Goal: Answer question/provide support: Share knowledge or assist other users

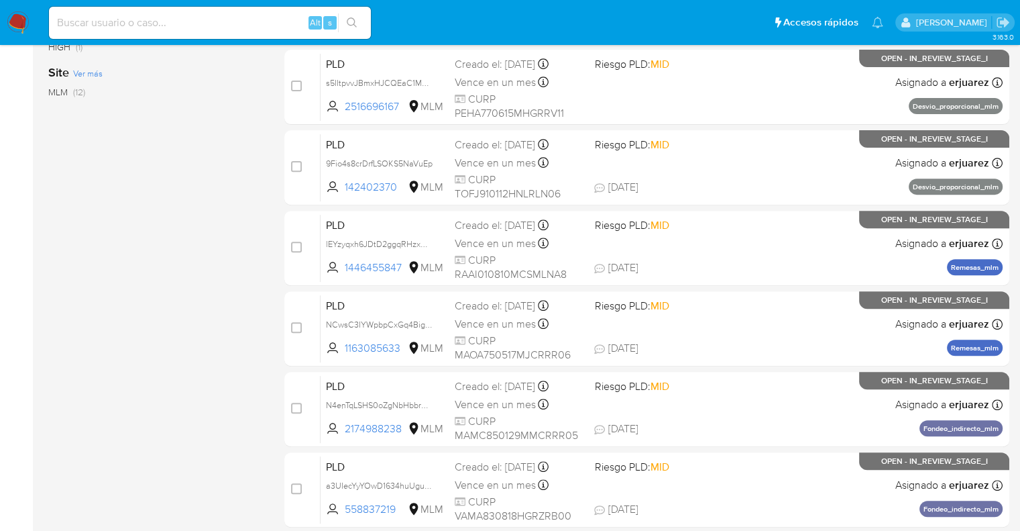
scroll to position [575, 0]
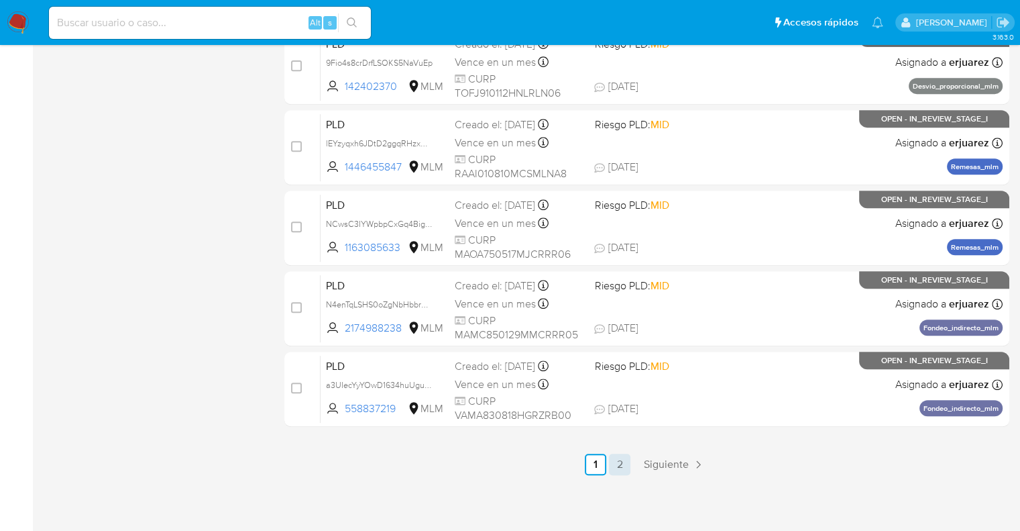
click at [620, 465] on link "2" at bounding box center [619, 463] width 21 height 21
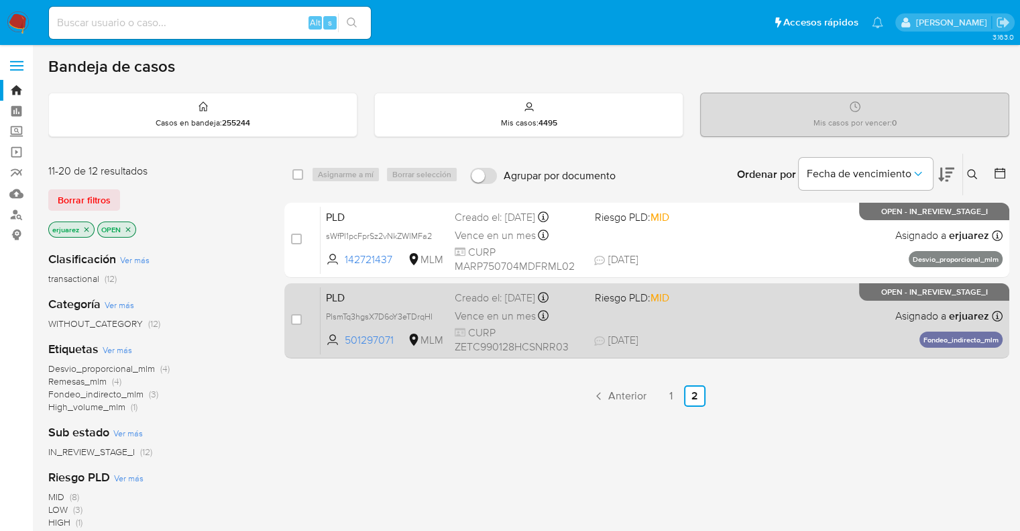
click at [827, 325] on div "PLD PlsmTq3hgsX7D6oY3eTDrqHI 501297071 MLM Riesgo PLD: MID Creado el: 12/09/202…" at bounding box center [662, 320] width 682 height 68
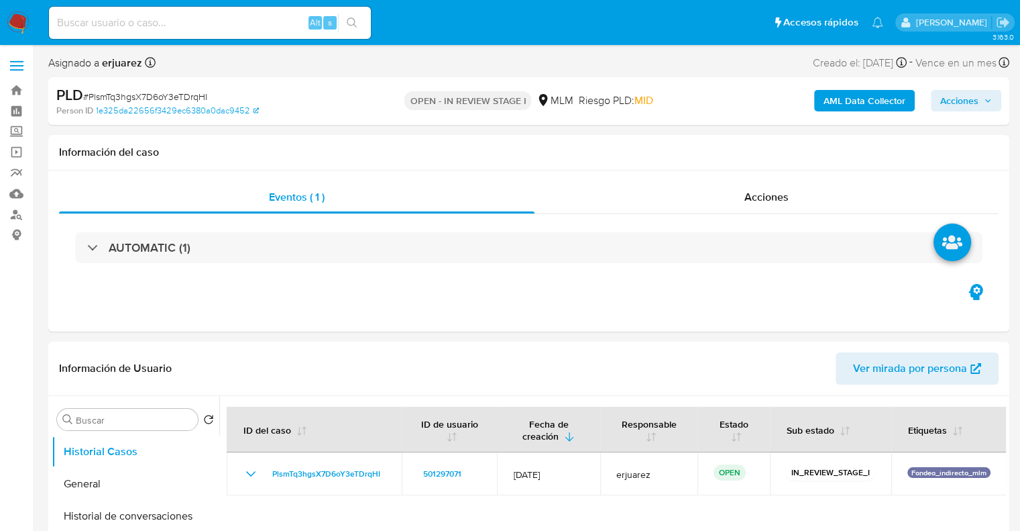
select select "10"
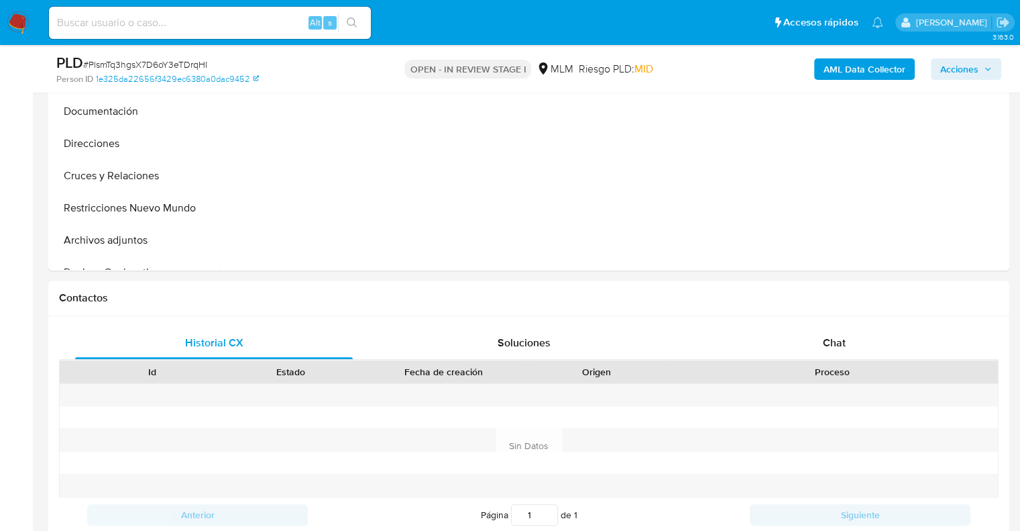
scroll to position [524, 0]
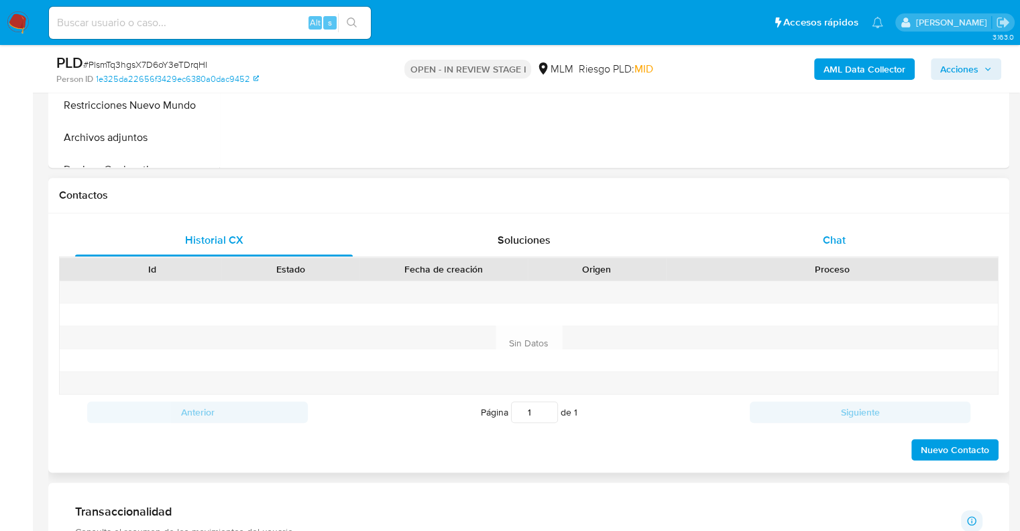
click at [836, 232] on span "Chat" at bounding box center [834, 239] width 23 height 15
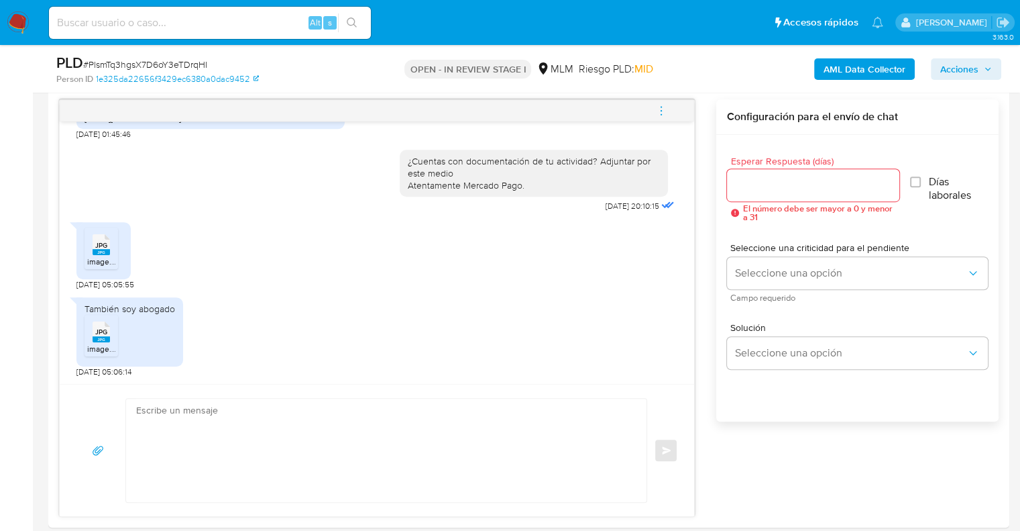
scroll to position [689, 0]
drag, startPoint x: 97, startPoint y: 293, endPoint x: 169, endPoint y: 288, distance: 72.6
click at [168, 288] on div "Estimado Carlos se ha identificado un cambio en el uso habitual de tu cuenta pa…" at bounding box center [377, 255] width 634 height 262
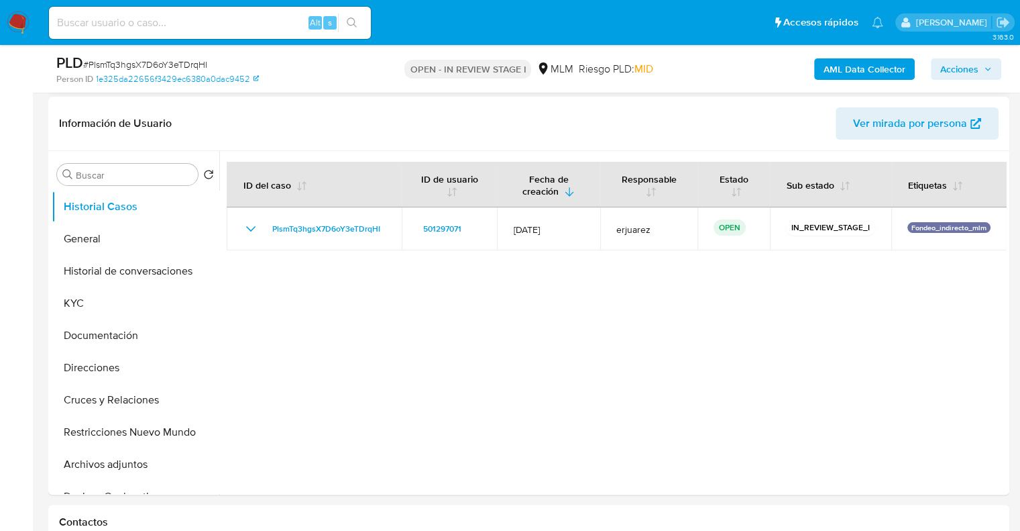
scroll to position [86, 0]
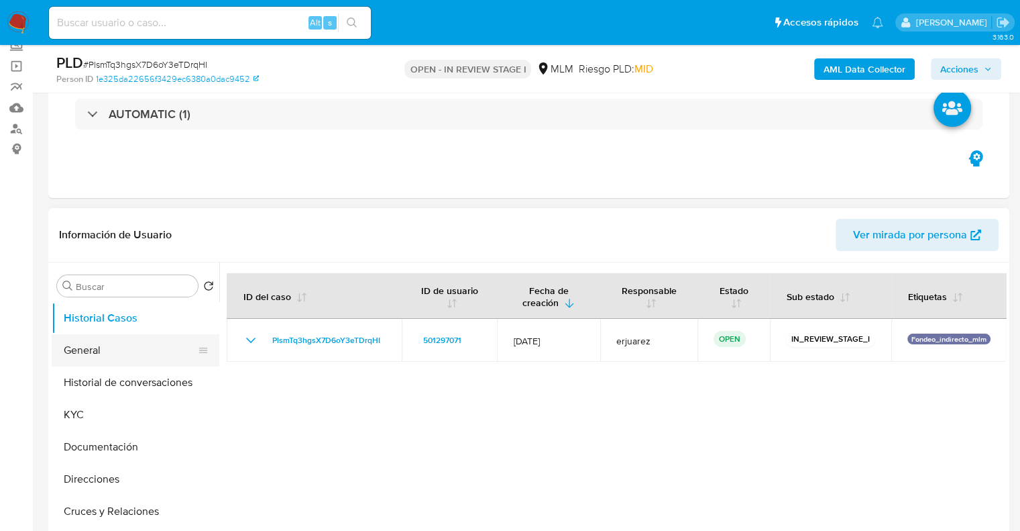
click at [78, 341] on button "General" at bounding box center [130, 350] width 157 height 32
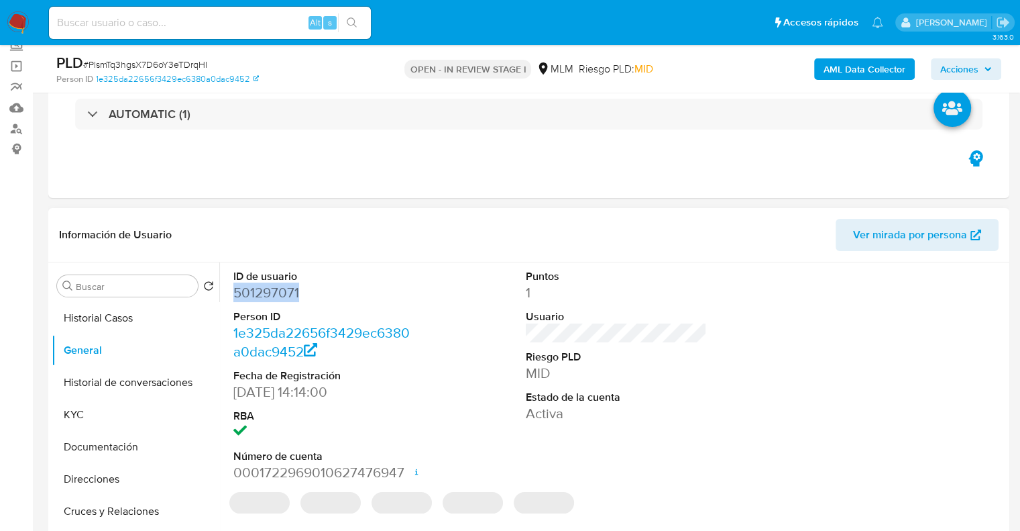
drag, startPoint x: 319, startPoint y: 294, endPoint x: 219, endPoint y: 294, distance: 99.9
click at [219, 294] on div "ID de usuario 501297071 Person ID 1e325da22656f3429ec6380a0dac9452 Fecha de Reg…" at bounding box center [612, 433] width 787 height 343
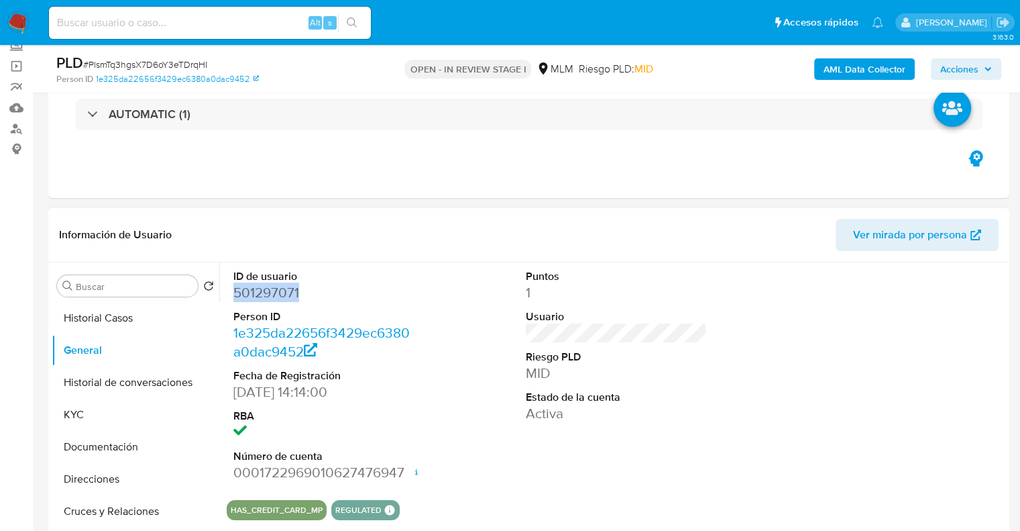
click at [306, 296] on dd "501297071" at bounding box center [324, 292] width 182 height 19
drag, startPoint x: 275, startPoint y: 291, endPoint x: 233, endPoint y: 298, distance: 42.2
click at [233, 298] on dd "501297071" at bounding box center [324, 292] width 182 height 19
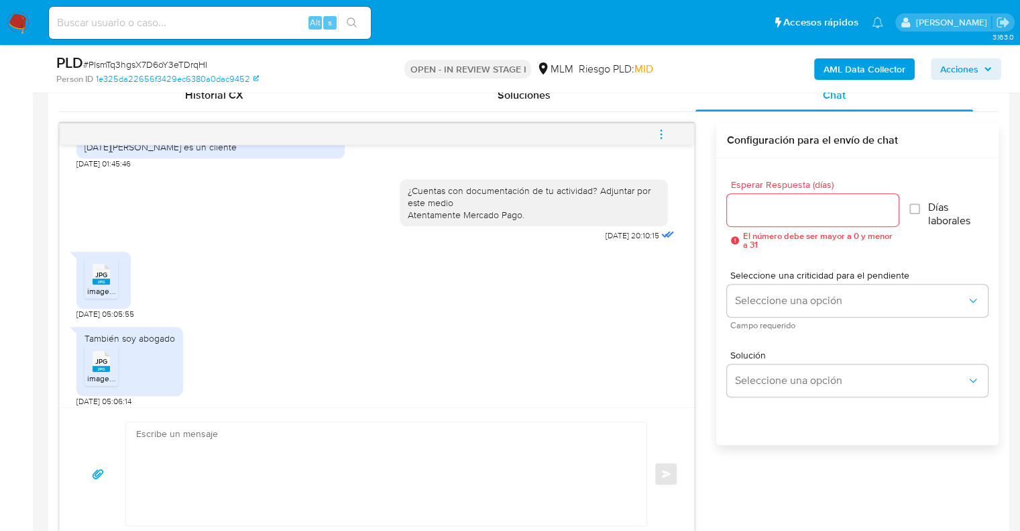
scroll to position [360, 0]
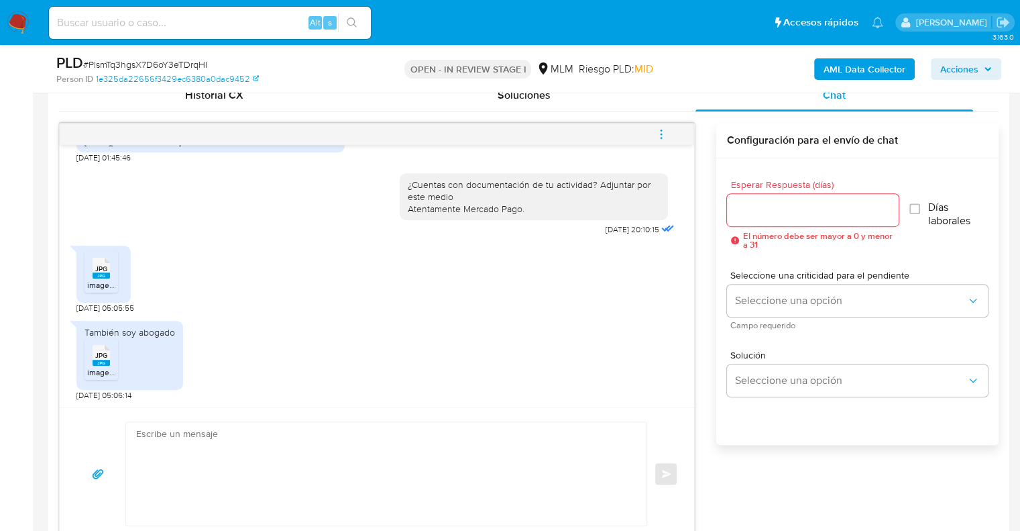
click at [107, 282] on span "image.jpg" at bounding box center [105, 284] width 36 height 11
click at [93, 356] on icon "JPG" at bounding box center [101, 354] width 17 height 23
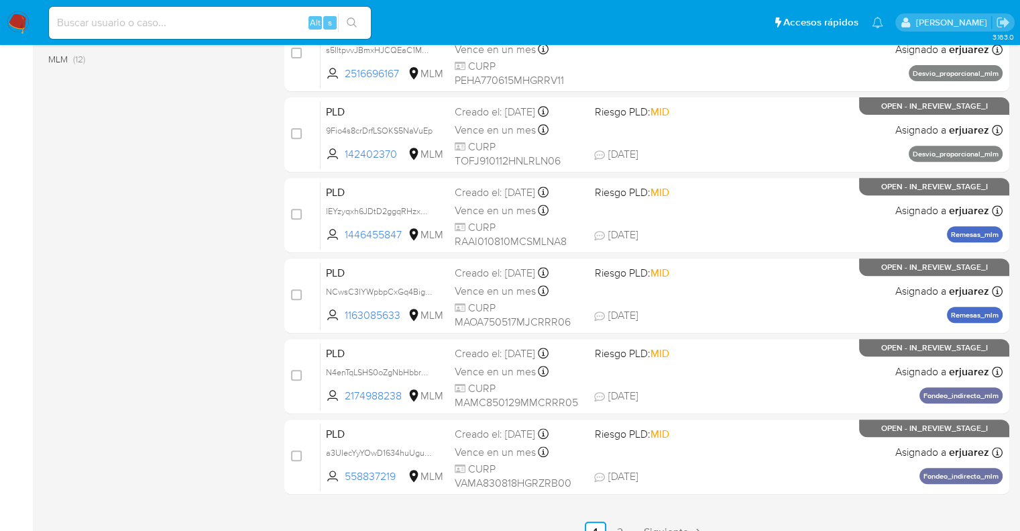
scroll to position [575, 0]
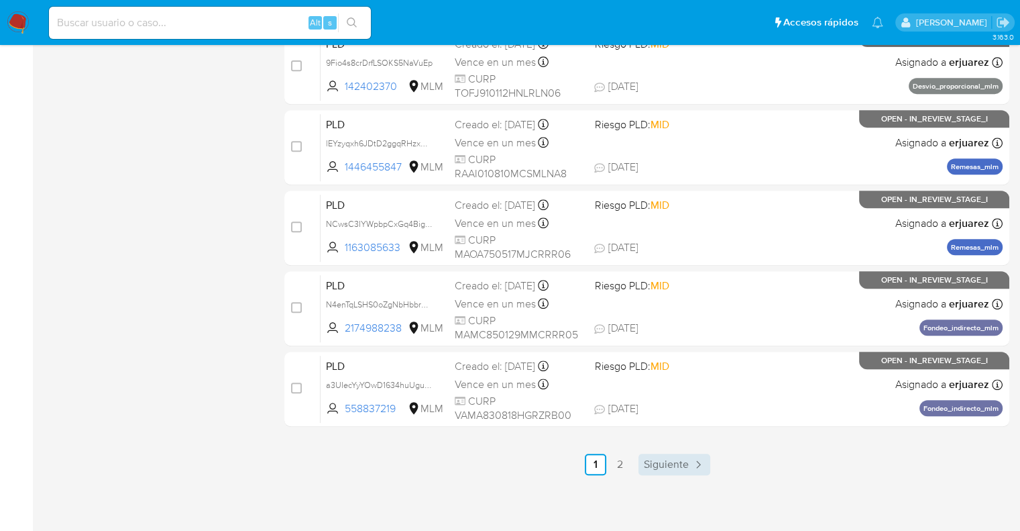
click at [661, 471] on link "Siguiente" at bounding box center [675, 463] width 72 height 21
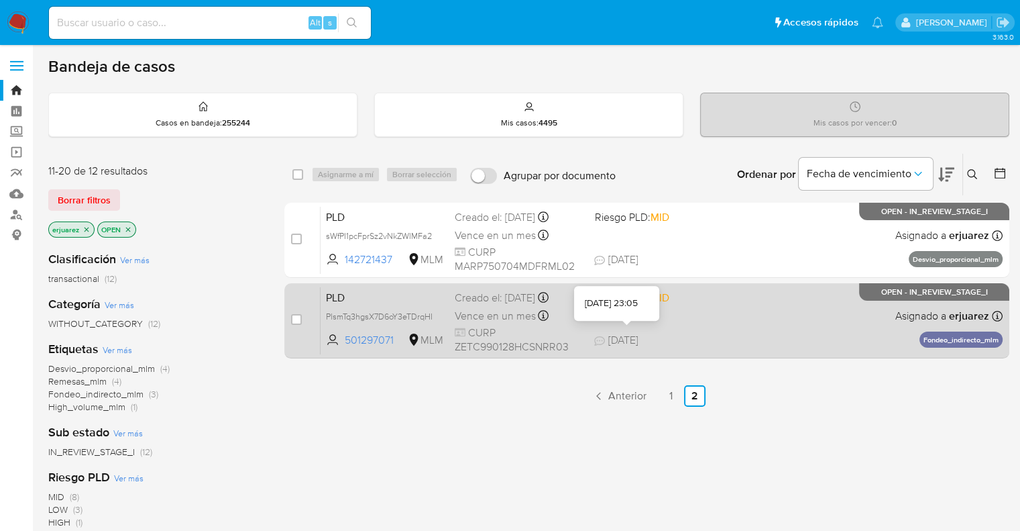
click at [638, 335] on span "12/10/2025" at bounding box center [616, 340] width 44 height 15
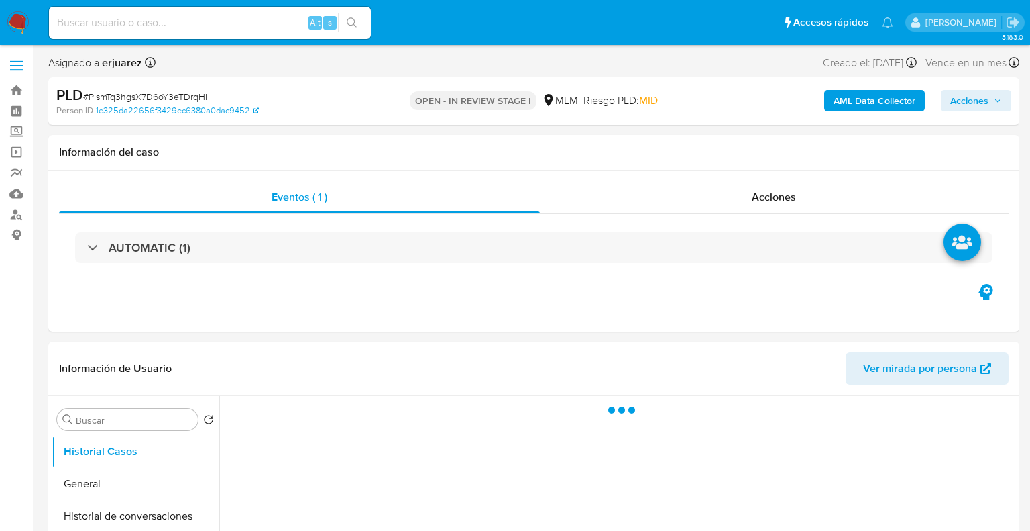
select select "10"
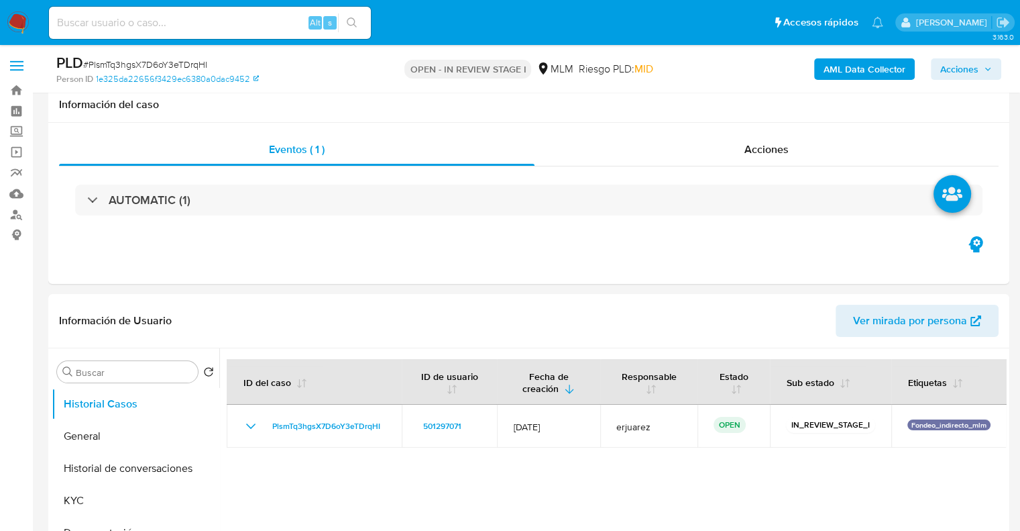
scroll to position [464, 0]
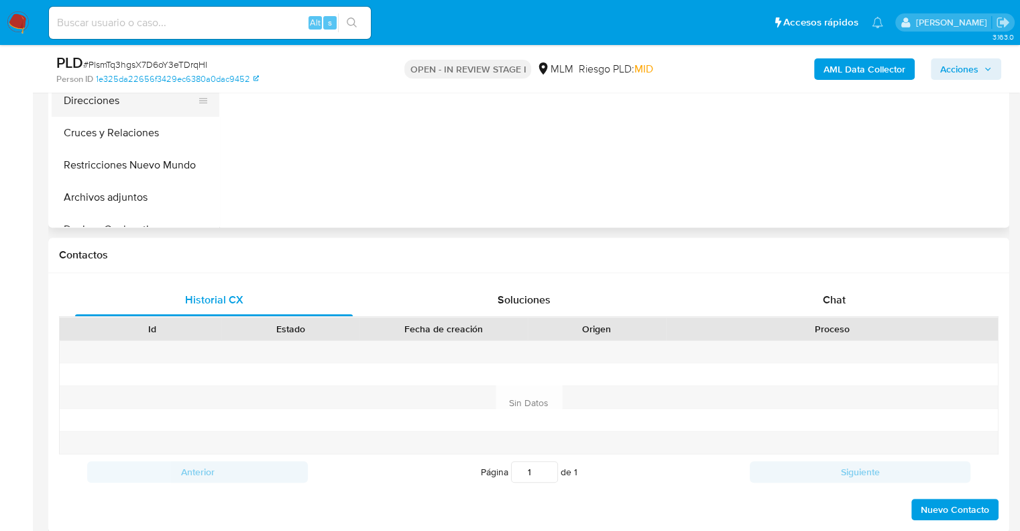
click at [87, 100] on button "Direcciones" at bounding box center [130, 101] width 157 height 32
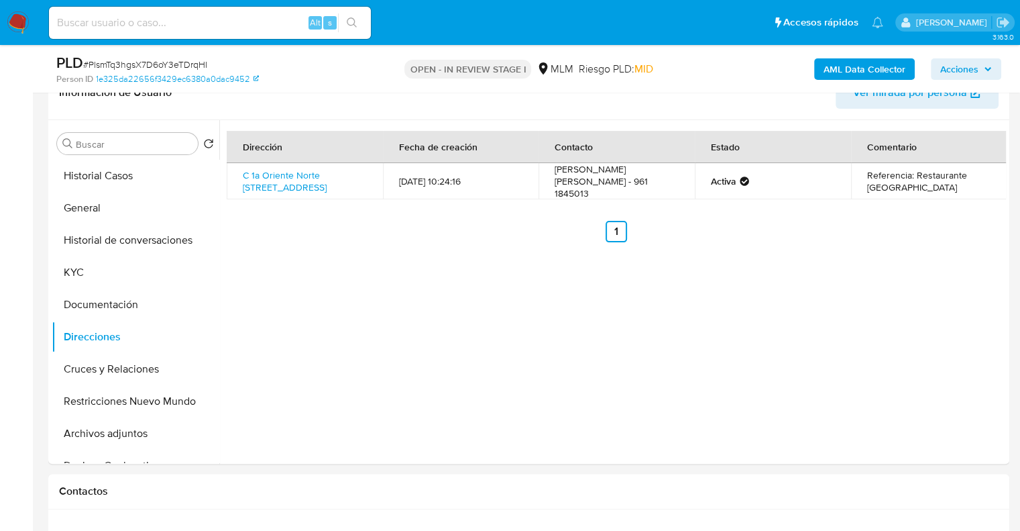
scroll to position [226, 0]
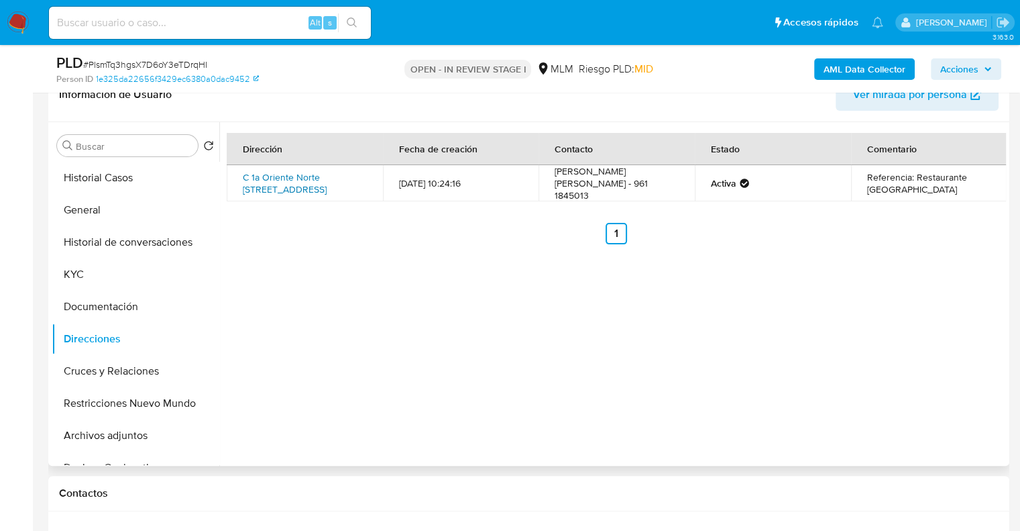
click at [305, 180] on link "C 1a Oriente Norte 8 Sn, Bochil, Chiapas, 29770, Mexico SN" at bounding box center [285, 182] width 84 height 25
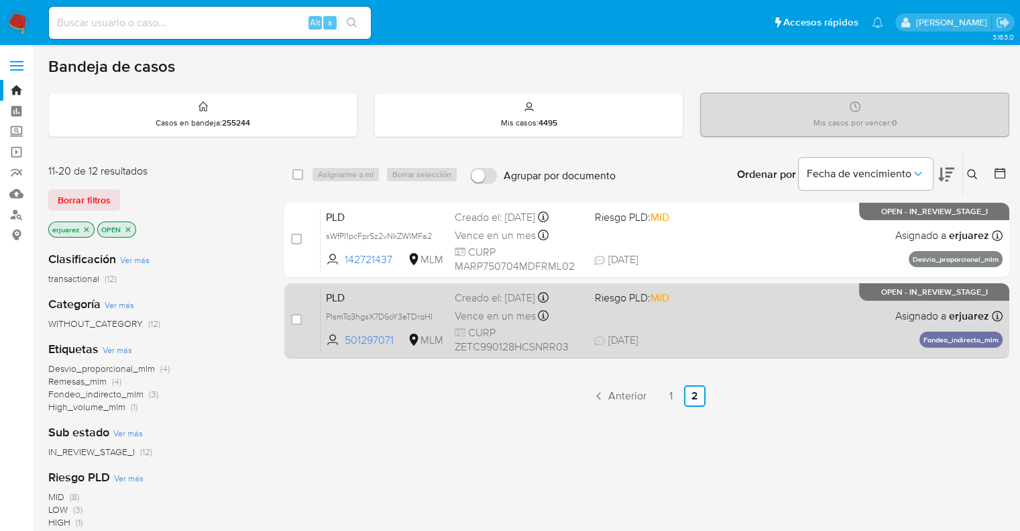
click at [368, 325] on div "PLD PlsmTq3hgsX7D6oY3eTDrqHI 501297071 MLM Riesgo PLD: MID Creado el: 12/09/202…" at bounding box center [662, 320] width 682 height 68
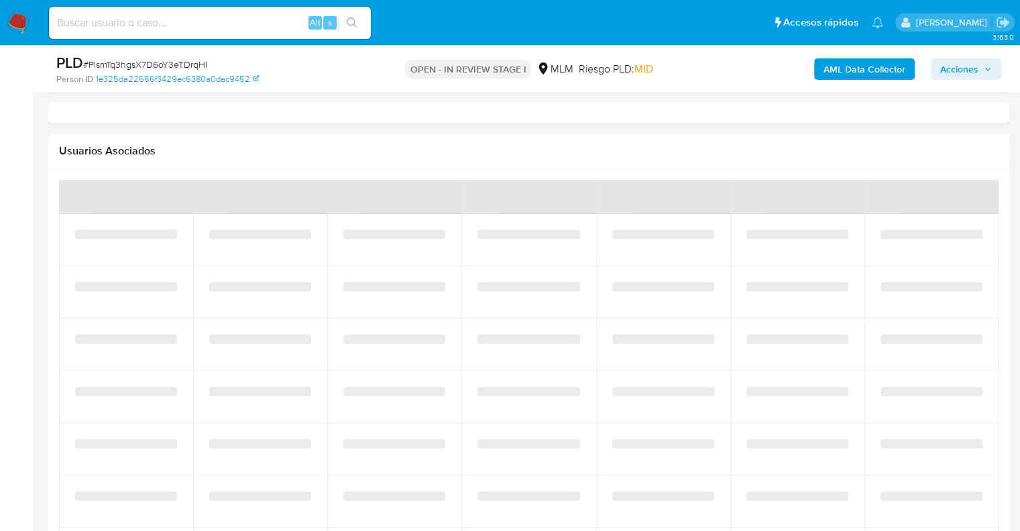
select select "10"
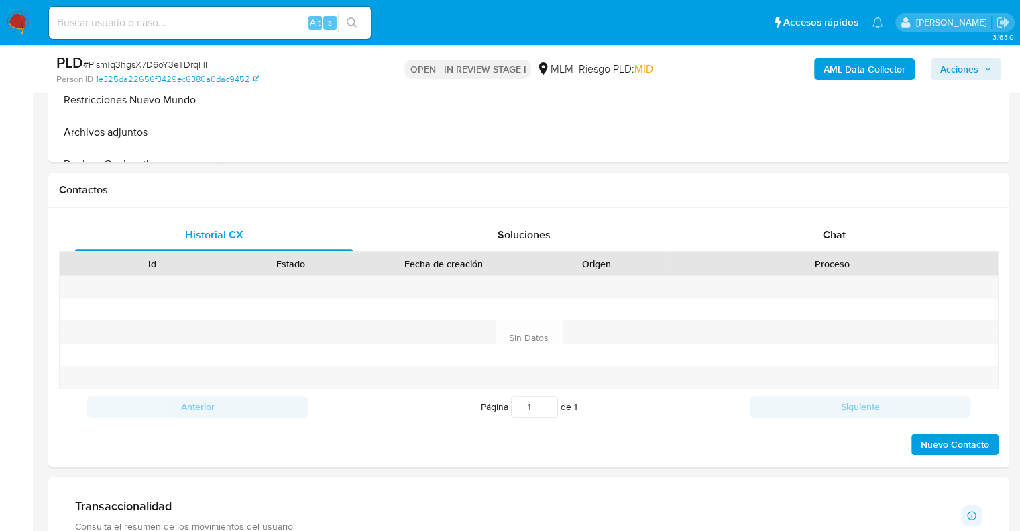
scroll to position [511, 0]
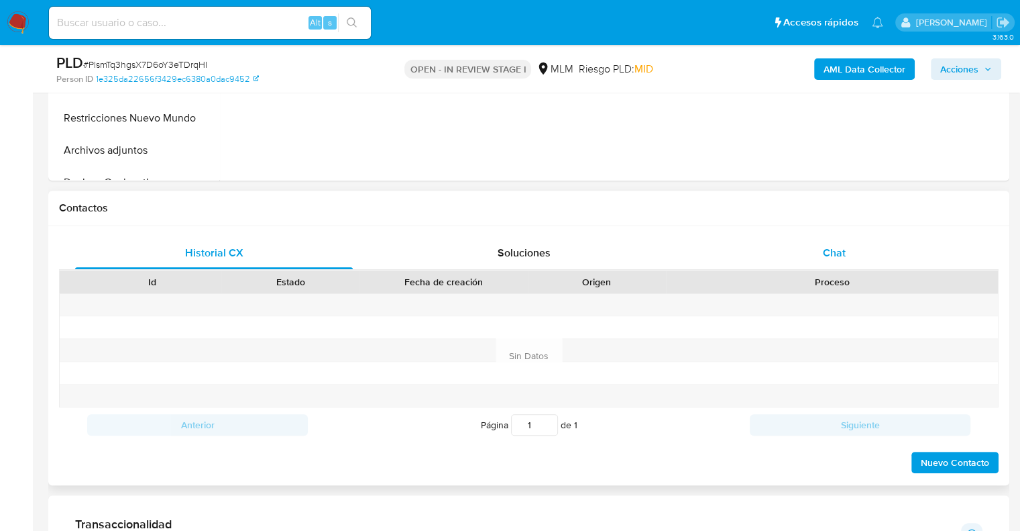
click at [844, 255] on span "Chat" at bounding box center [834, 252] width 23 height 15
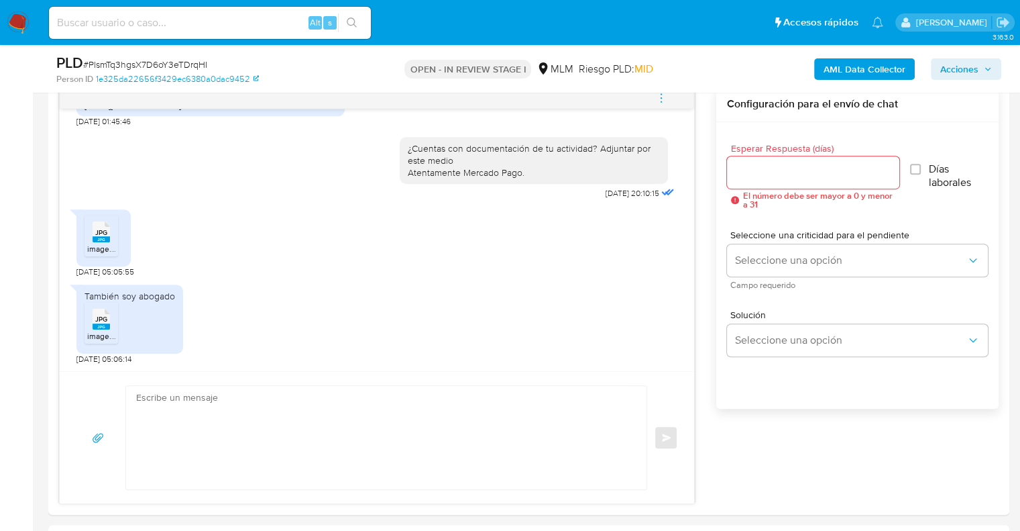
scroll to position [708, 0]
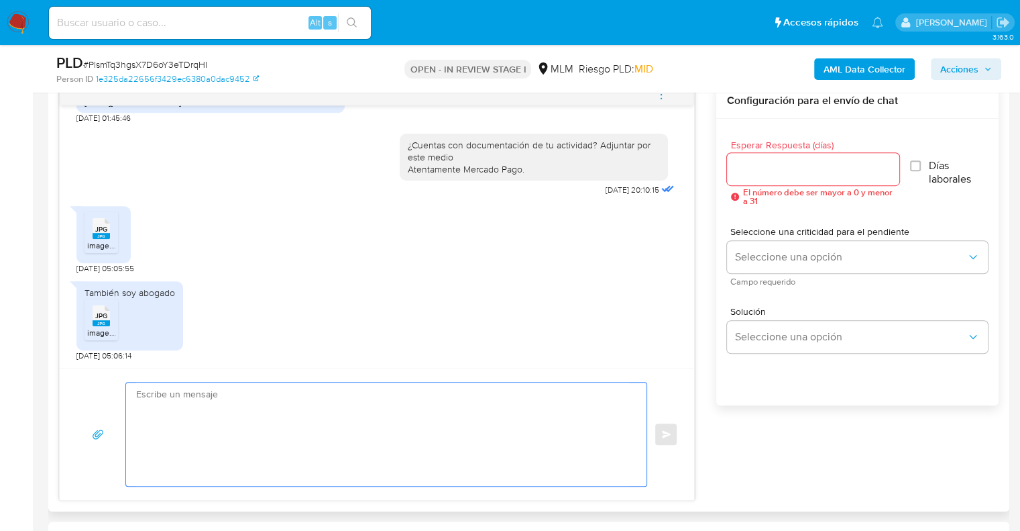
click at [565, 449] on textarea at bounding box center [383, 433] width 494 height 103
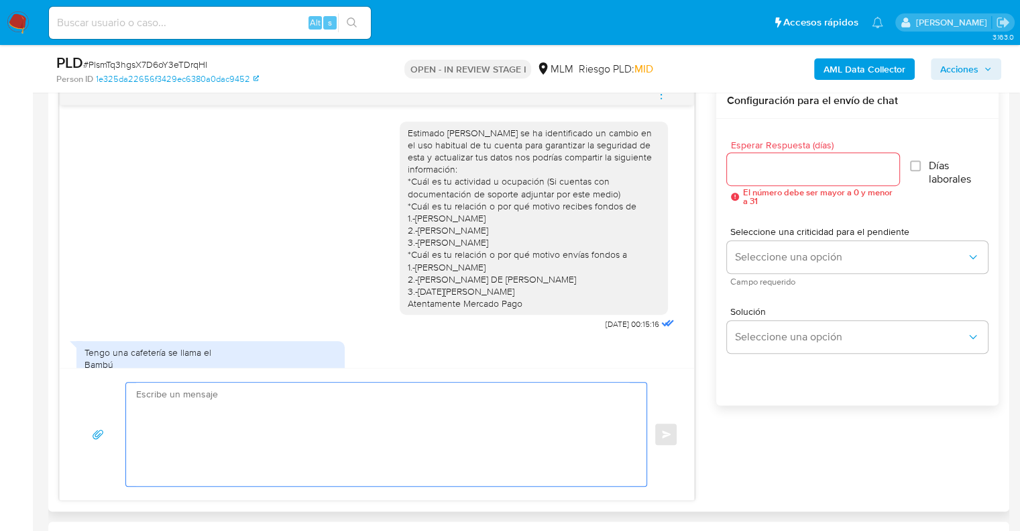
scroll to position [360, 0]
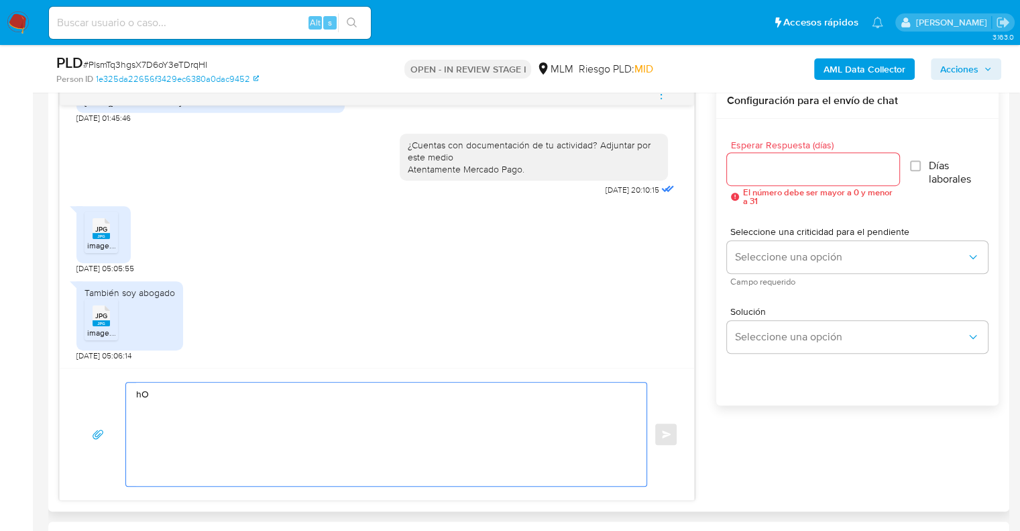
type textarea "h"
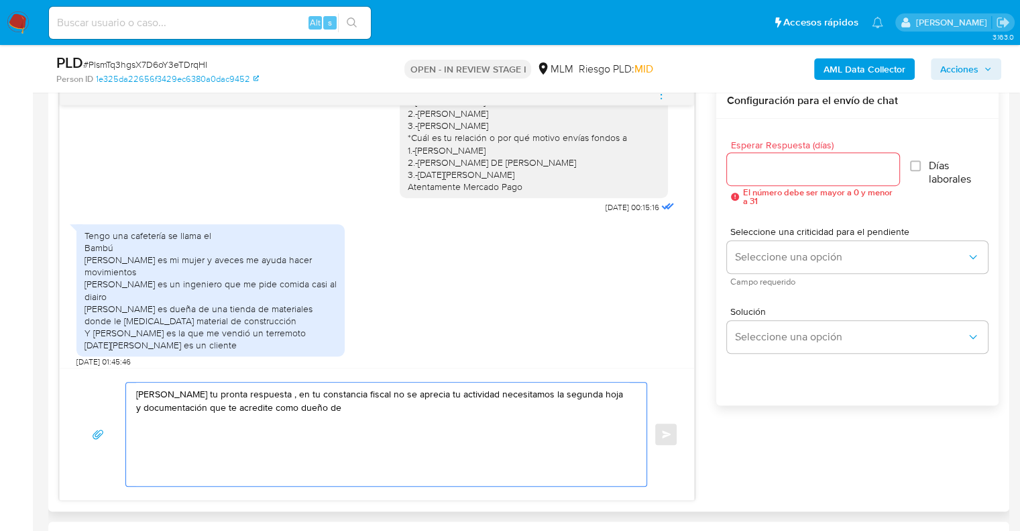
scroll to position [94, 0]
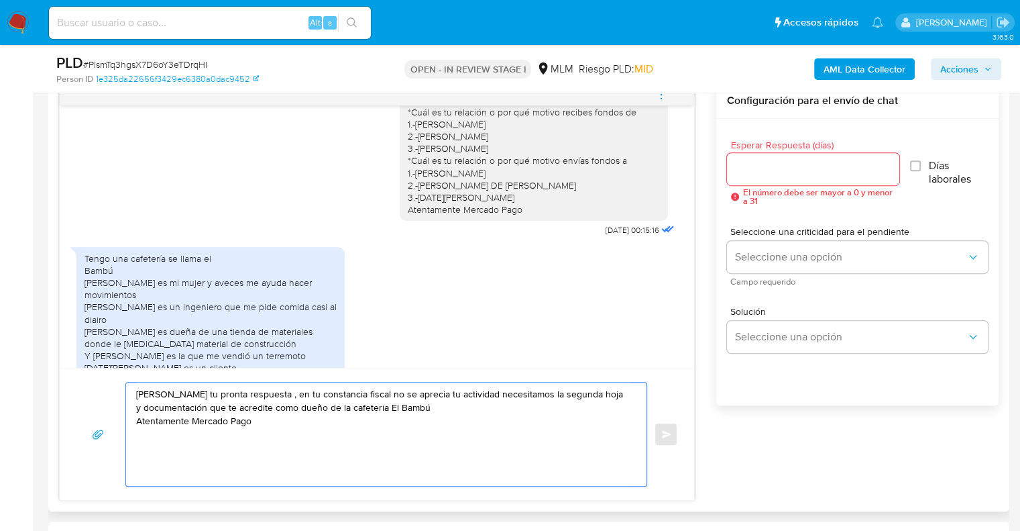
click at [421, 402] on textarea "Hola Carlos Agradecemos tu pronta respuesta , en tu constancia fiscal no se apr…" at bounding box center [383, 433] width 494 height 103
type textarea "Hola Carlos Agradecemos tu pronta respuesta , en tu constancia fiscal no se apr…"
drag, startPoint x: 284, startPoint y: 418, endPoint x: 107, endPoint y: 381, distance: 180.9
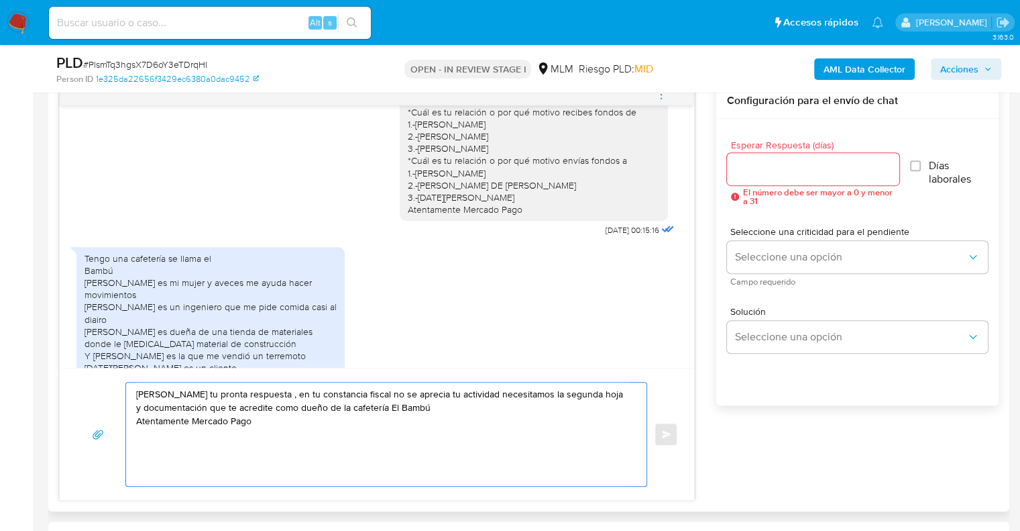
click at [107, 382] on div "Hola Carlos Agradecemos tu pronta respuesta , en tu constancia fiscal no se apr…" at bounding box center [377, 434] width 602 height 105
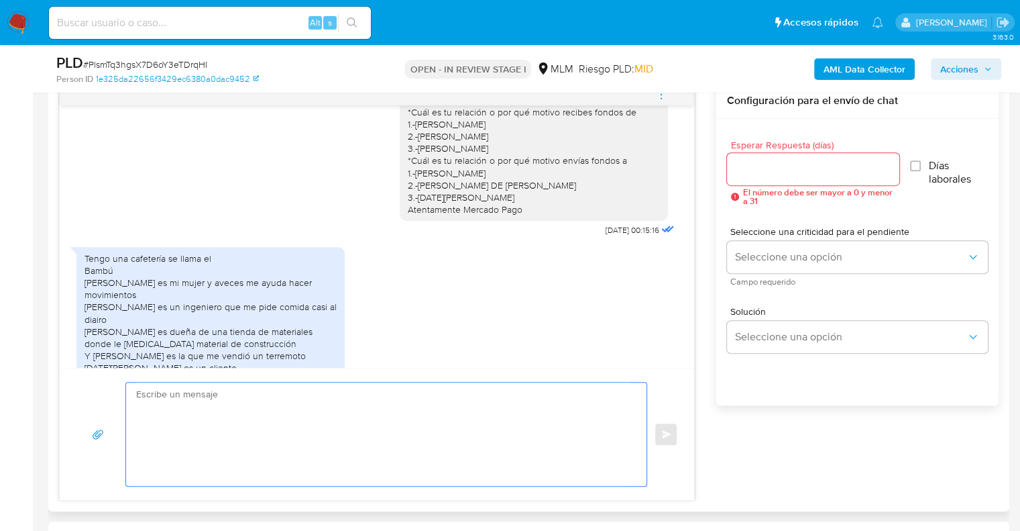
click at [809, 176] on input "Esperar Respuesta (días)" at bounding box center [813, 168] width 172 height 17
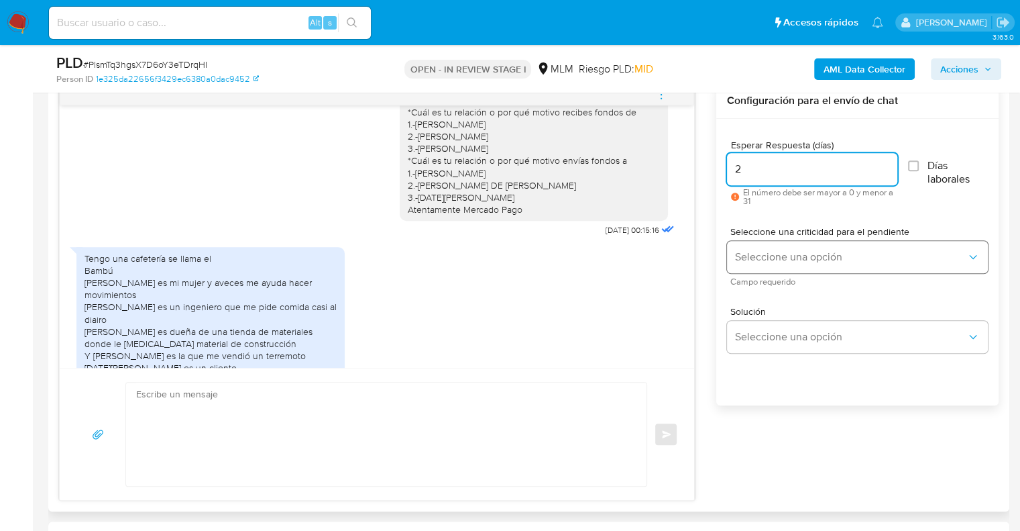
type input "2"
click at [756, 261] on span "Seleccione una opción" at bounding box center [850, 256] width 231 height 13
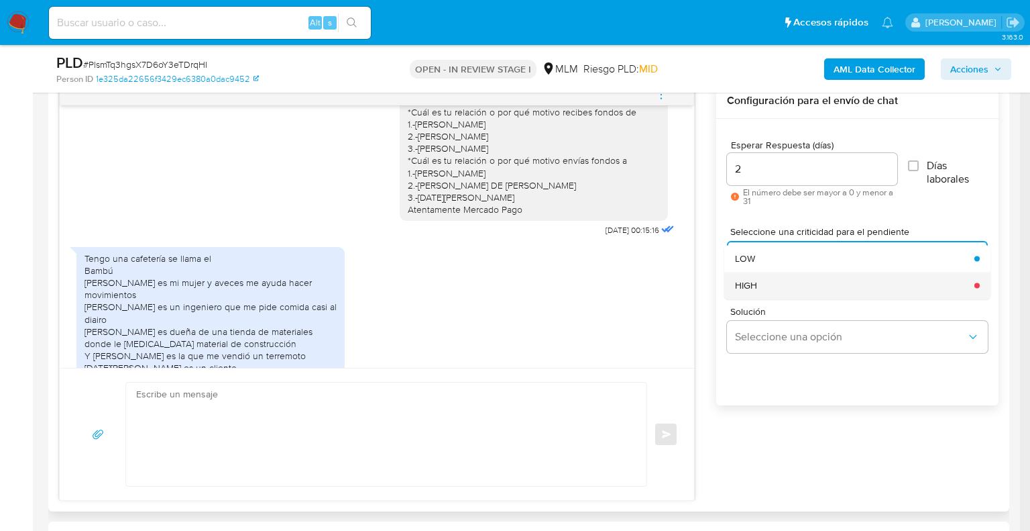
click at [748, 290] on span "HIGH" at bounding box center [746, 285] width 22 height 12
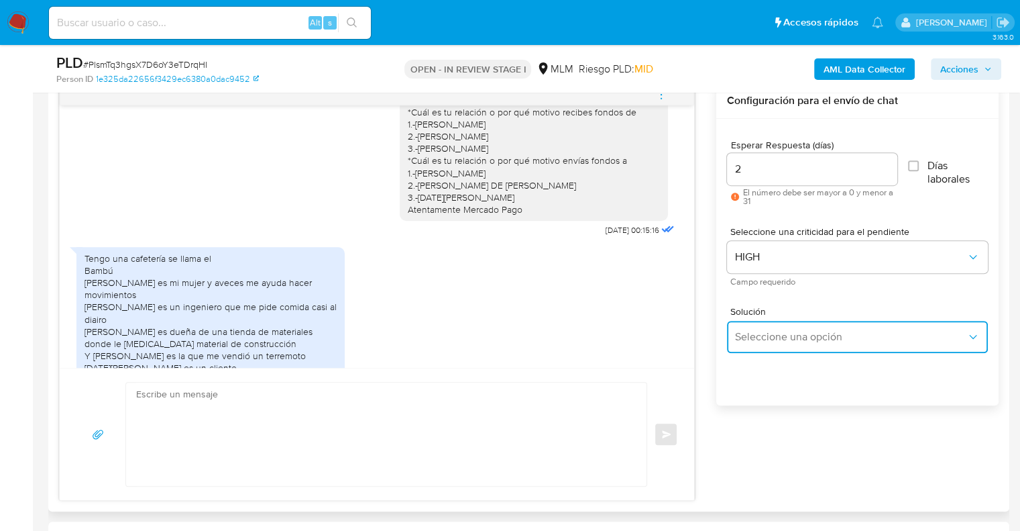
click at [755, 335] on span "Seleccione una opción" at bounding box center [850, 336] width 231 height 13
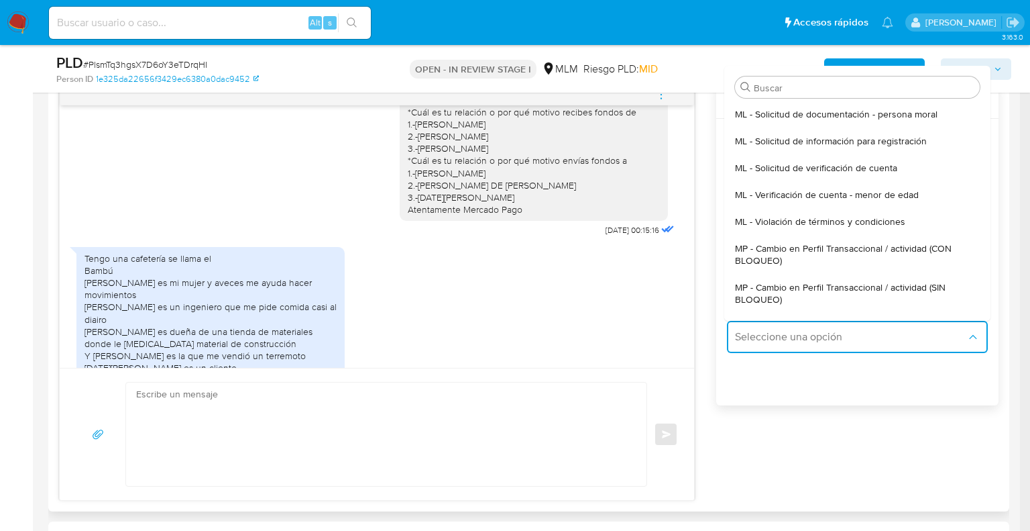
drag, startPoint x: 865, startPoint y: 281, endPoint x: 244, endPoint y: 422, distance: 636.8
click at [865, 282] on span "MP - Cambio en Perfil Transaccional / actividad (SIN BLOQUEO)" at bounding box center [853, 293] width 237 height 24
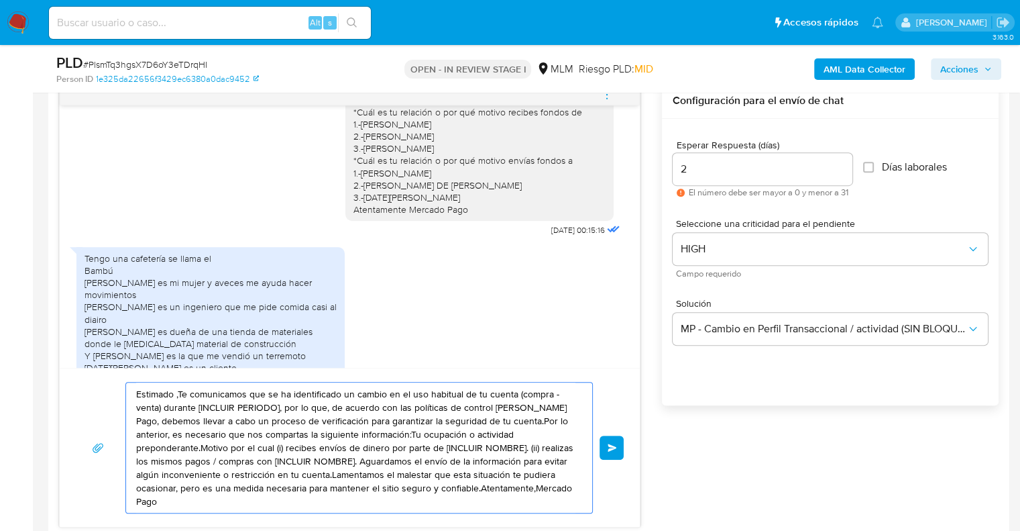
drag, startPoint x: 507, startPoint y: 496, endPoint x: 66, endPoint y: 358, distance: 461.8
click at [66, 358] on div "Estimado Carlos se ha identificado un cambio en el uso habitual de tu cuenta pa…" at bounding box center [350, 305] width 582 height 444
paste textarea "Hola Carlos Agradecemos tu pronta respuesta , en tu constancia fiscal no se apr…"
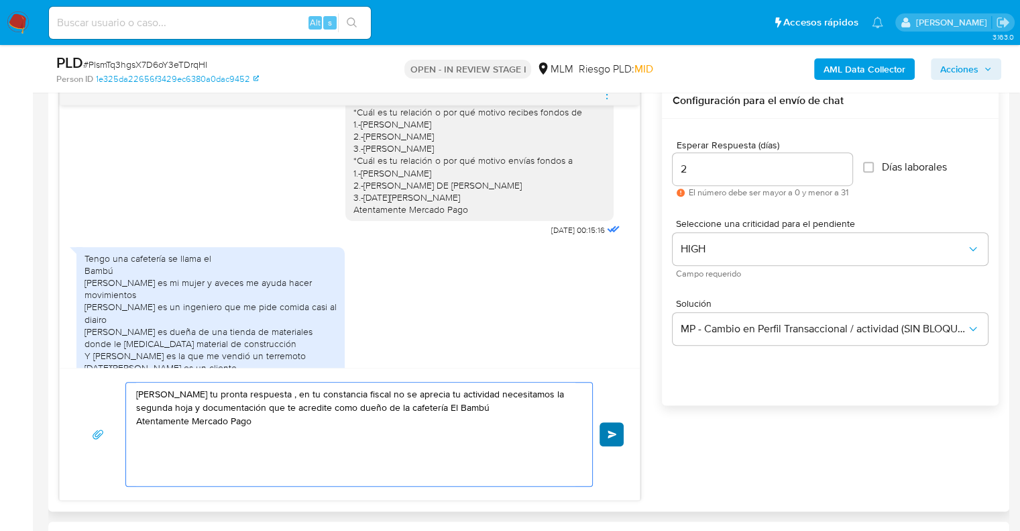
type textarea "Hola Carlos Agradecemos tu pronta respuesta , en tu constancia fiscal no se apr…"
drag, startPoint x: 614, startPoint y: 429, endPoint x: 612, endPoint y: 421, distance: 8.9
click at [614, 427] on button "Enviar" at bounding box center [612, 434] width 24 height 24
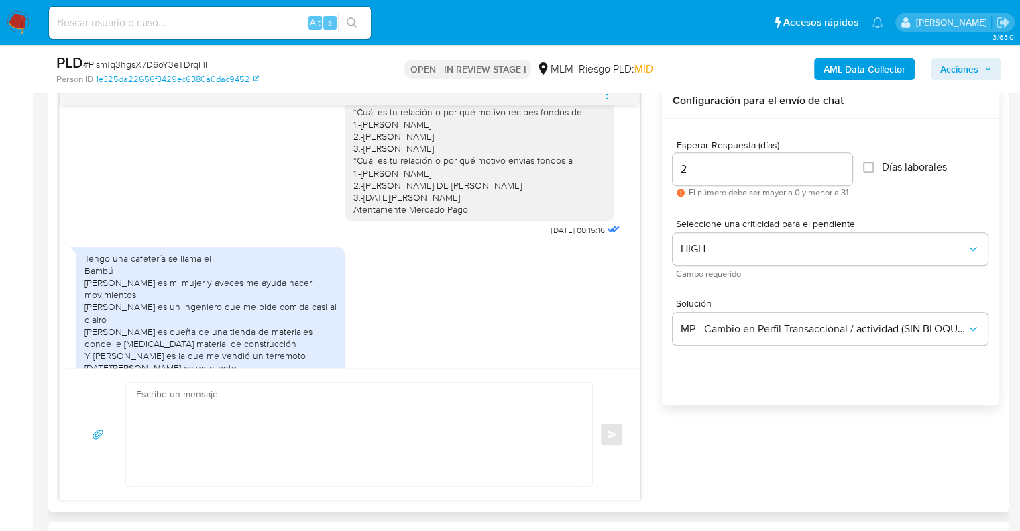
scroll to position [461, 0]
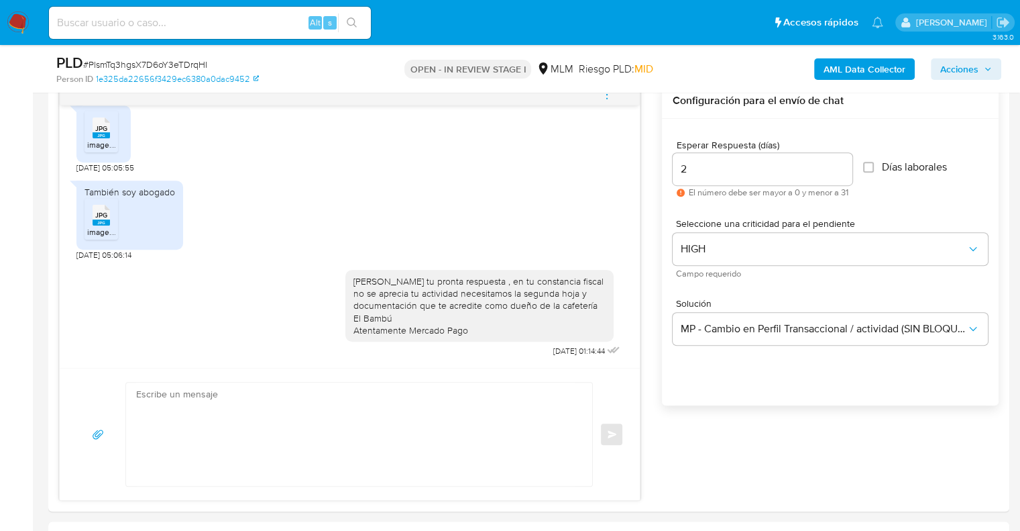
click at [9, 27] on img at bounding box center [18, 22] width 23 height 23
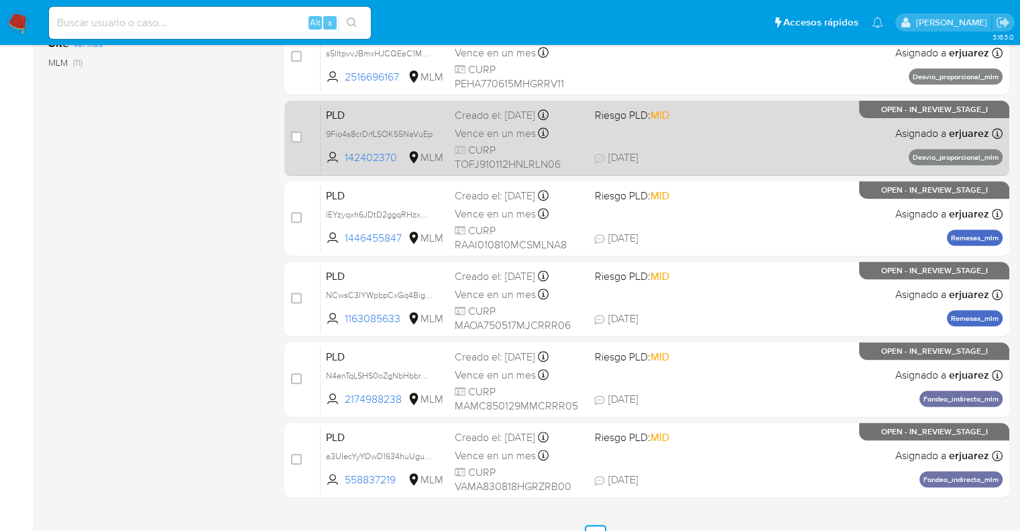
scroll to position [575, 0]
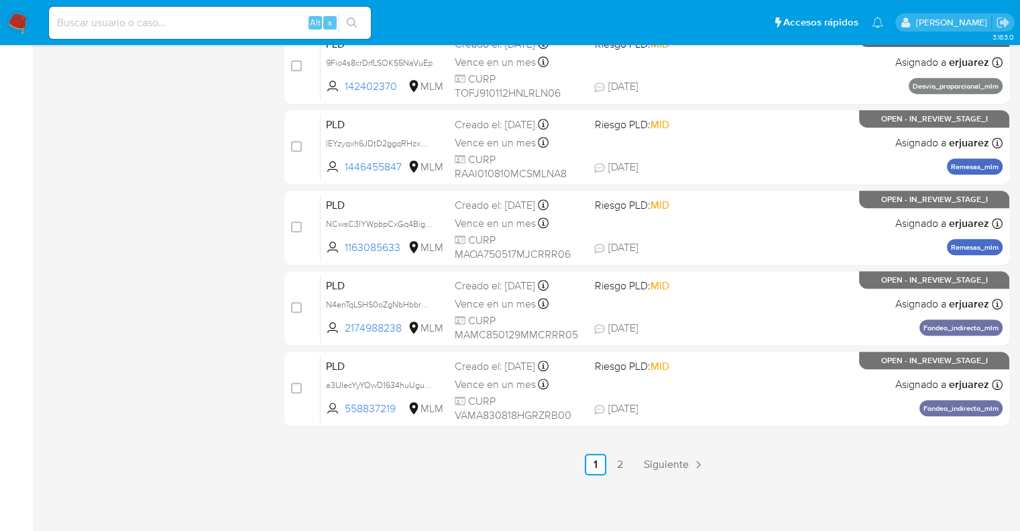
click at [614, 465] on link "2" at bounding box center [619, 463] width 21 height 21
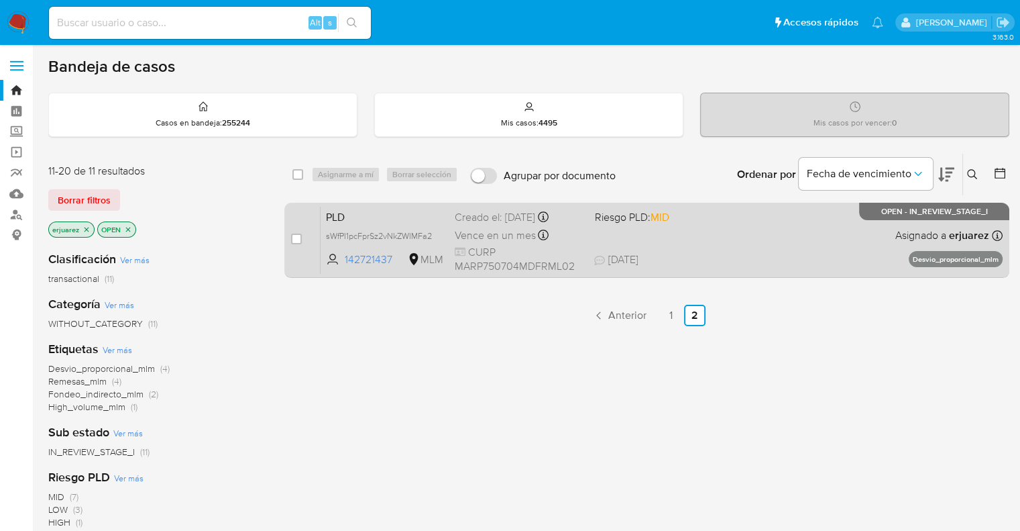
click at [698, 252] on div "PLD sWfPI1pcFprSz2vNkZWIMFa2 142721437 MLM Riesgo PLD: MID Creado el: 12/09/202…" at bounding box center [662, 240] width 682 height 68
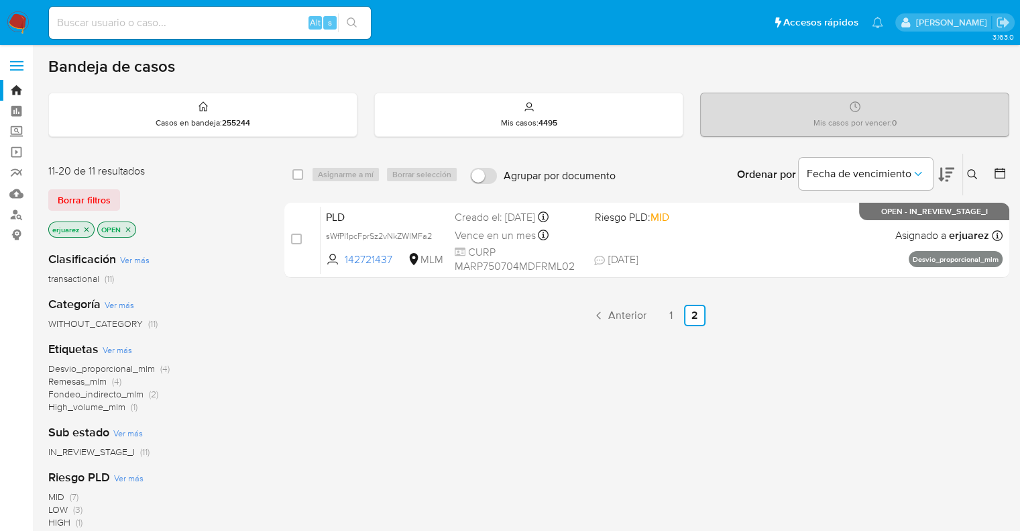
click at [17, 15] on img at bounding box center [18, 22] width 23 height 23
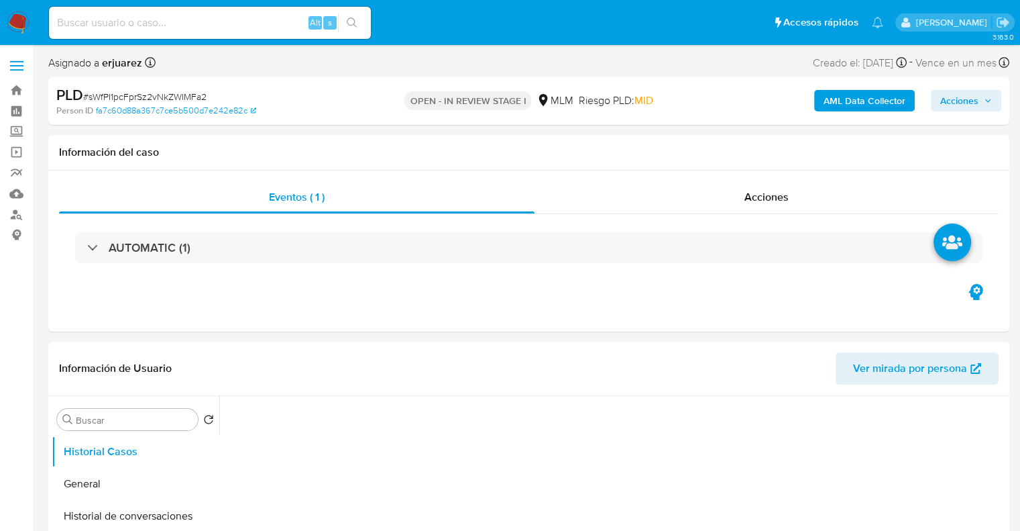
select select "10"
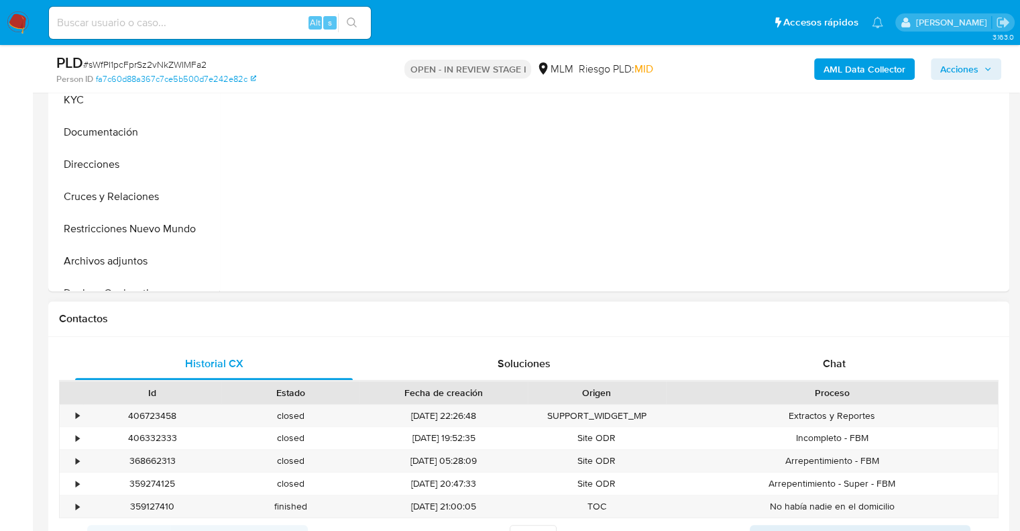
scroll to position [402, 0]
click at [885, 359] on div "Chat" at bounding box center [835, 361] width 278 height 32
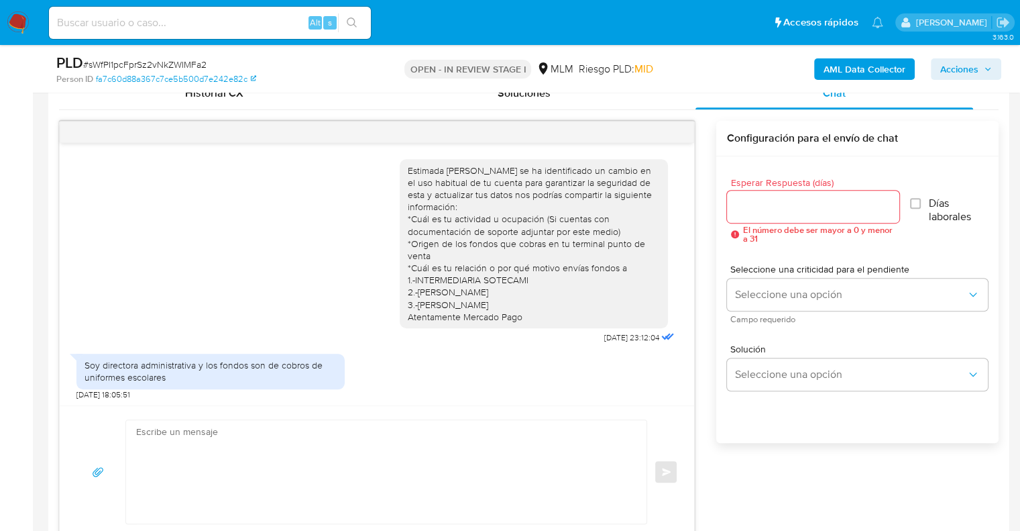
scroll to position [195, 0]
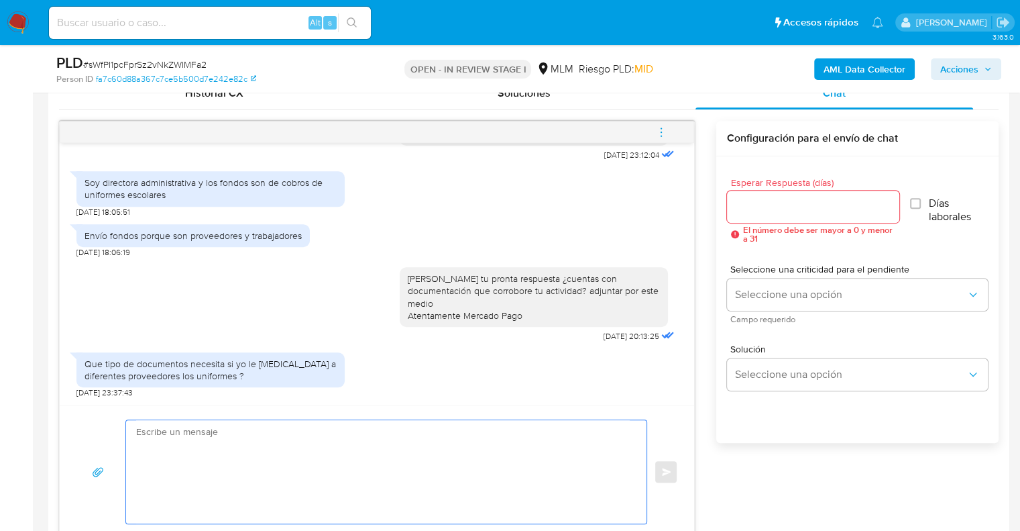
click at [341, 466] on textarea at bounding box center [383, 471] width 494 height 103
click at [136, 430] on textarea "podrías proporcionarnos facturas de algunos de tus proveedores?" at bounding box center [383, 471] width 494 height 103
click at [419, 426] on textarea "Podrías proporcionarnos facturas de algunos de tus proveedores?" at bounding box center [383, 471] width 494 height 103
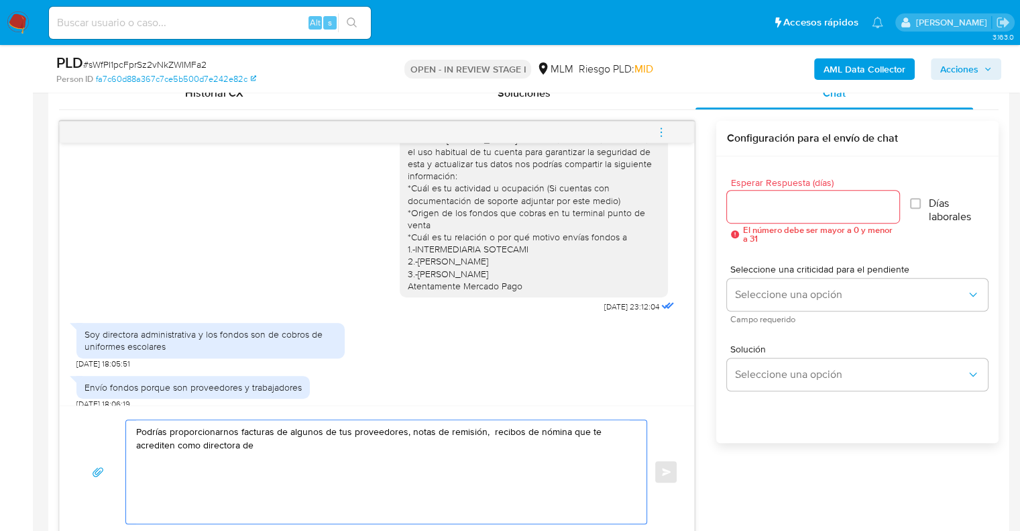
scroll to position [0, 0]
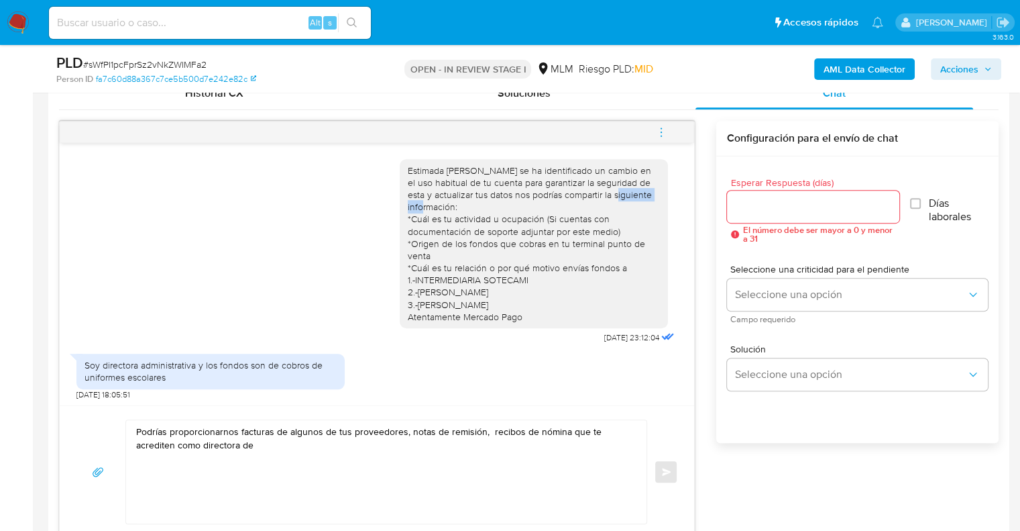
drag, startPoint x: 704, startPoint y: 197, endPoint x: 703, endPoint y: 212, distance: 15.4
click at [703, 212] on div "Estimada Paula se ha identificado un cambio en el uso habitual de tu cuenta par…" at bounding box center [529, 329] width 940 height 417
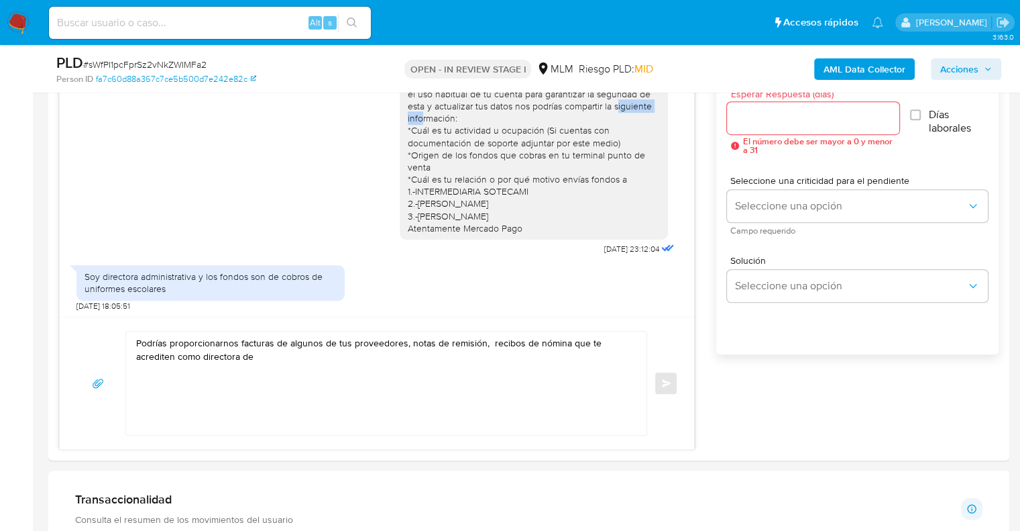
scroll to position [853, 0]
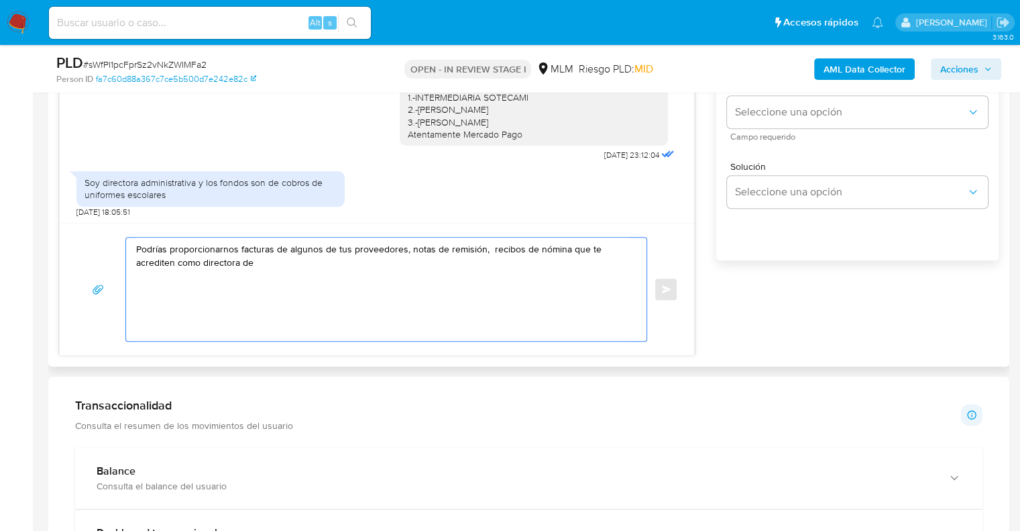
click at [314, 269] on textarea "Podrías proporcionarnos facturas de algunos de tus proveedores, notas de remisi…" at bounding box center [383, 288] width 494 height 103
click at [344, 265] on textarea "Podrías proporcionarnos facturas de algunos de tus proveedores, notas de remisi…" at bounding box center [383, 288] width 494 height 103
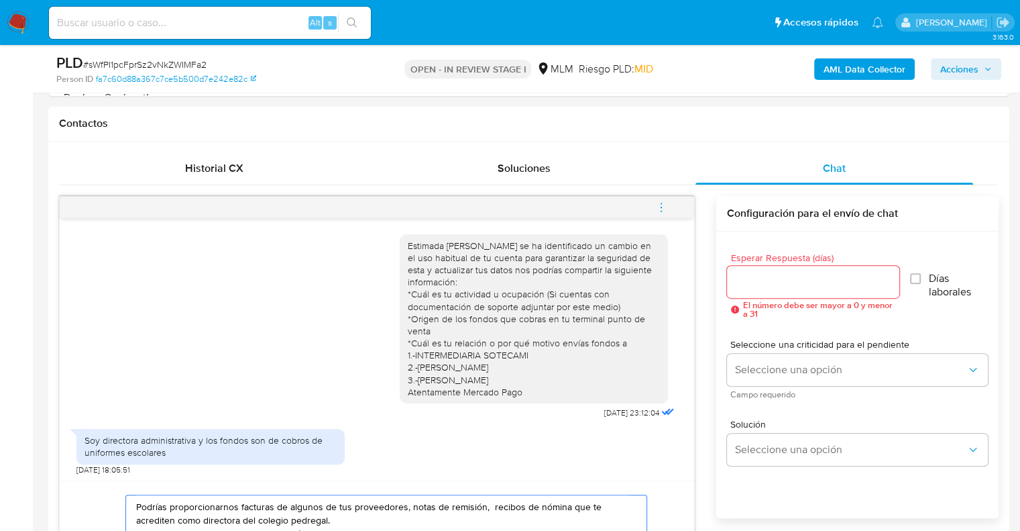
scroll to position [584, 0]
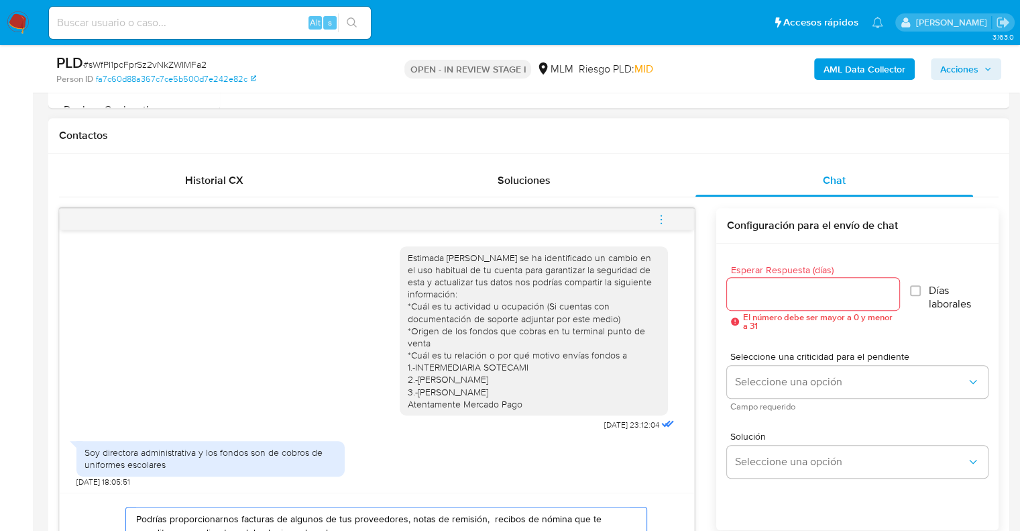
type textarea "Podrías proporcionarnos facturas de algunos de tus proveedores, notas de remisi…"
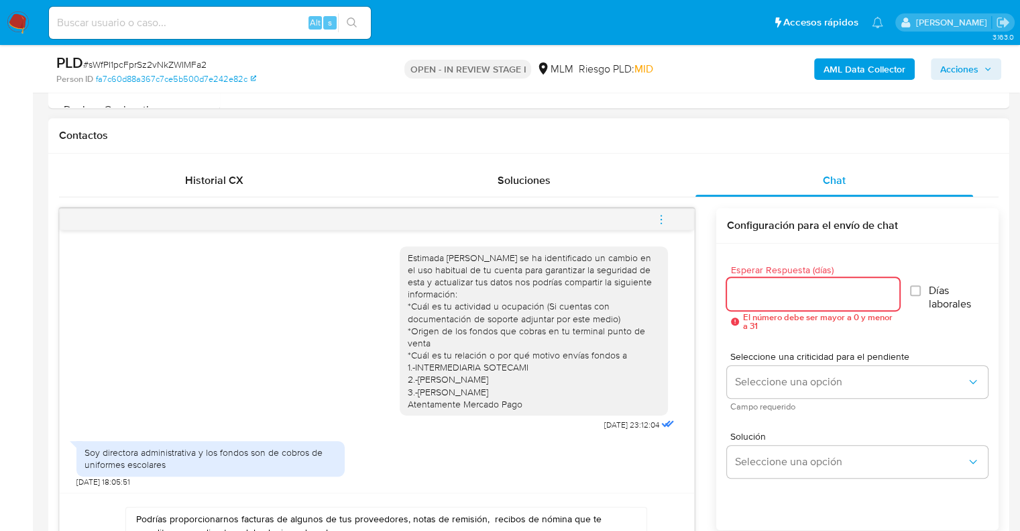
click at [740, 298] on input "Esperar Respuesta (días)" at bounding box center [813, 293] width 172 height 17
type input "3"
click at [871, 397] on div "Seleccione una criticidad para el pendiente Seleccione una opción Campo requeri…" at bounding box center [857, 380] width 261 height 58
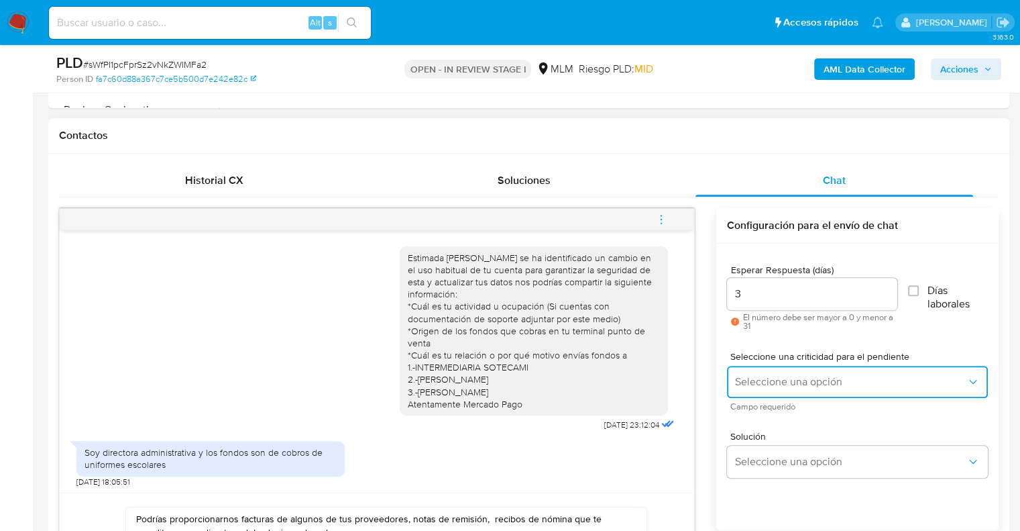
click at [872, 391] on button "Seleccione una opción" at bounding box center [857, 382] width 261 height 32
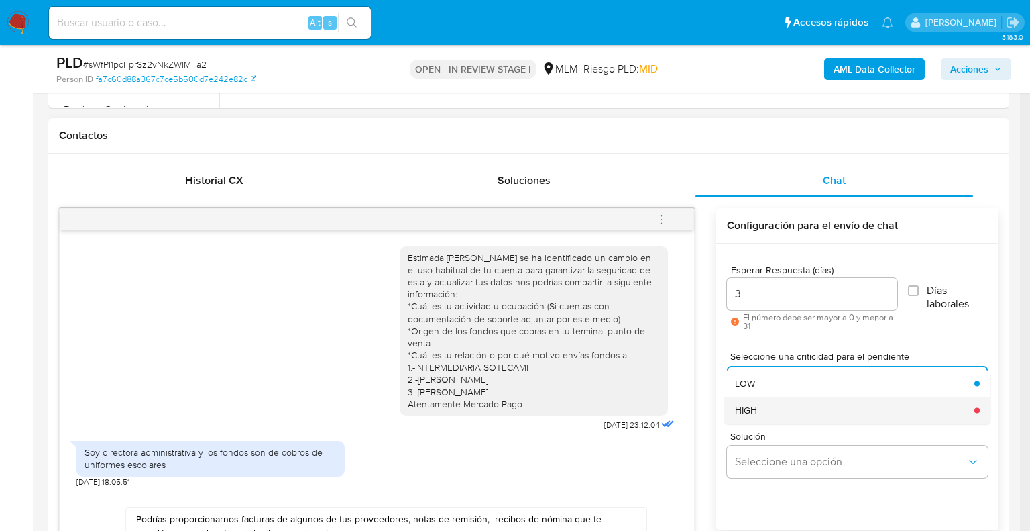
click at [839, 409] on div "HIGH" at bounding box center [850, 409] width 231 height 27
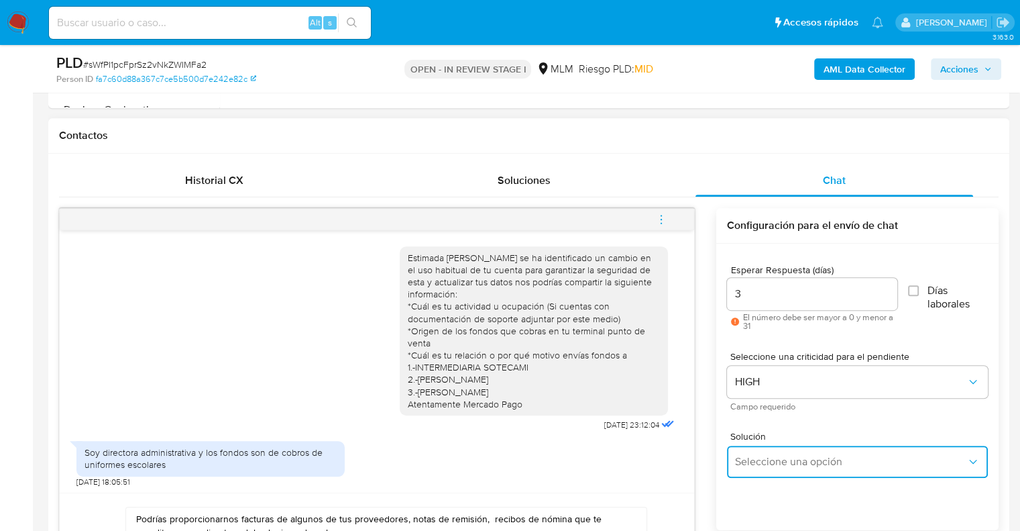
click at [822, 451] on button "Seleccione una opción" at bounding box center [857, 461] width 261 height 32
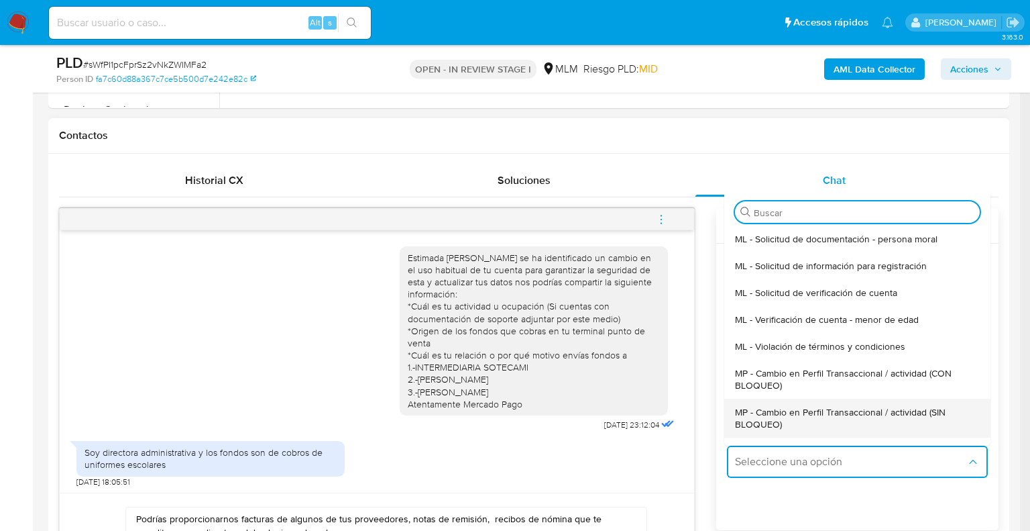
click at [851, 406] on span "MP - Cambio en Perfil Transaccional / actividad (SIN BLOQUEO)" at bounding box center [853, 418] width 237 height 24
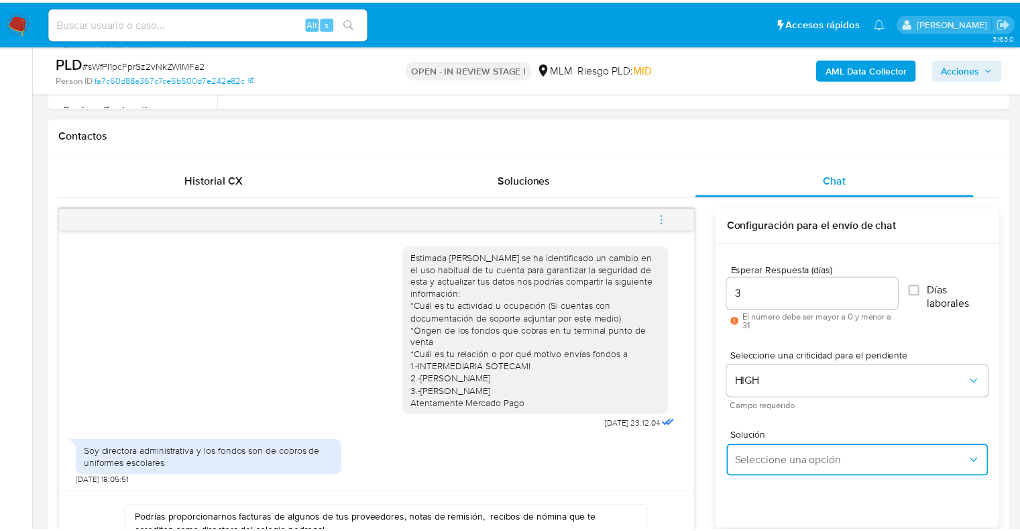
type textarea "Estimado ,Te comunicamos que se ha identificado un cambio en el uso habitual de…"
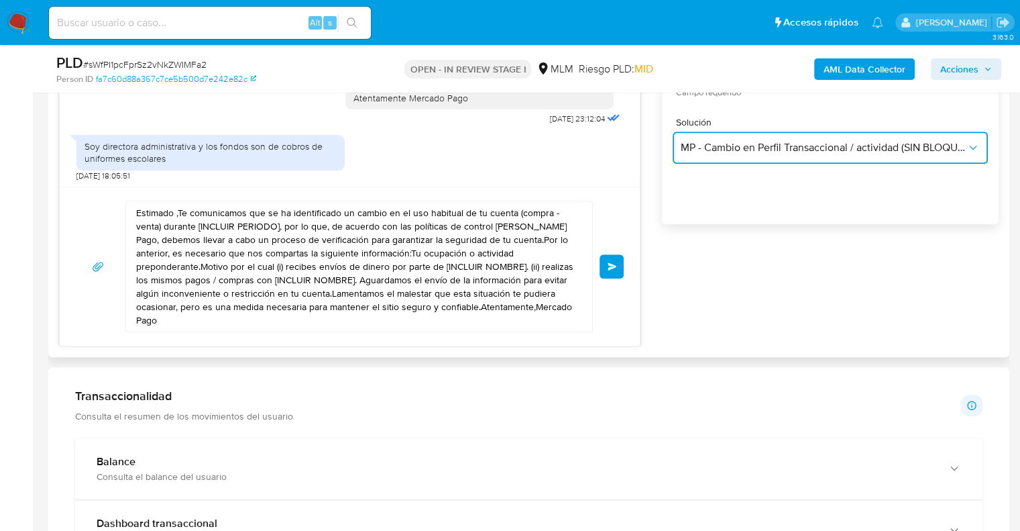
scroll to position [886, 0]
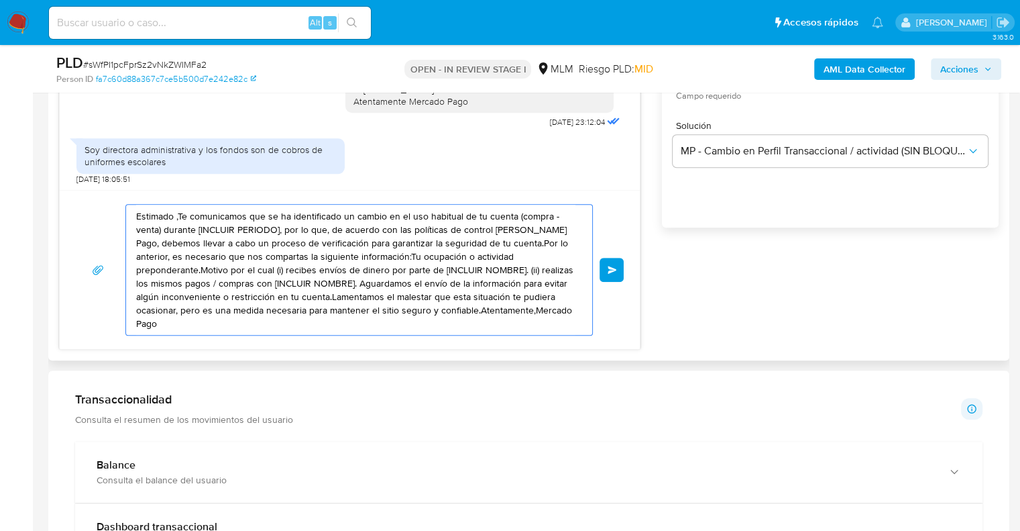
drag, startPoint x: 544, startPoint y: 313, endPoint x: 94, endPoint y: 204, distance: 463.0
click at [94, 204] on div "Estimado ,Te comunicamos que se ha identificado un cambio en el uso habitual de…" at bounding box center [350, 269] width 548 height 131
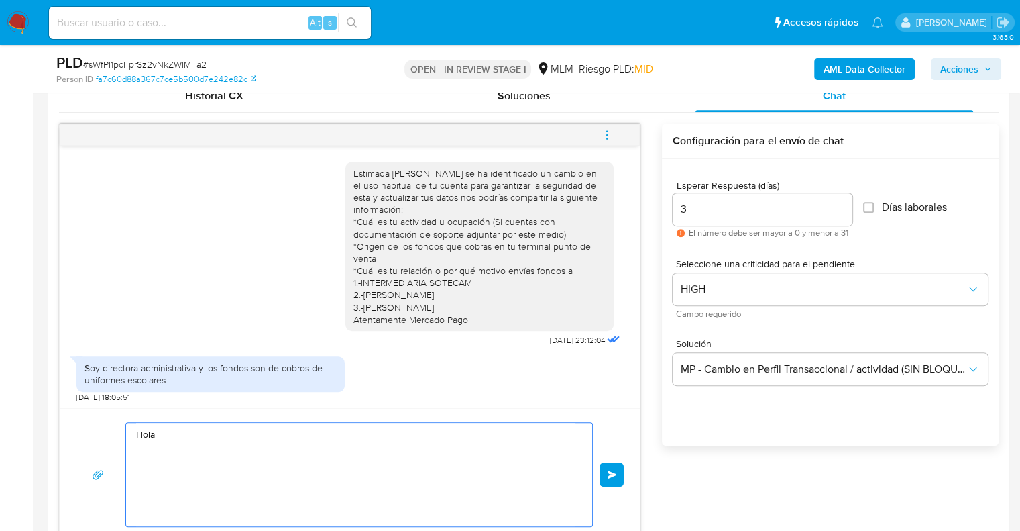
scroll to position [660, 0]
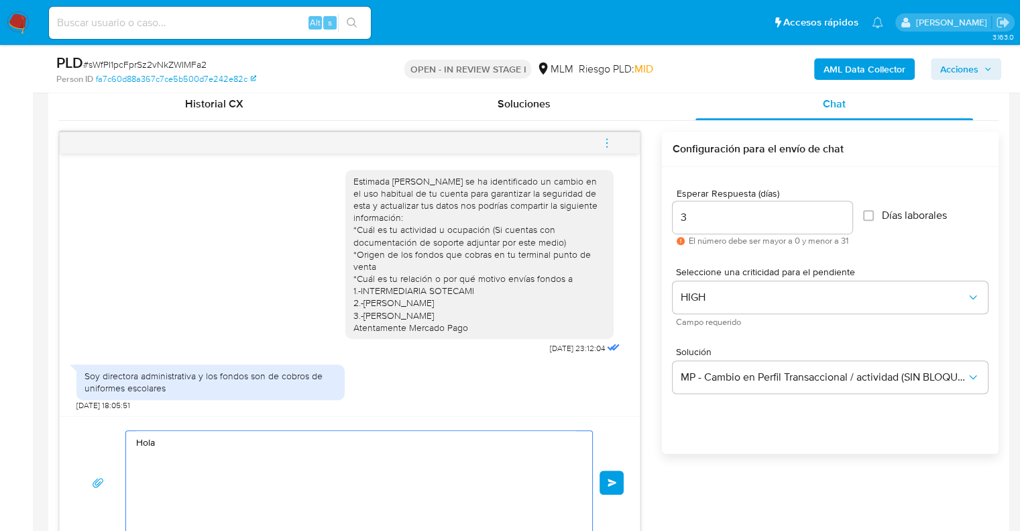
type textarea "Hola"
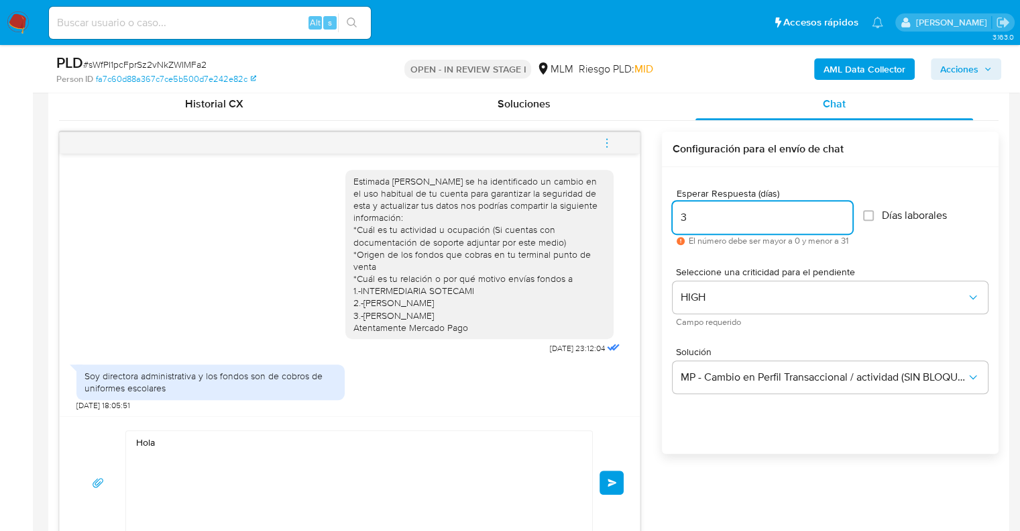
drag, startPoint x: 706, startPoint y: 217, endPoint x: 617, endPoint y: 219, distance: 88.6
click at [617, 219] on div "Estimada Paula se ha identificado un cambio en el uso habitual de tu cuenta par…" at bounding box center [529, 339] width 940 height 417
type input "2"
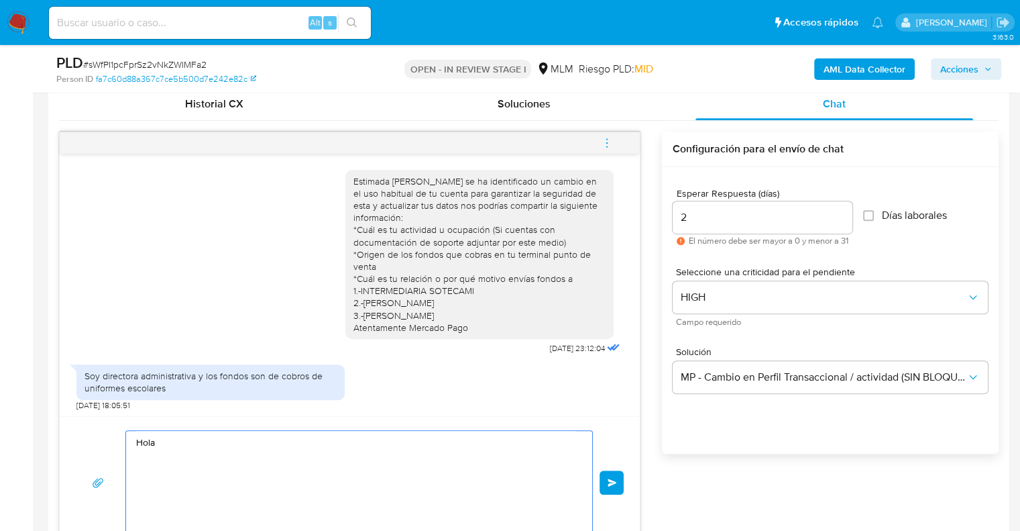
drag, startPoint x: 390, startPoint y: 487, endPoint x: 317, endPoint y: 474, distance: 74.9
click at [317, 474] on textarea "Hola" at bounding box center [355, 482] width 439 height 103
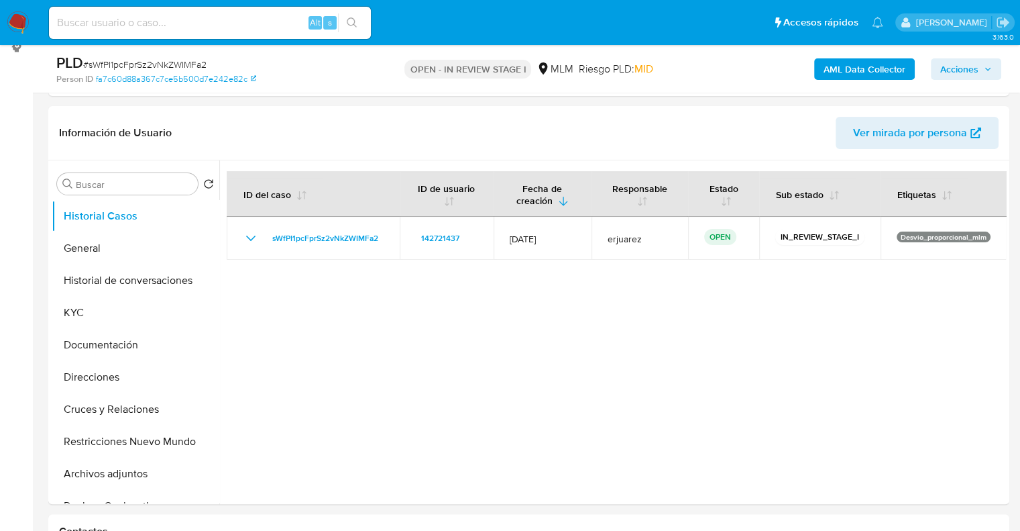
scroll to position [194, 0]
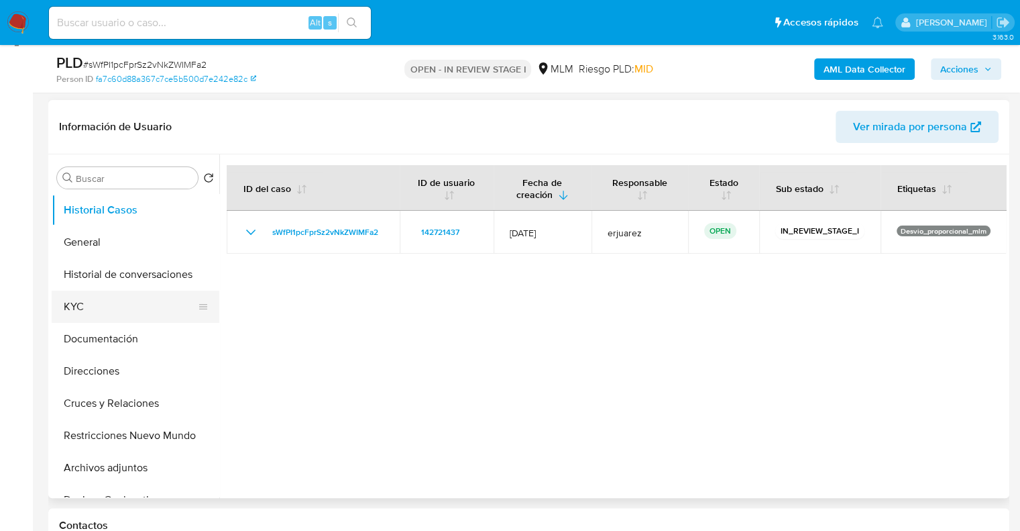
click at [115, 305] on button "KYC" at bounding box center [130, 306] width 157 height 32
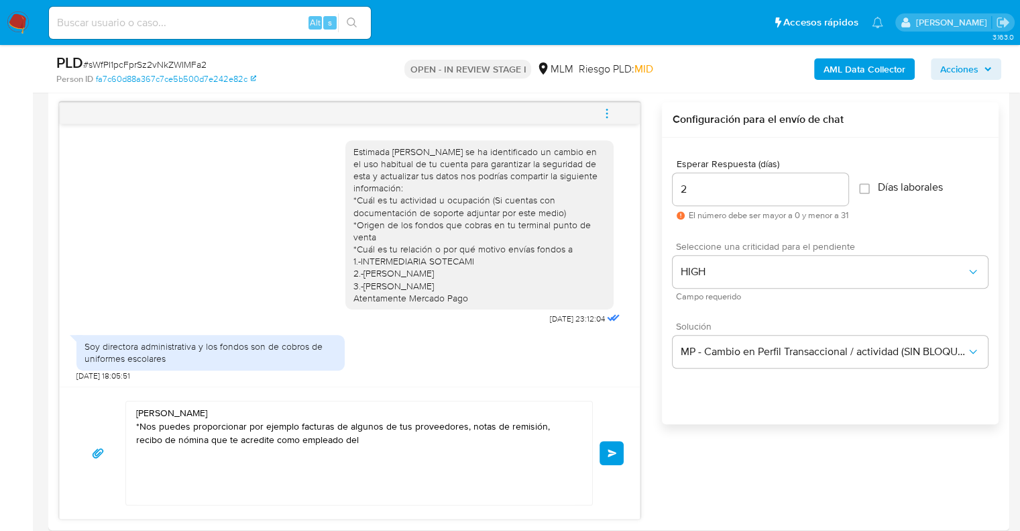
scroll to position [718, 0]
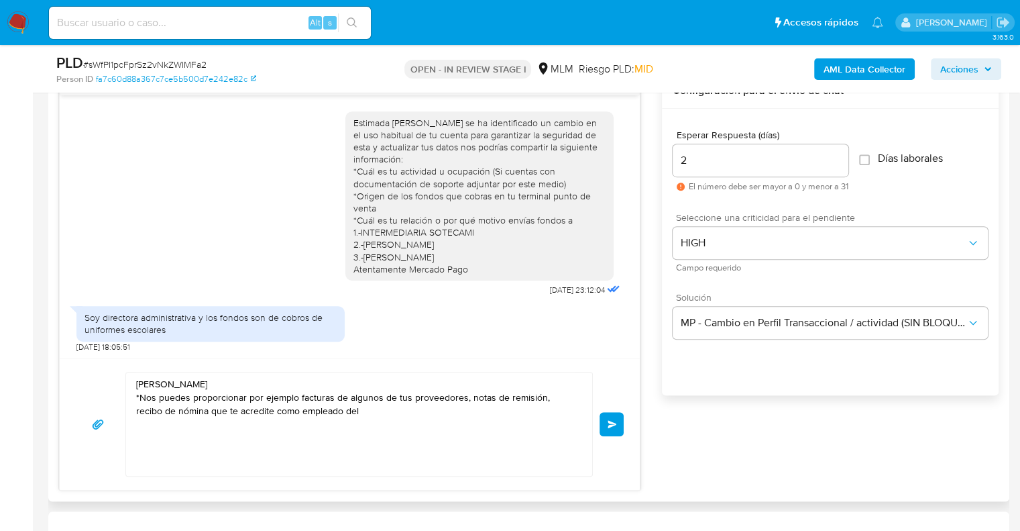
click at [351, 428] on textarea "Hola Paula *Nos puedes proporcionar por ejemplo facturas de algunos de tus prov…" at bounding box center [355, 423] width 439 height 103
type textarea "Hola Paula *Nos puedes proporcionar por ejemplo facturas de algunos de tus prov…"
click at [602, 418] on button "Enviar" at bounding box center [612, 424] width 24 height 24
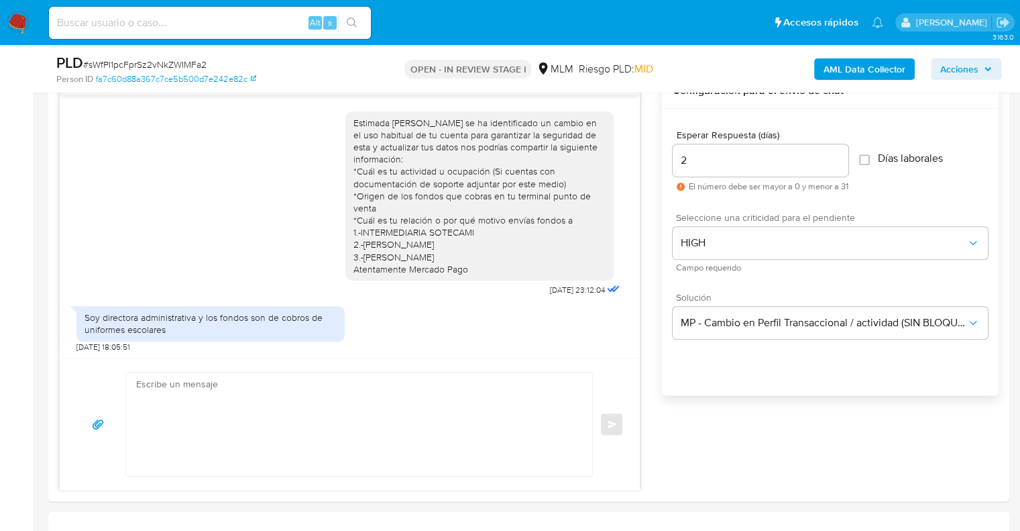
scroll to position [295, 0]
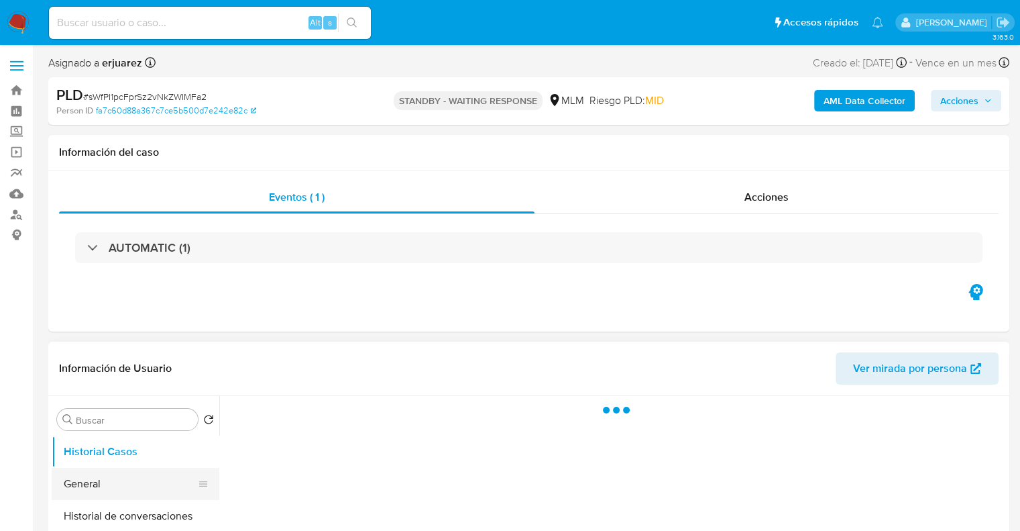
select select "10"
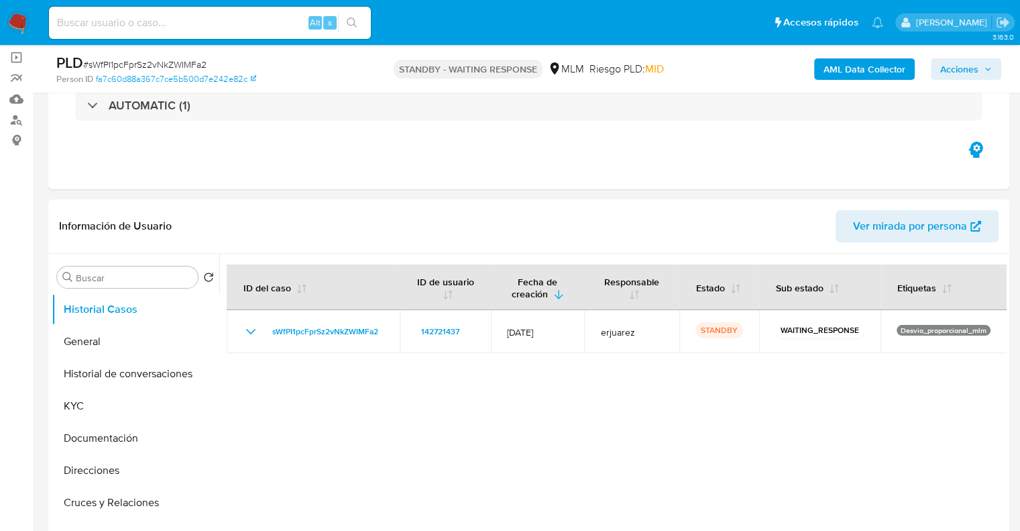
scroll to position [108, 0]
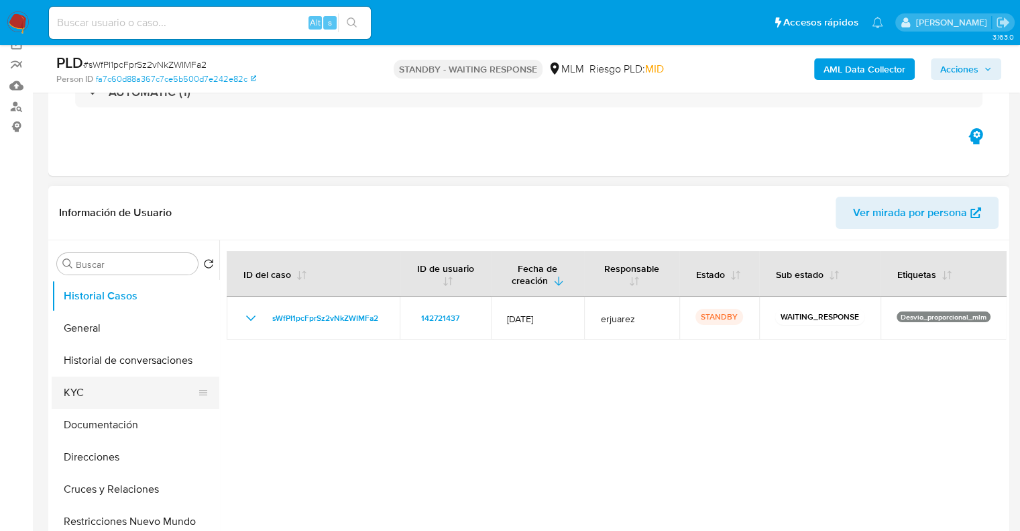
click at [134, 392] on button "KYC" at bounding box center [130, 392] width 157 height 32
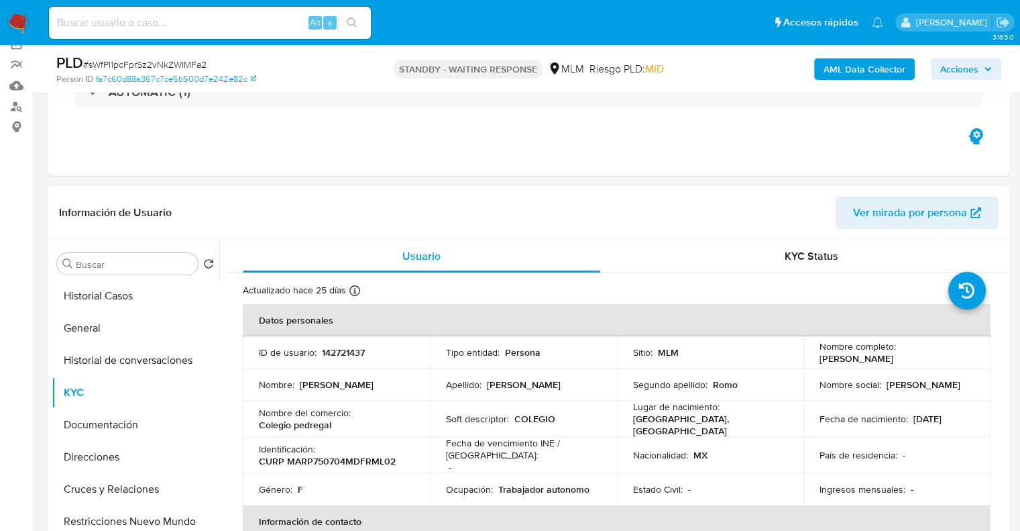
drag, startPoint x: 818, startPoint y: 359, endPoint x: 787, endPoint y: 368, distance: 32.2
click at [787, 368] on tbody "ID de usuario : 142721437 Tipo entidad : Persona Sitio : MLM Nombre completo : …" at bounding box center [617, 420] width 748 height 169
click at [318, 353] on div "ID de usuario : 142721437" at bounding box center [336, 352] width 155 height 12
drag, startPoint x: 322, startPoint y: 352, endPoint x: 375, endPoint y: 353, distance: 53.0
click at [375, 353] on div "ID de usuario : 142721437" at bounding box center [336, 352] width 155 height 12
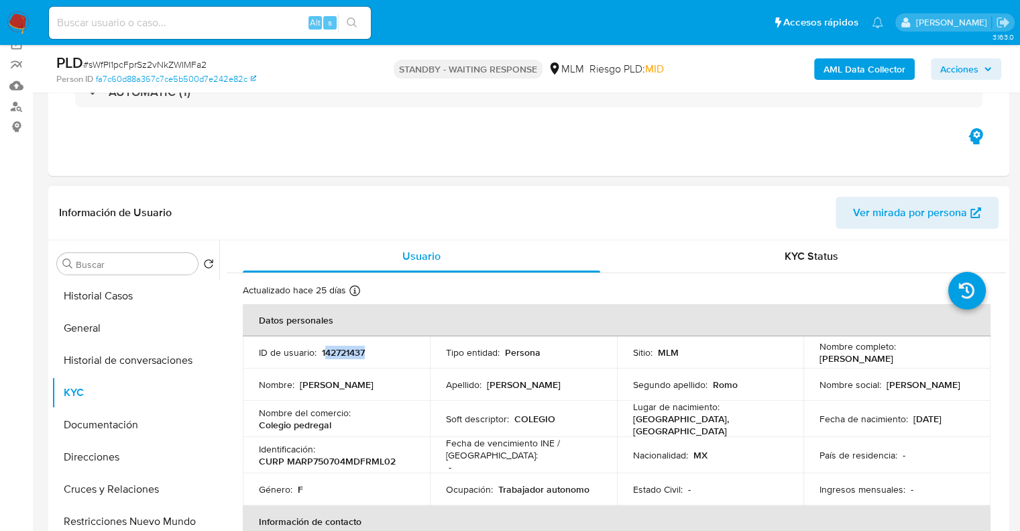
click at [324, 351] on p "142721437" at bounding box center [343, 352] width 43 height 12
drag, startPoint x: 322, startPoint y: 351, endPoint x: 375, endPoint y: 345, distance: 53.3
click at [375, 346] on div "ID de usuario : 142721437" at bounding box center [336, 352] width 155 height 12
copy p "142721437"
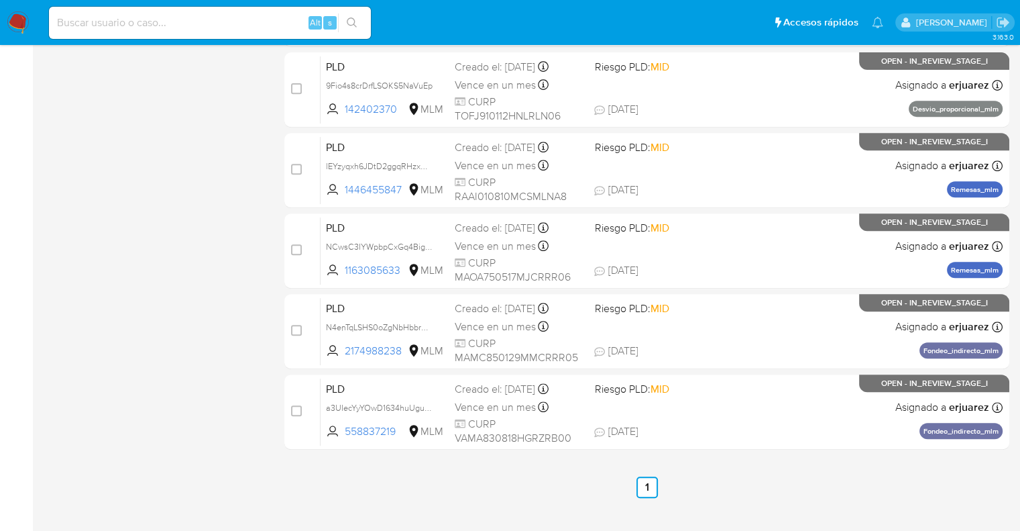
scroll to position [575, 0]
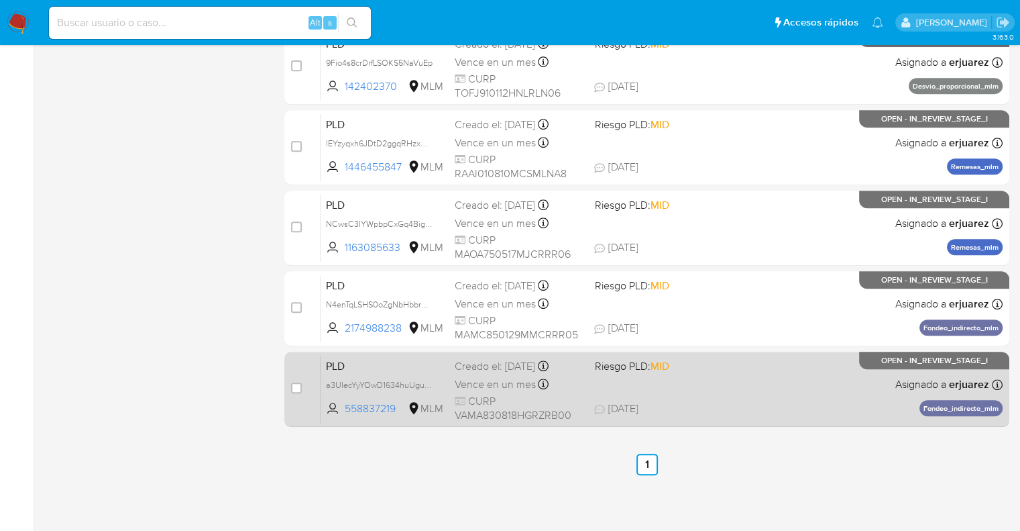
click at [806, 408] on span "[DATE] [DATE] 17:27" at bounding box center [728, 408] width 268 height 15
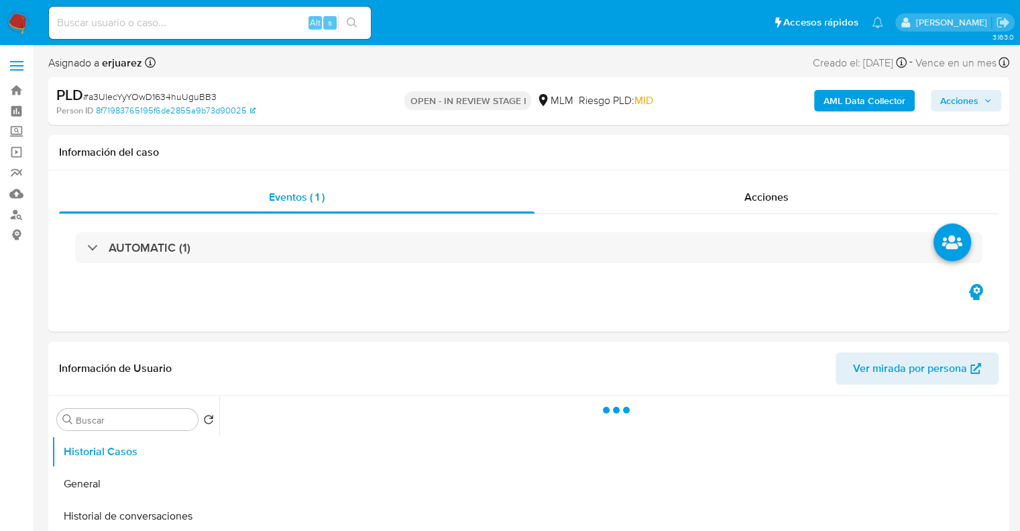
select select "10"
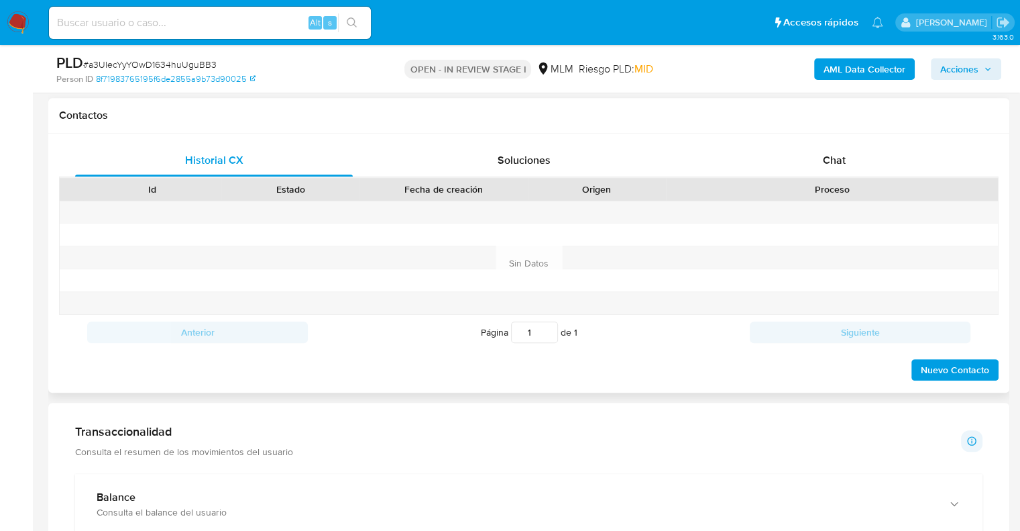
scroll to position [537, 0]
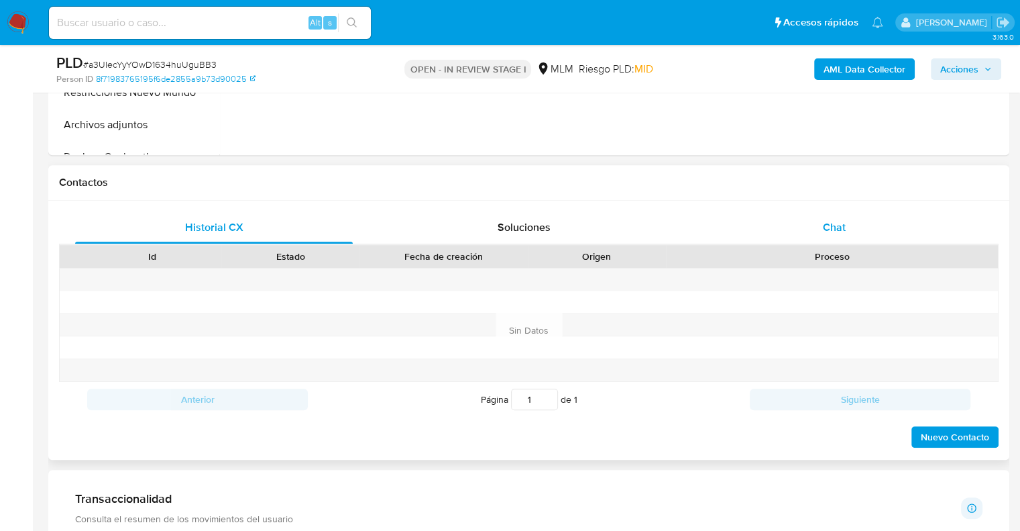
click at [830, 230] on span "Chat" at bounding box center [834, 226] width 23 height 15
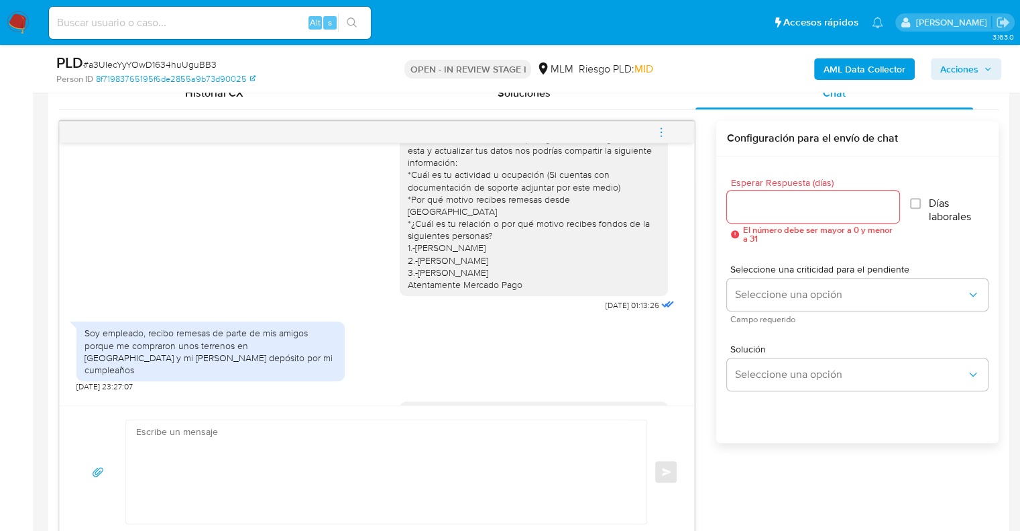
scroll to position [22, 0]
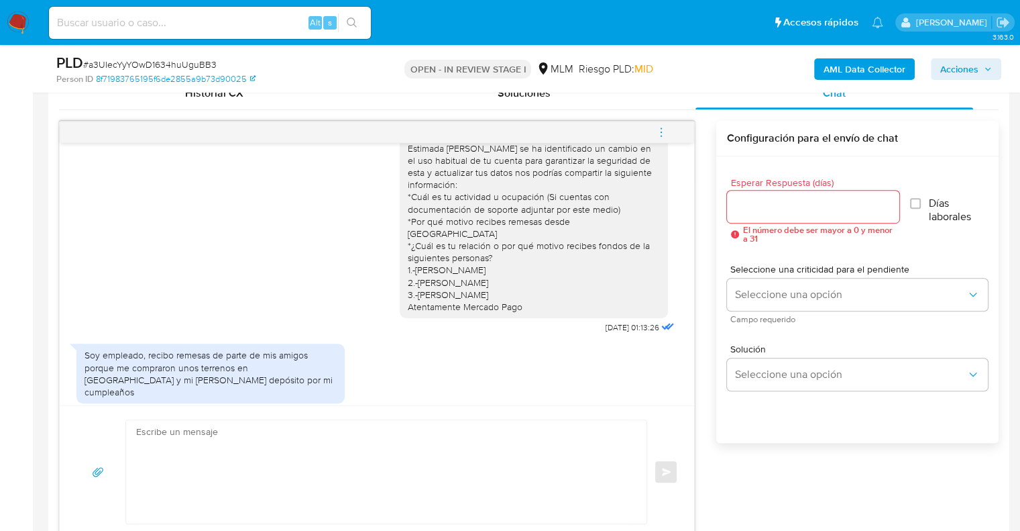
click at [660, 127] on icon "menu-action" at bounding box center [661, 132] width 12 height 12
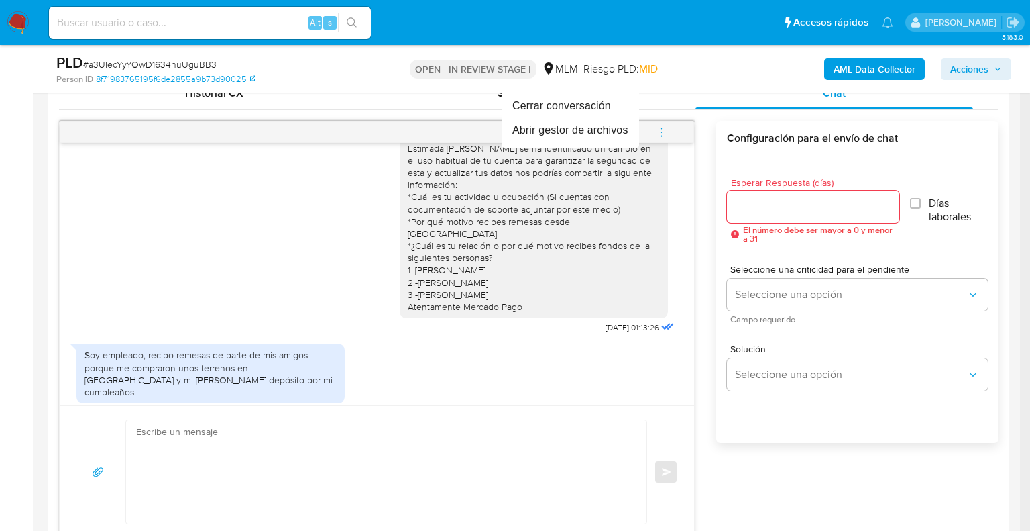
click at [184, 197] on div at bounding box center [515, 265] width 1030 height 531
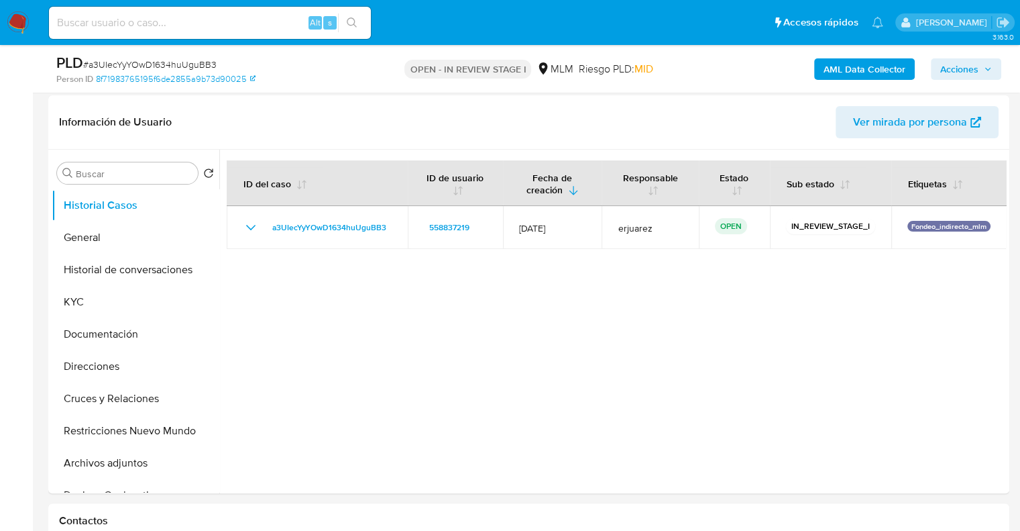
scroll to position [67, 0]
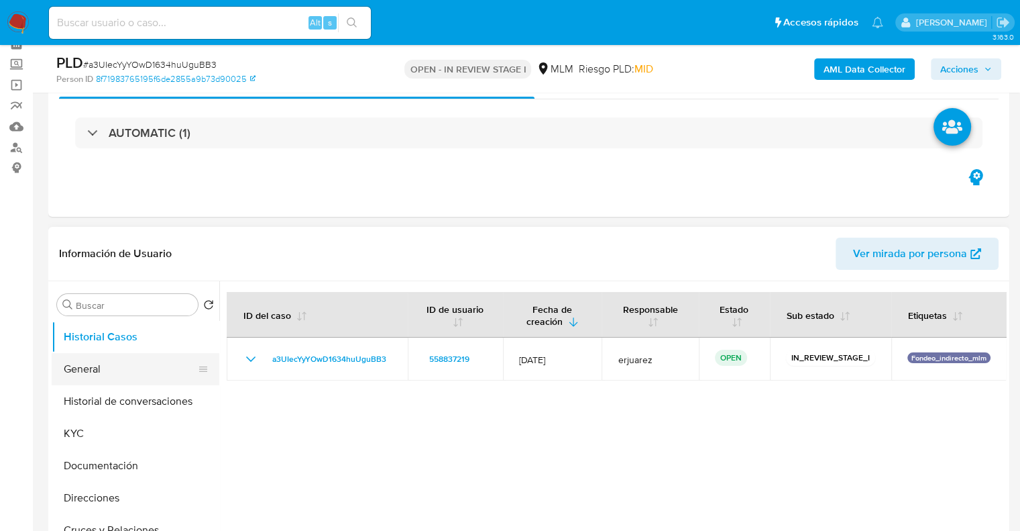
click at [94, 364] on button "General" at bounding box center [130, 369] width 157 height 32
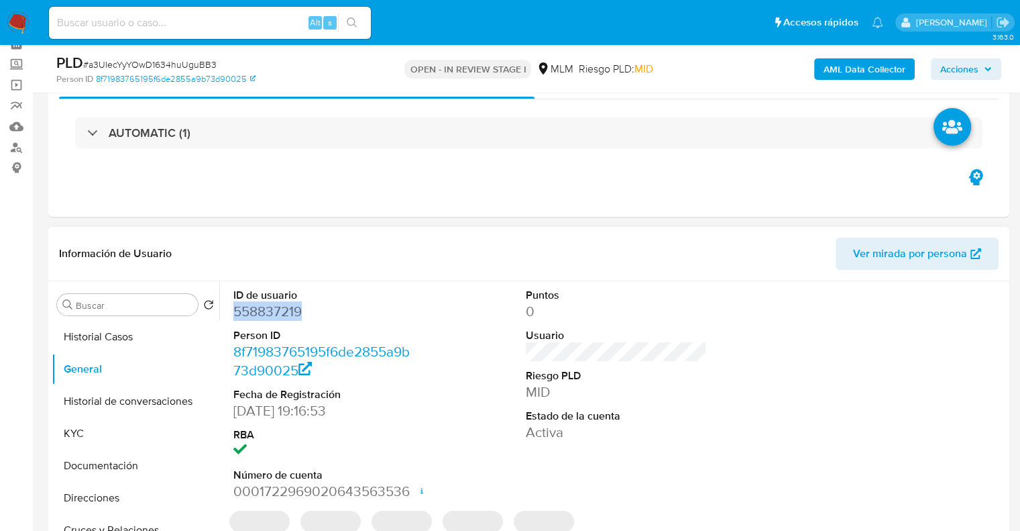
drag, startPoint x: 266, startPoint y: 313, endPoint x: 227, endPoint y: 315, distance: 38.9
click at [227, 315] on div "ID de usuario 558837219 Person ID 8f71983765195f6de2855a9b73d90025 Fecha de Reg…" at bounding box center [324, 394] width 195 height 227
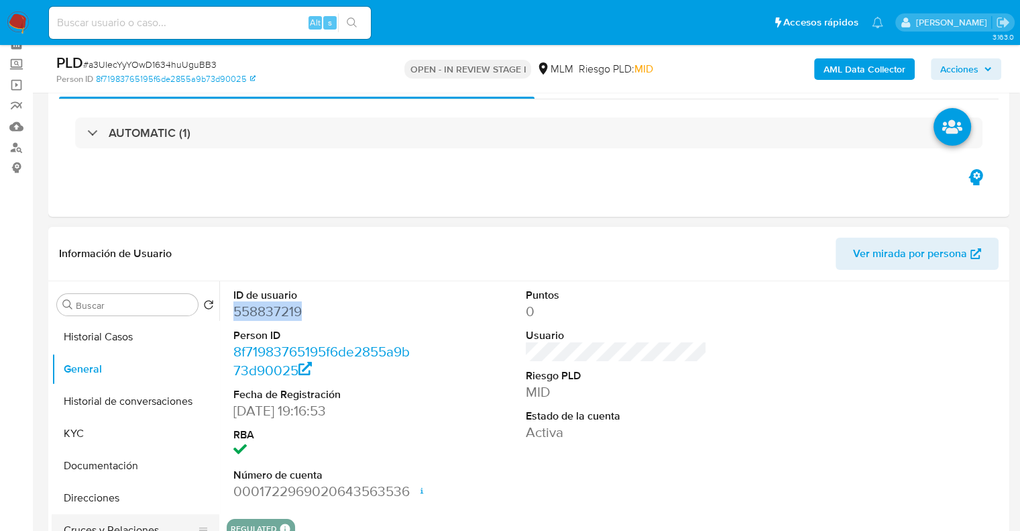
copy dd "558837219"
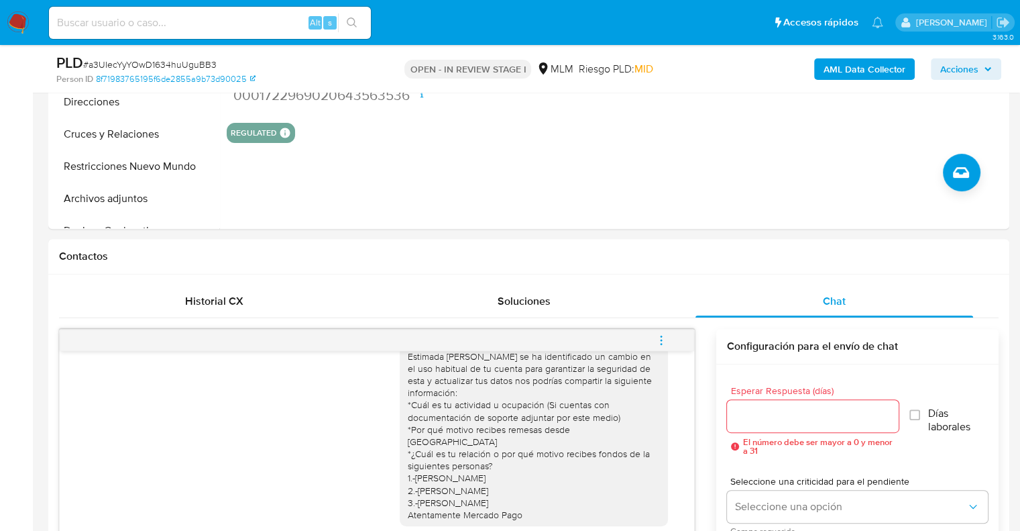
scroll to position [471, 0]
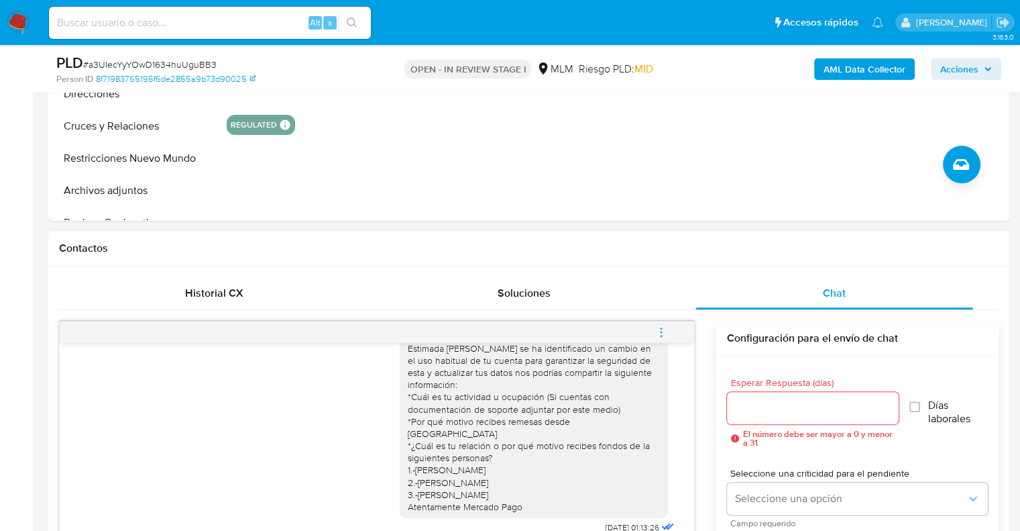
click at [663, 334] on icon "menu-action" at bounding box center [661, 332] width 12 height 12
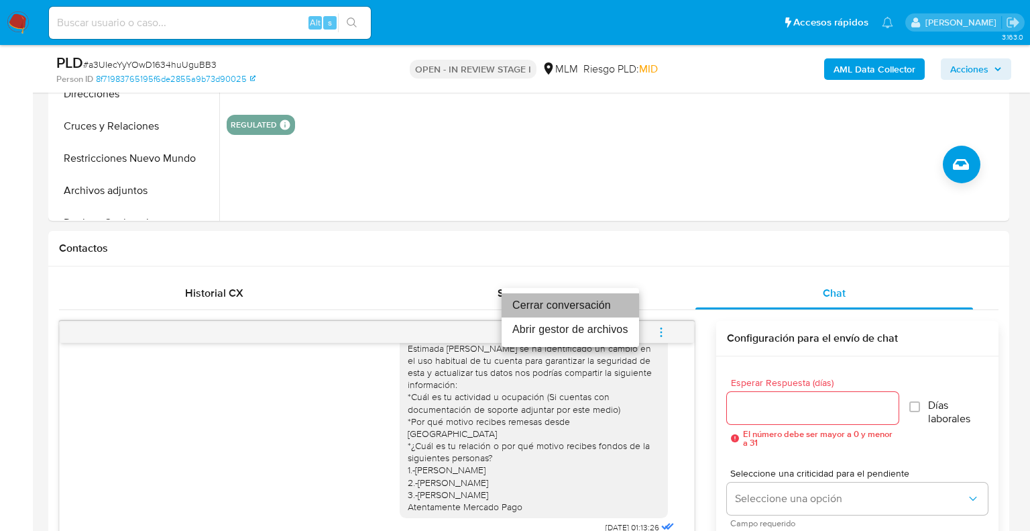
click at [606, 300] on li "Cerrar conversación" at bounding box center [570, 305] width 137 height 24
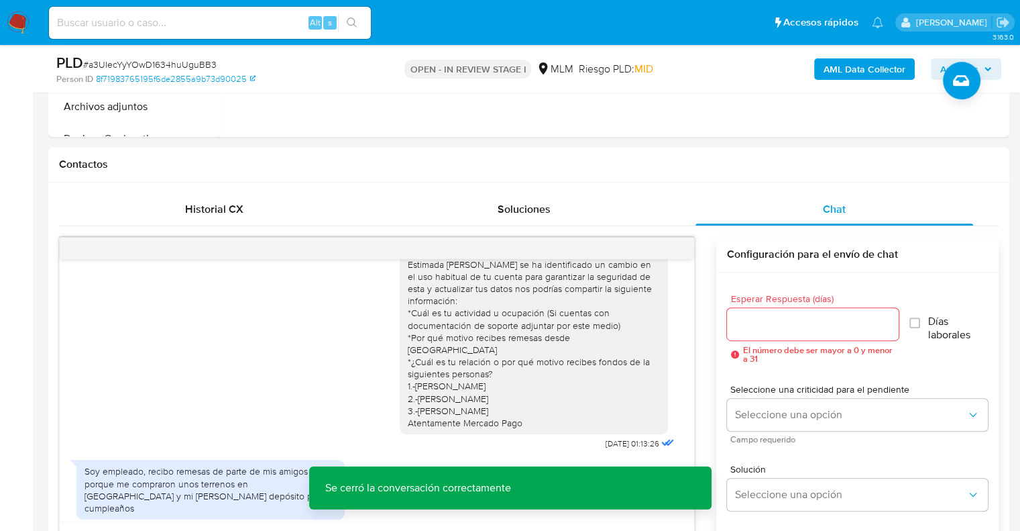
scroll to position [585, 0]
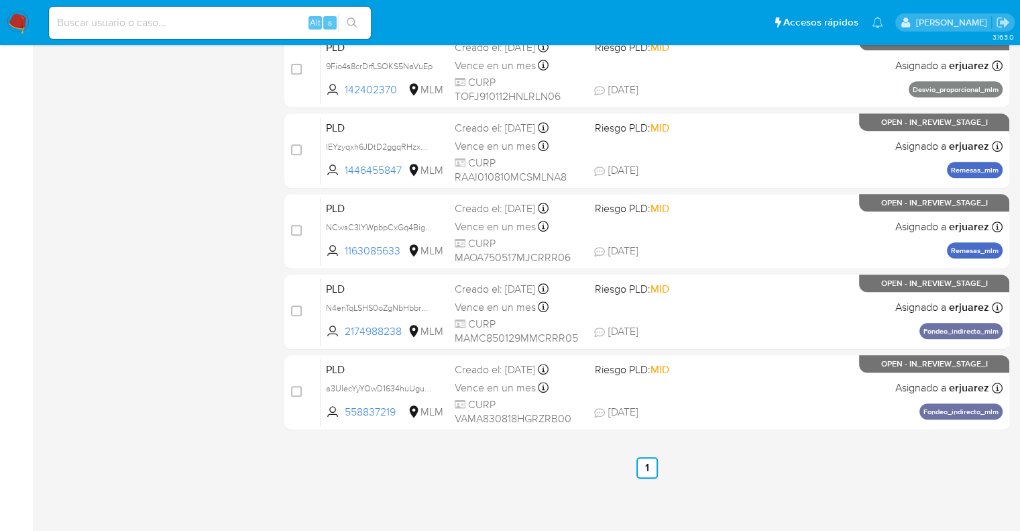
scroll to position [575, 0]
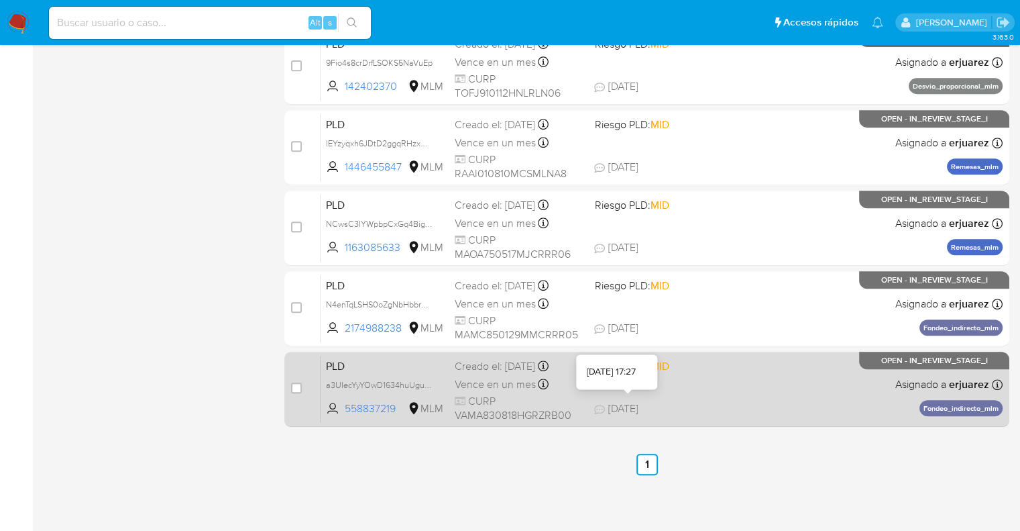
click at [638, 412] on span "[DATE]" at bounding box center [616, 408] width 44 height 15
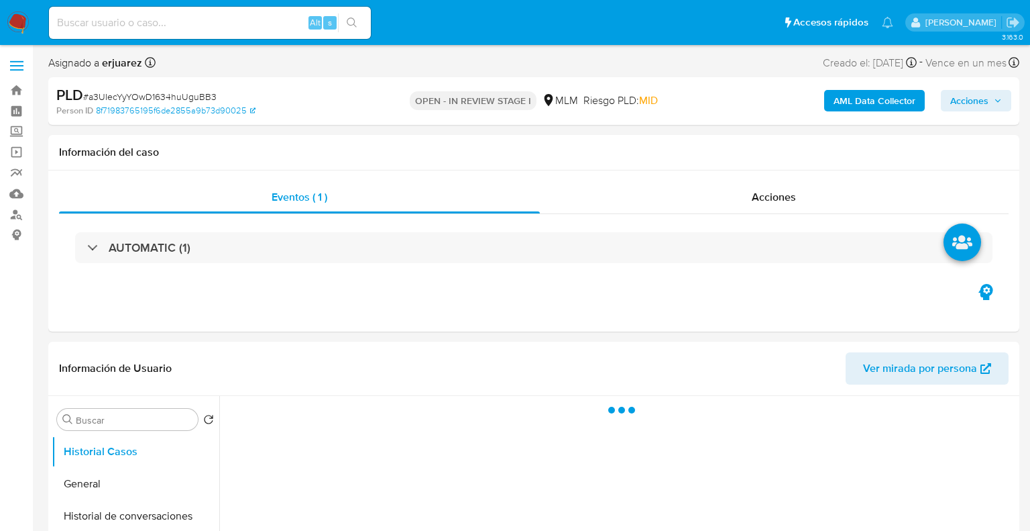
select select "10"
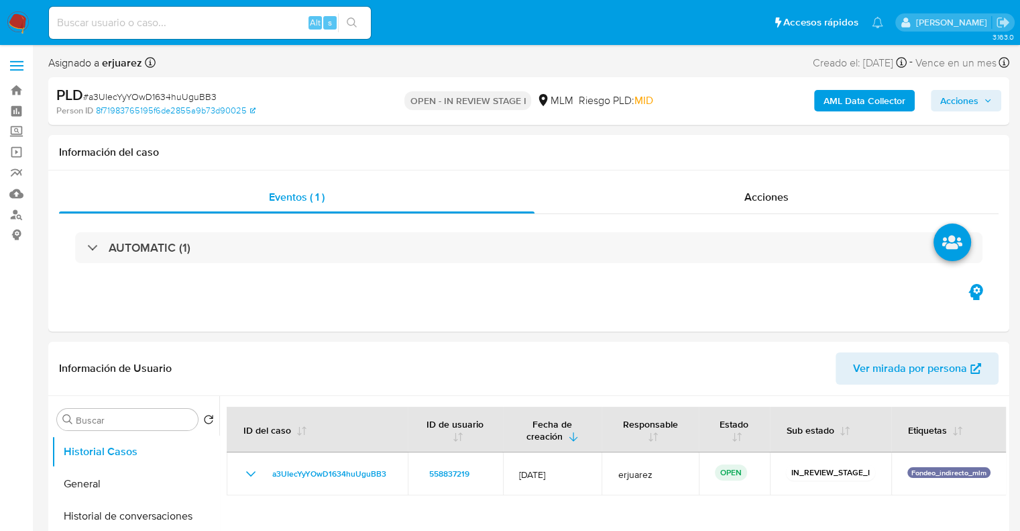
click at [19, 26] on img at bounding box center [18, 22] width 23 height 23
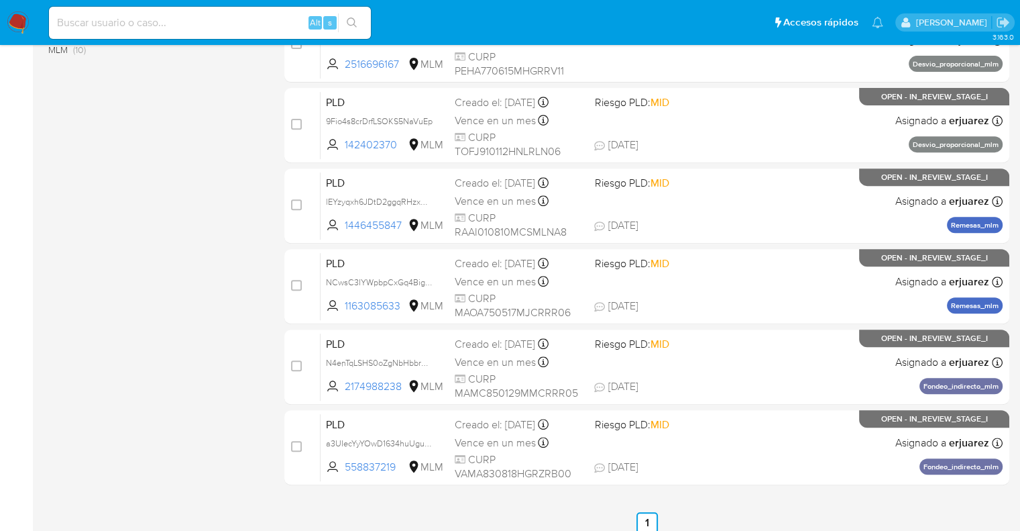
scroll to position [575, 0]
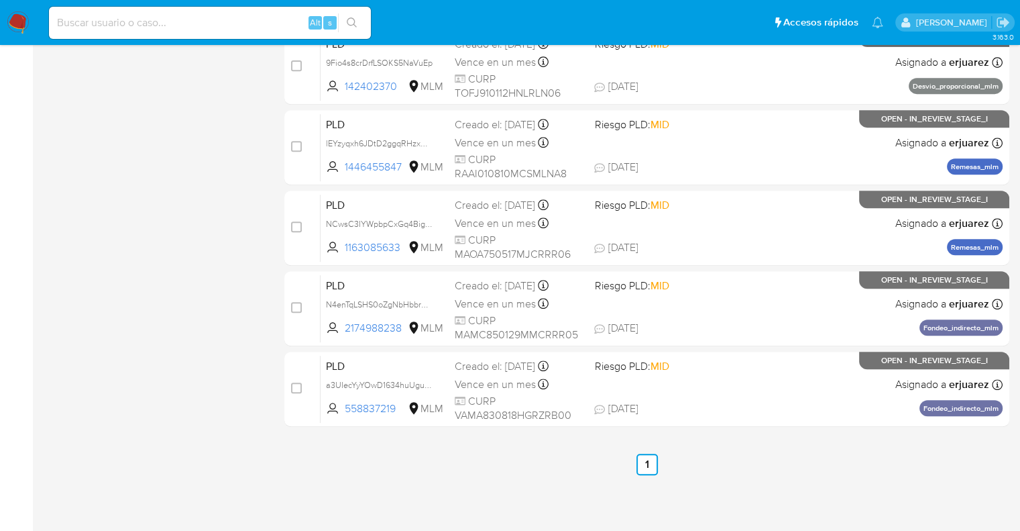
click at [15, 25] on img at bounding box center [18, 22] width 23 height 23
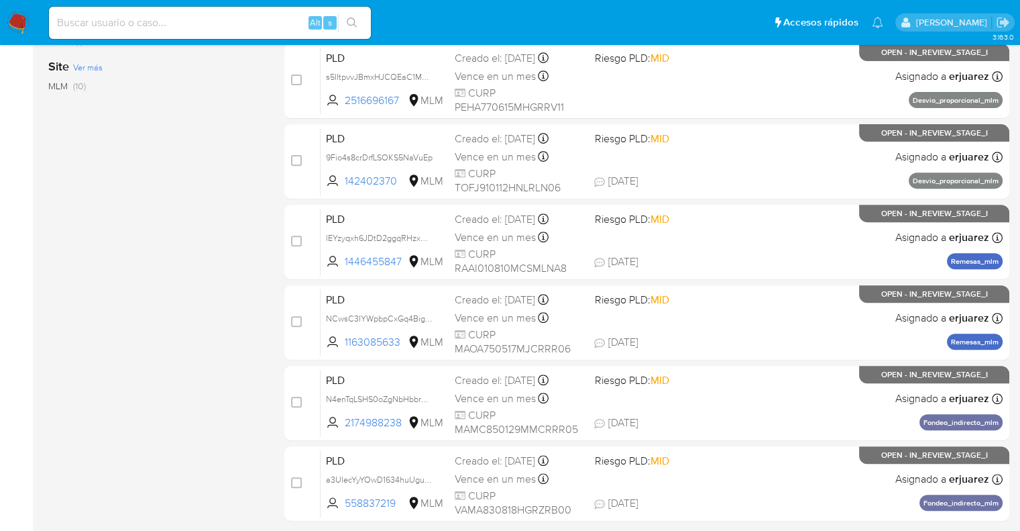
scroll to position [575, 0]
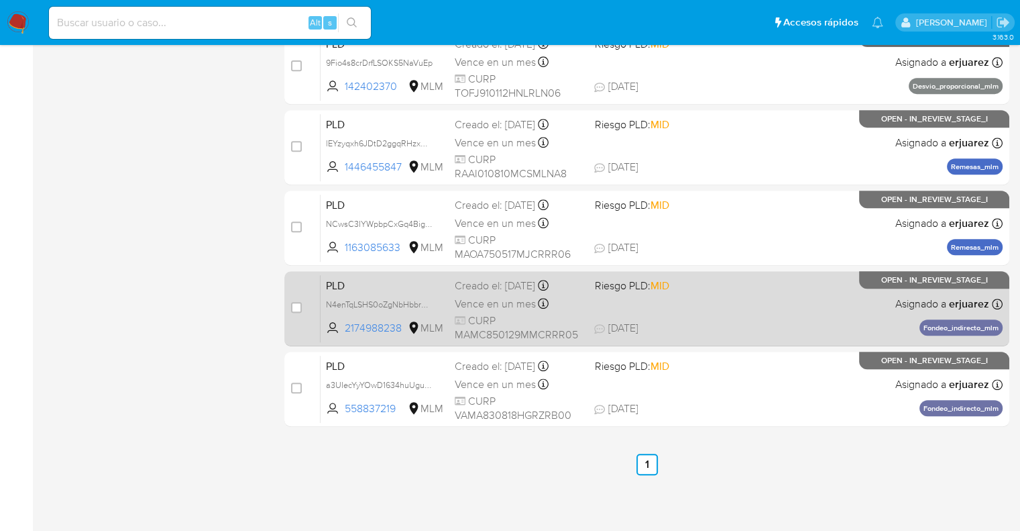
click at [560, 309] on div "Vence en un mes Vence el [DATE] 02:08:08" at bounding box center [519, 303] width 129 height 18
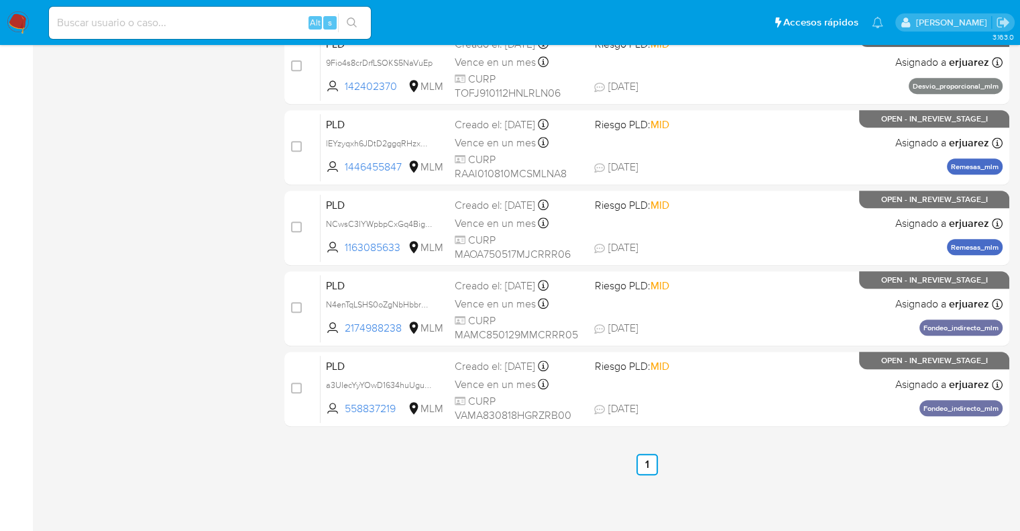
click at [13, 23] on img at bounding box center [18, 22] width 23 height 23
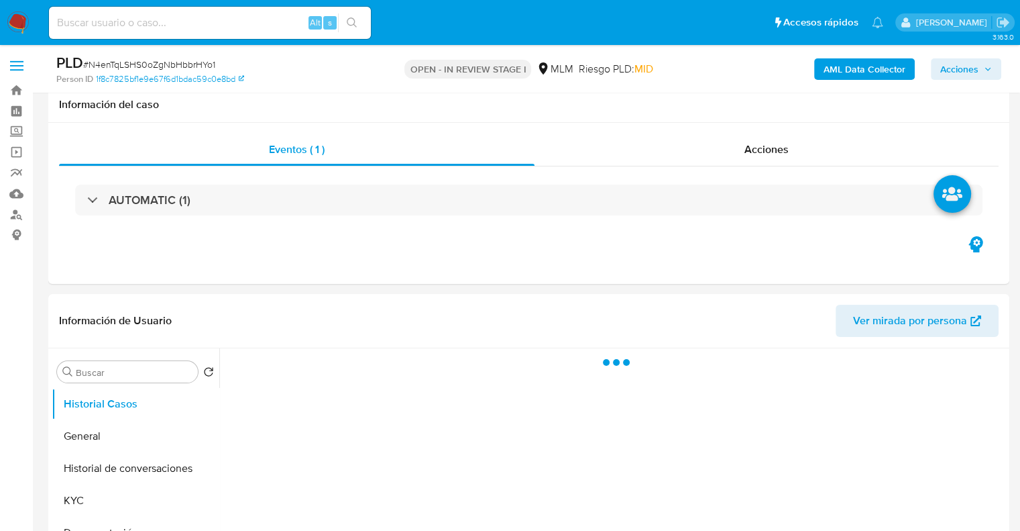
scroll to position [856, 0]
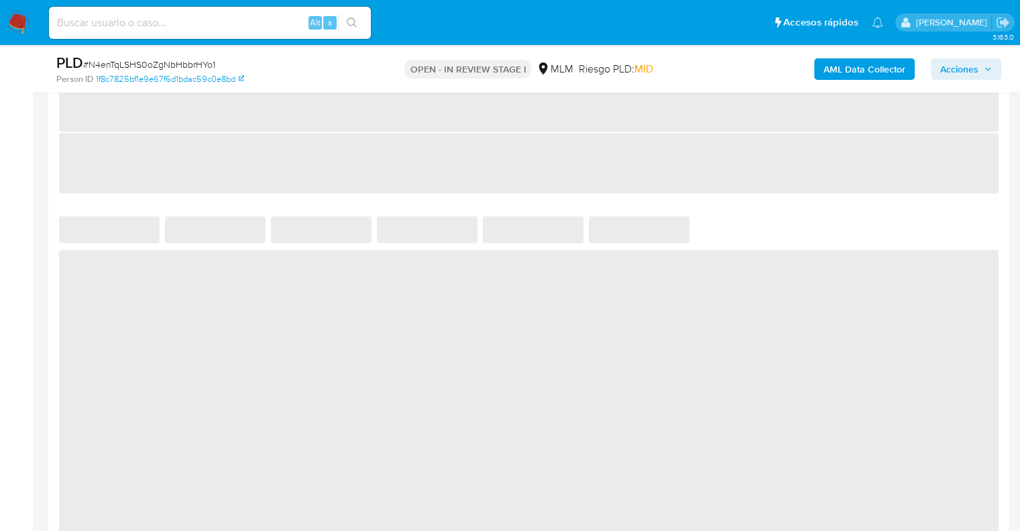
select select "10"
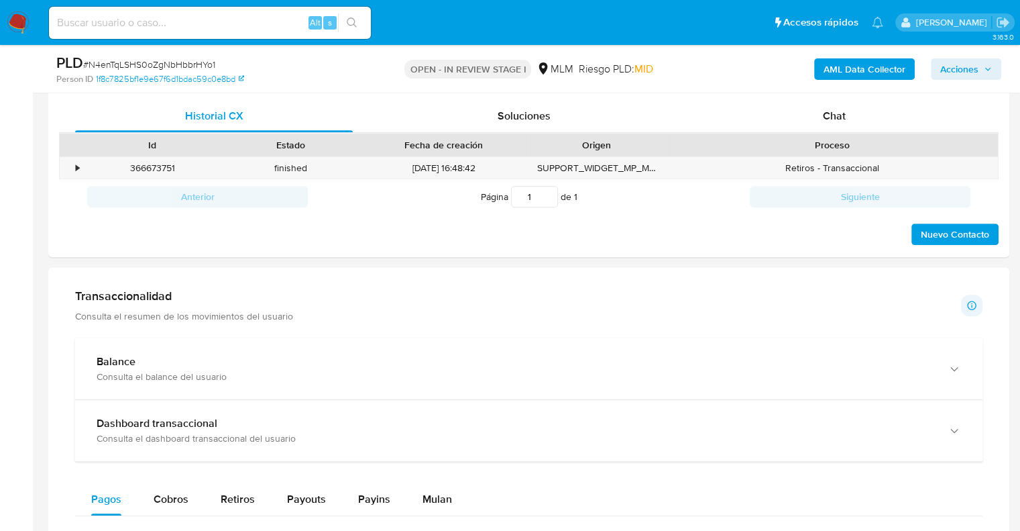
scroll to position [640, 0]
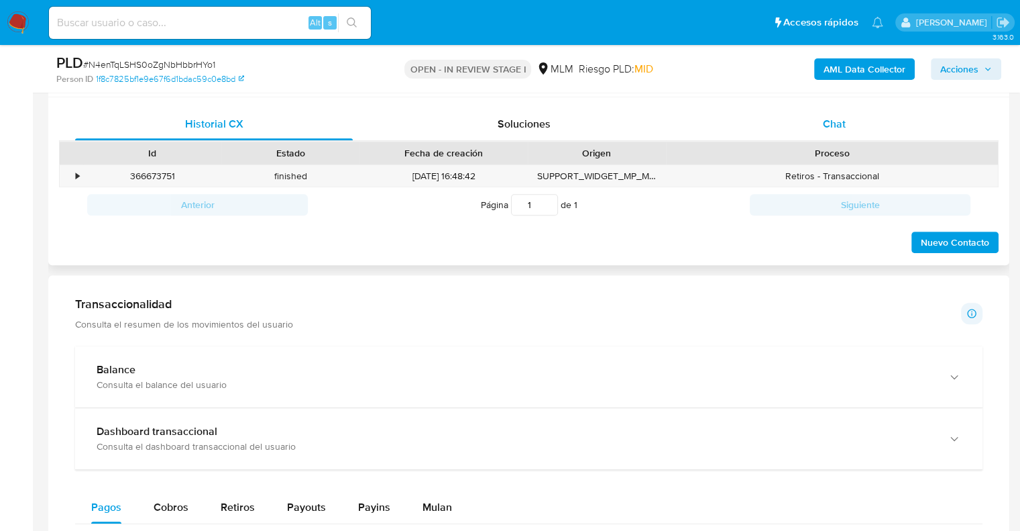
click at [840, 126] on span "Chat" at bounding box center [834, 123] width 23 height 15
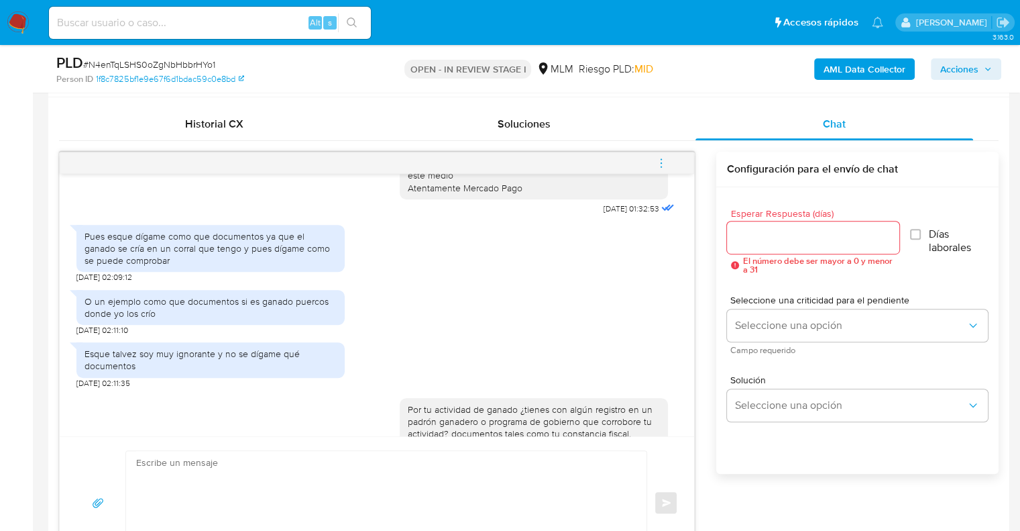
scroll to position [309, 0]
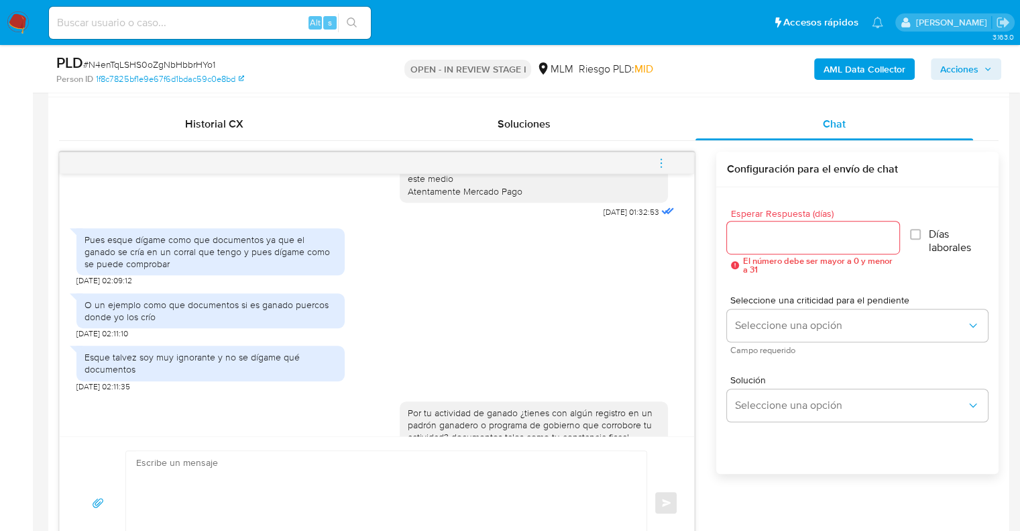
click at [663, 154] on span "menu-action" at bounding box center [661, 163] width 12 height 32
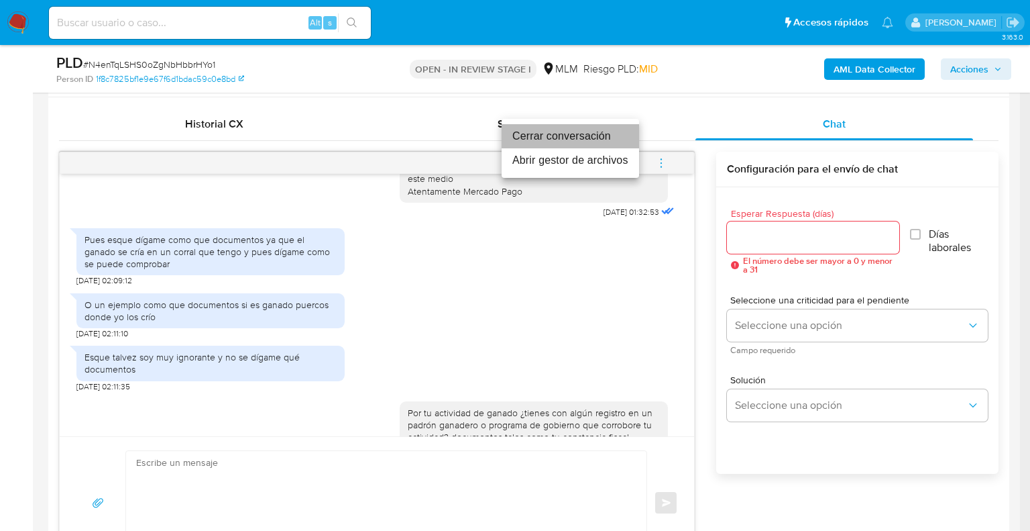
click at [589, 131] on li "Cerrar conversación" at bounding box center [570, 136] width 137 height 24
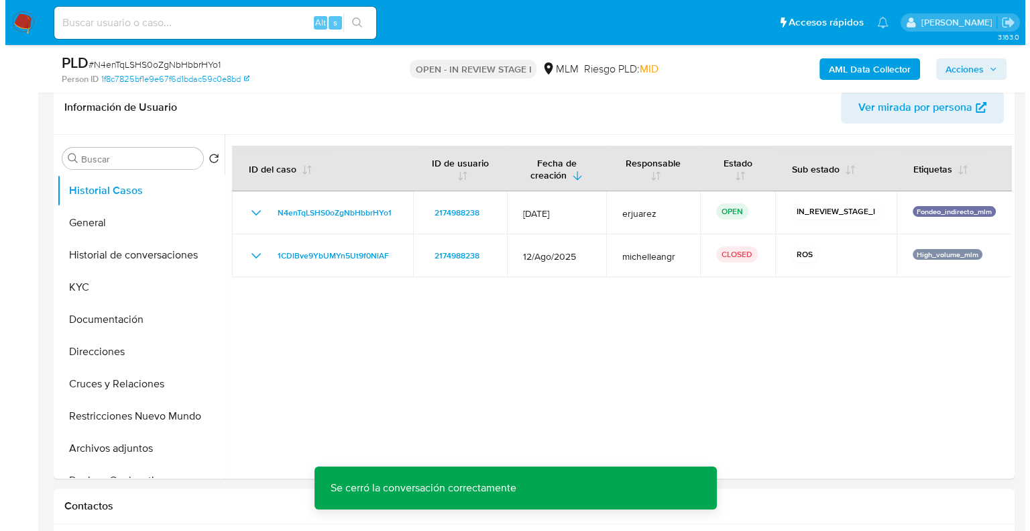
scroll to position [193, 0]
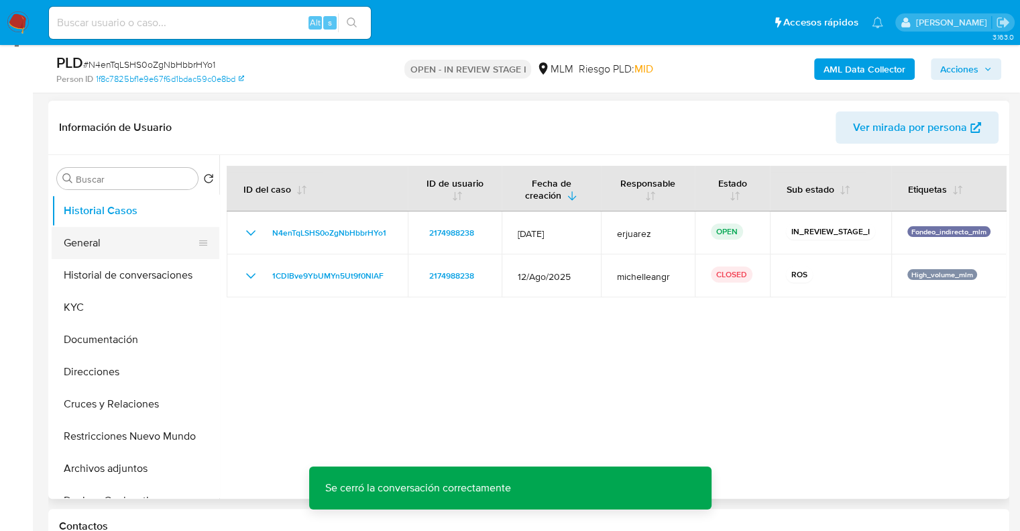
click at [116, 239] on button "General" at bounding box center [130, 243] width 157 height 32
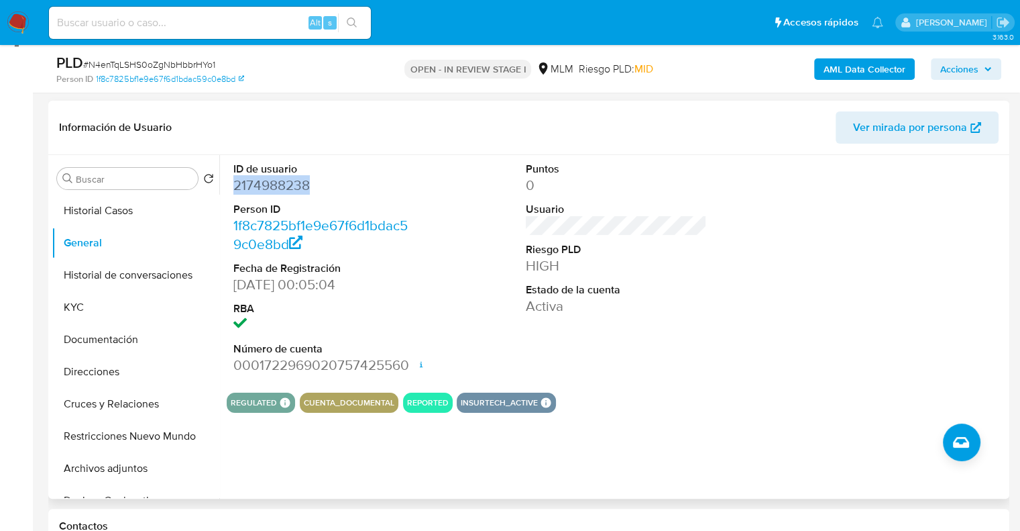
drag, startPoint x: 313, startPoint y: 188, endPoint x: 233, endPoint y: 192, distance: 79.2
click at [233, 192] on dd "2174988238" at bounding box center [324, 185] width 182 height 19
copy dd "2174988238"
click at [180, 269] on button "Historial de conversaciones" at bounding box center [130, 275] width 157 height 32
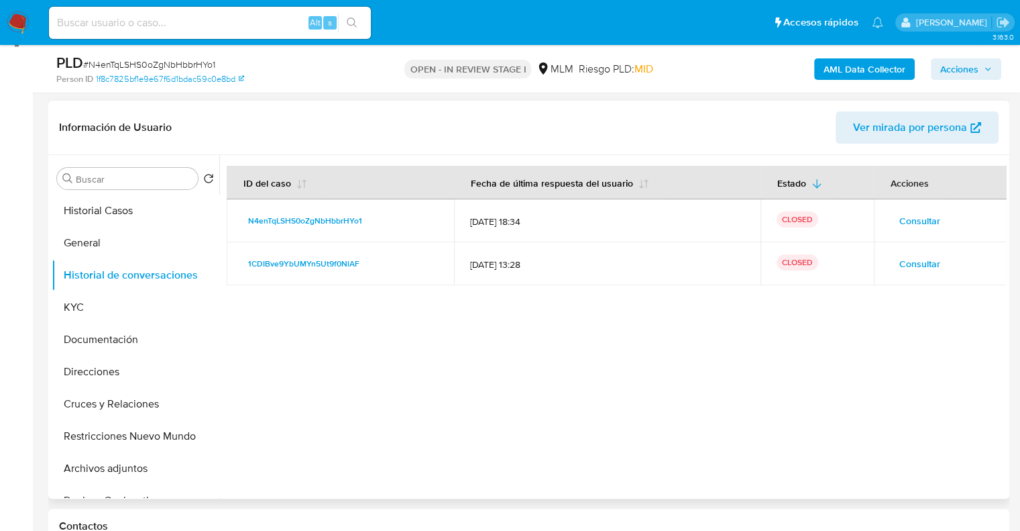
click at [911, 225] on span "Consultar" at bounding box center [919, 220] width 41 height 19
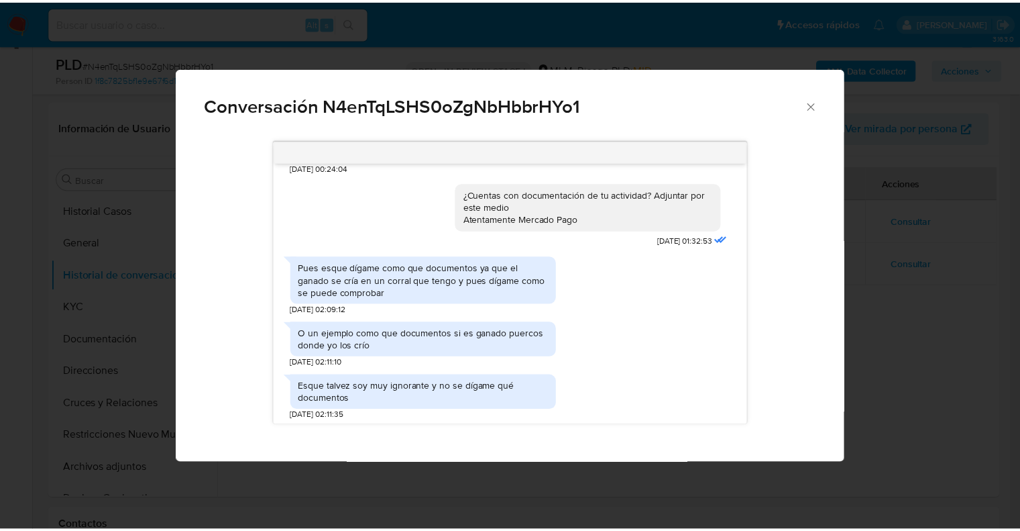
scroll to position [257, 0]
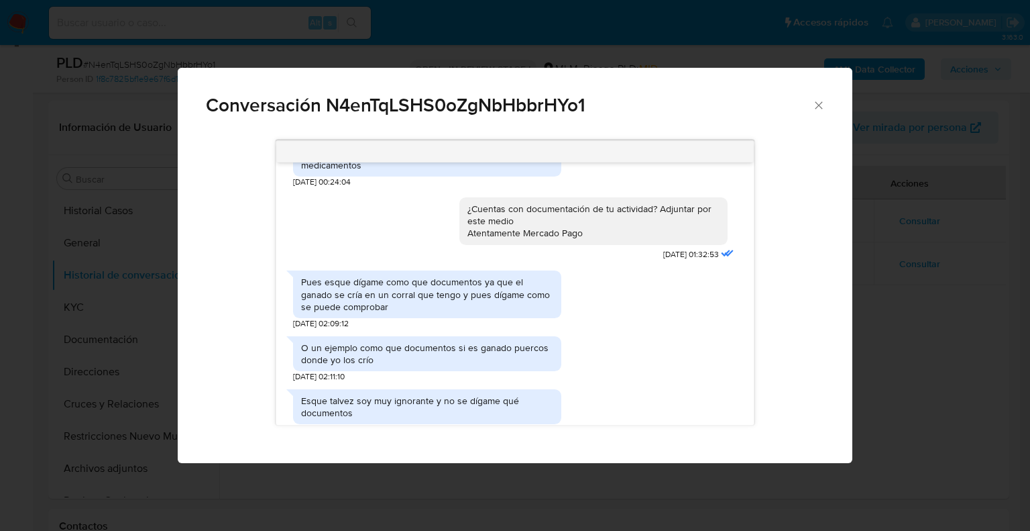
click at [820, 104] on icon "Cerrar" at bounding box center [819, 104] width 7 height 7
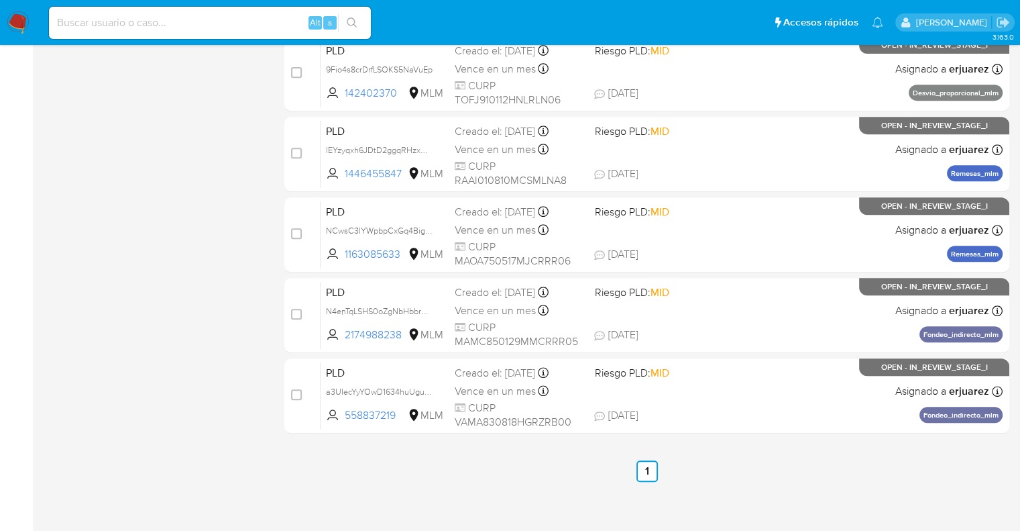
scroll to position [575, 0]
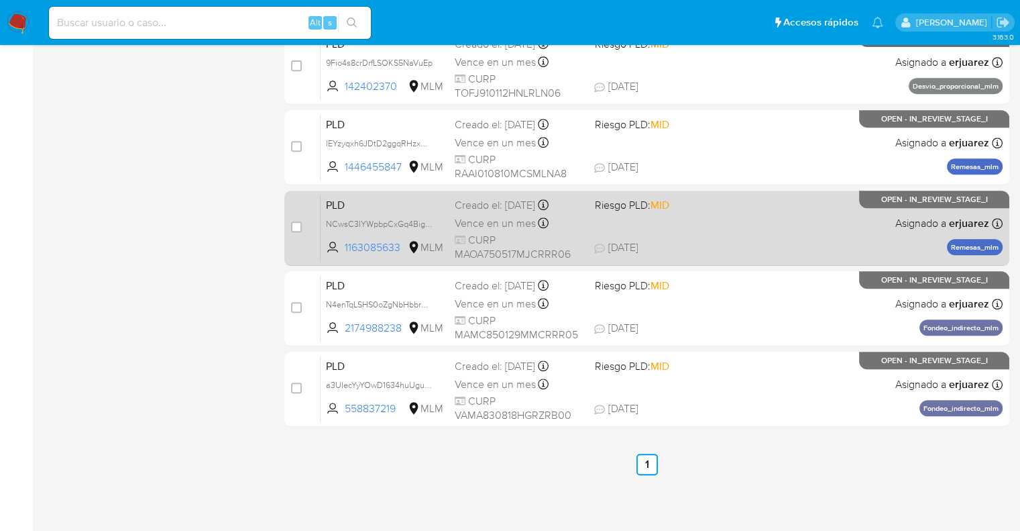
click at [764, 233] on div "PLD NCwsC3IYWpbpCxGq4BigbxsS 1163085633 MLM Riesgo PLD: MID Creado el: 12/09/20…" at bounding box center [662, 228] width 682 height 68
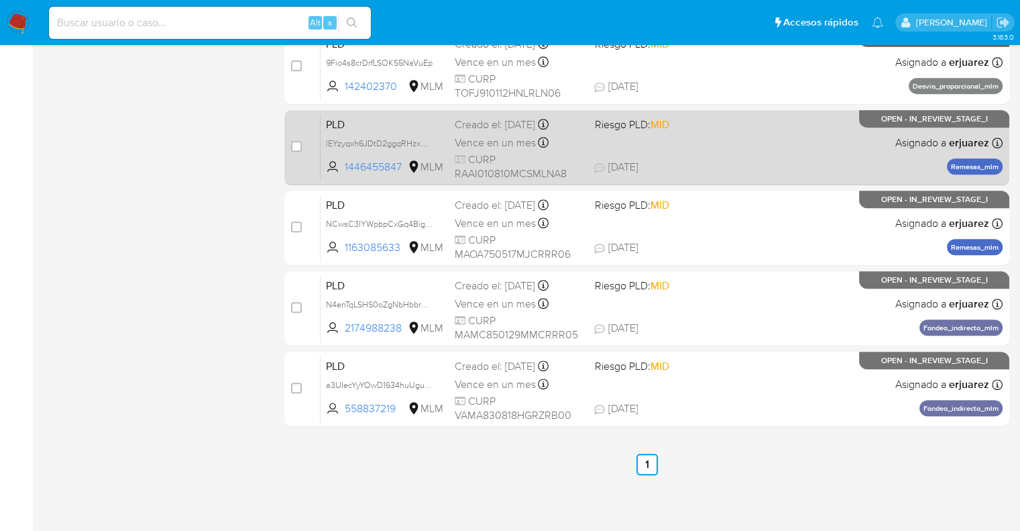
click at [490, 152] on span "CURP RAAI010810MCSMLNA8" at bounding box center [519, 166] width 129 height 29
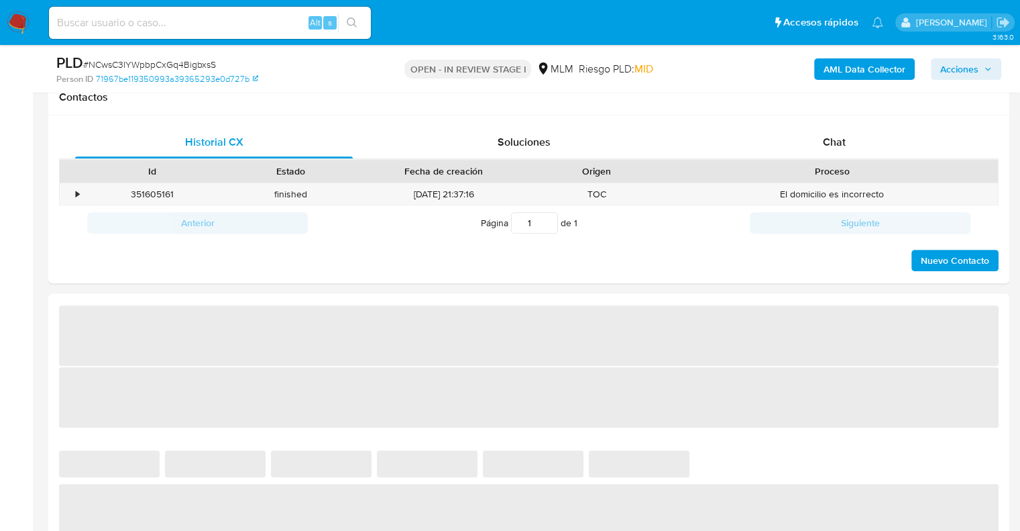
select select "10"
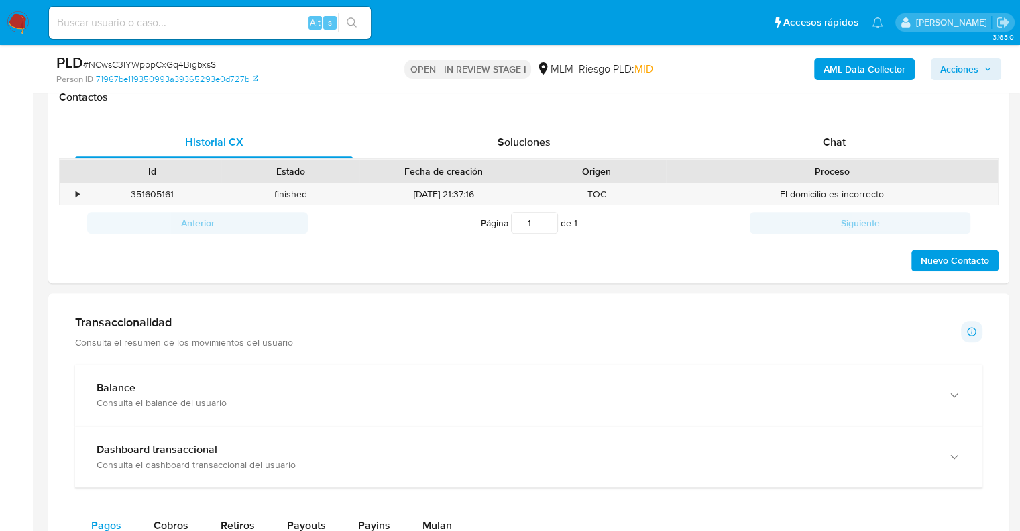
scroll to position [624, 0]
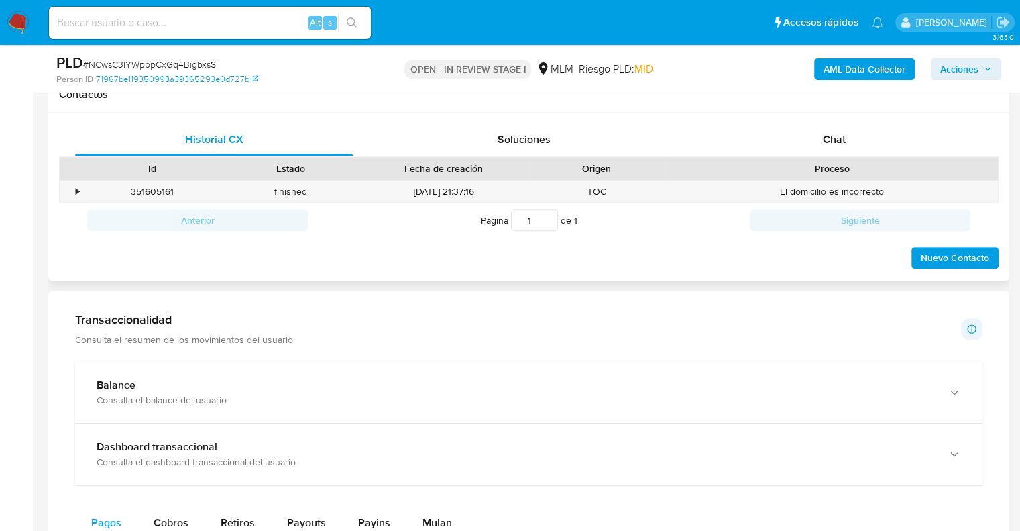
click at [839, 119] on div "Historial CX Soluciones Chat Id Estado Fecha de creación Origen Proceso • 35160…" at bounding box center [528, 197] width 961 height 168
click at [826, 151] on div "Chat" at bounding box center [835, 139] width 278 height 32
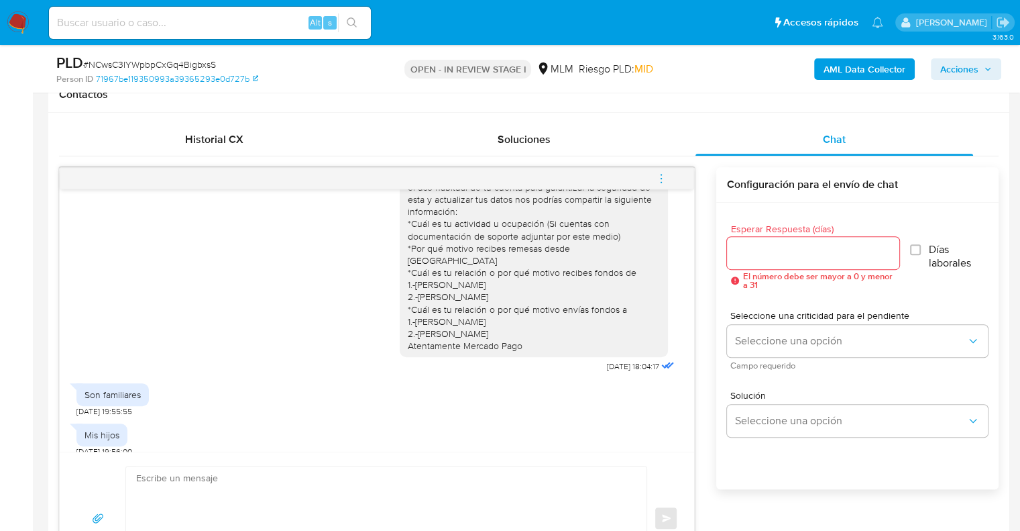
scroll to position [0, 0]
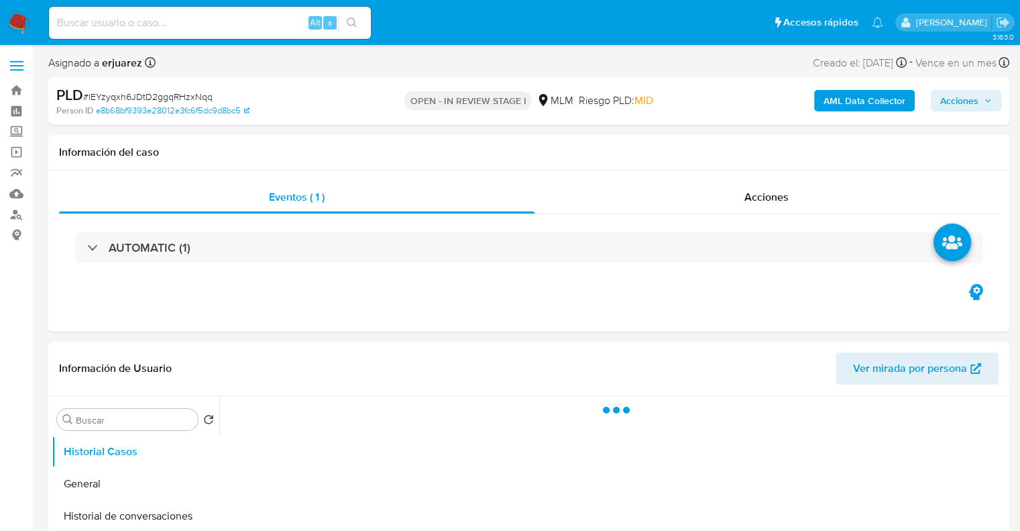
select select "10"
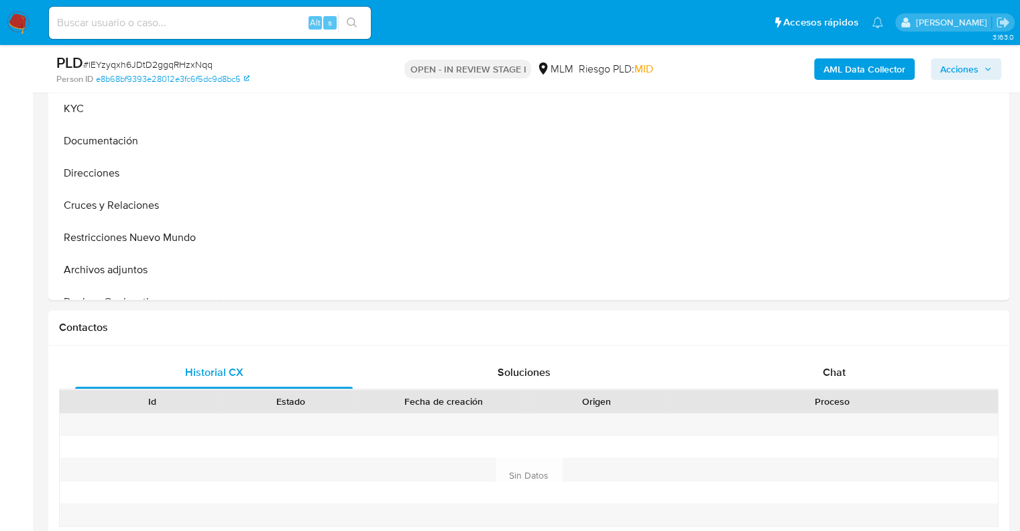
scroll to position [394, 0]
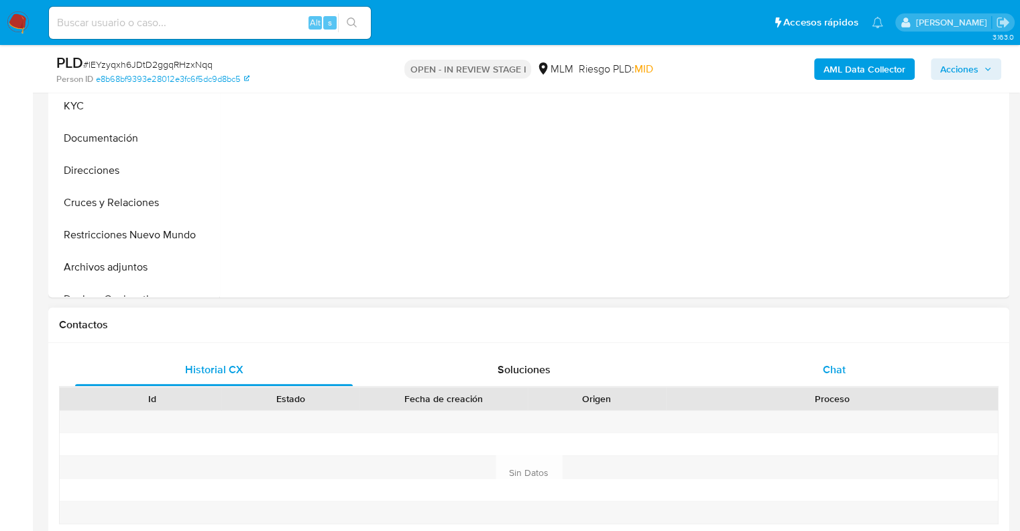
click at [852, 367] on div "Chat" at bounding box center [835, 369] width 278 height 32
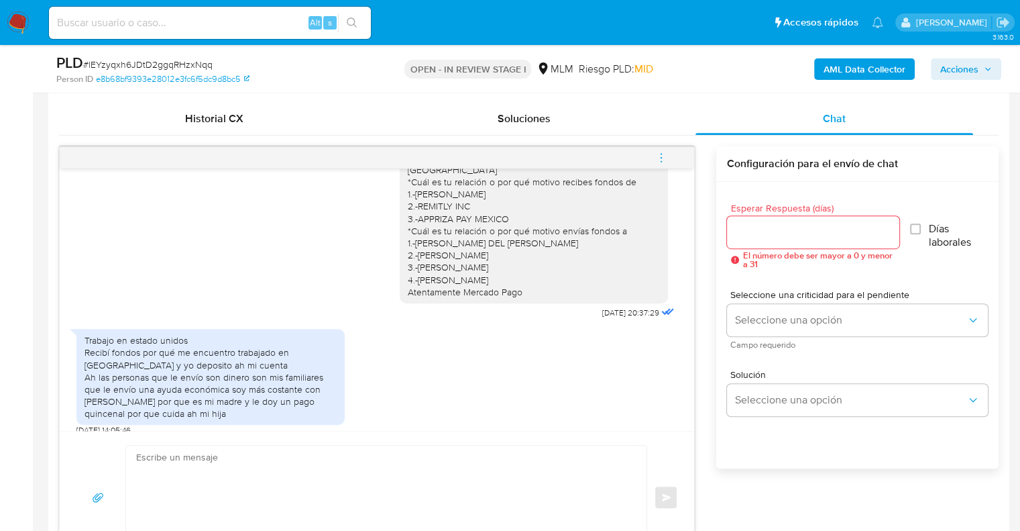
scroll to position [663, 0]
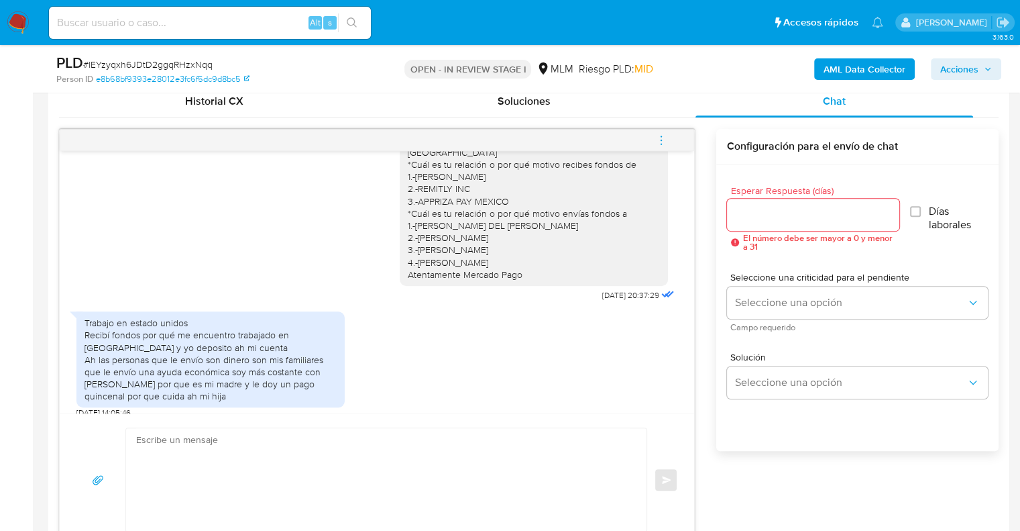
click at [270, 460] on textarea at bounding box center [383, 479] width 494 height 103
click at [252, 496] on textarea at bounding box center [383, 479] width 494 height 103
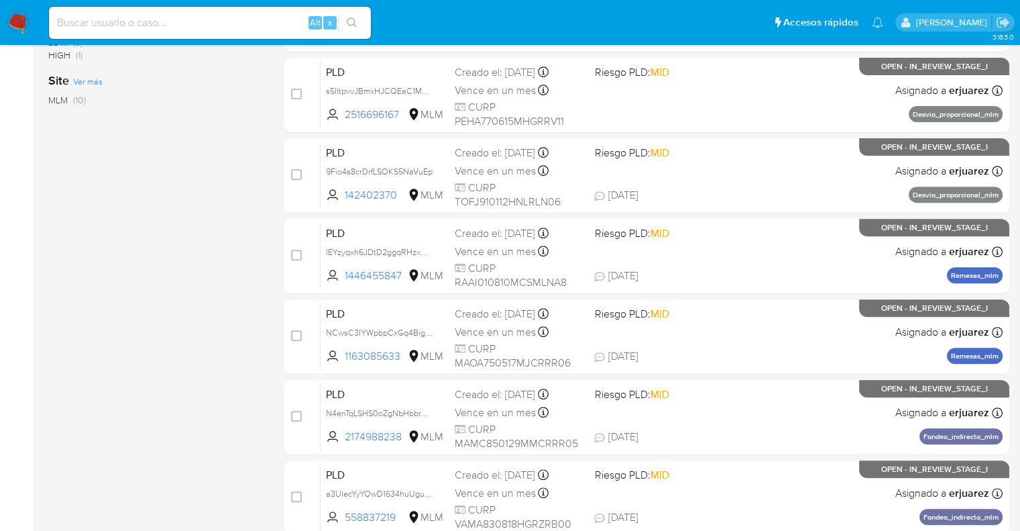
scroll to position [469, 0]
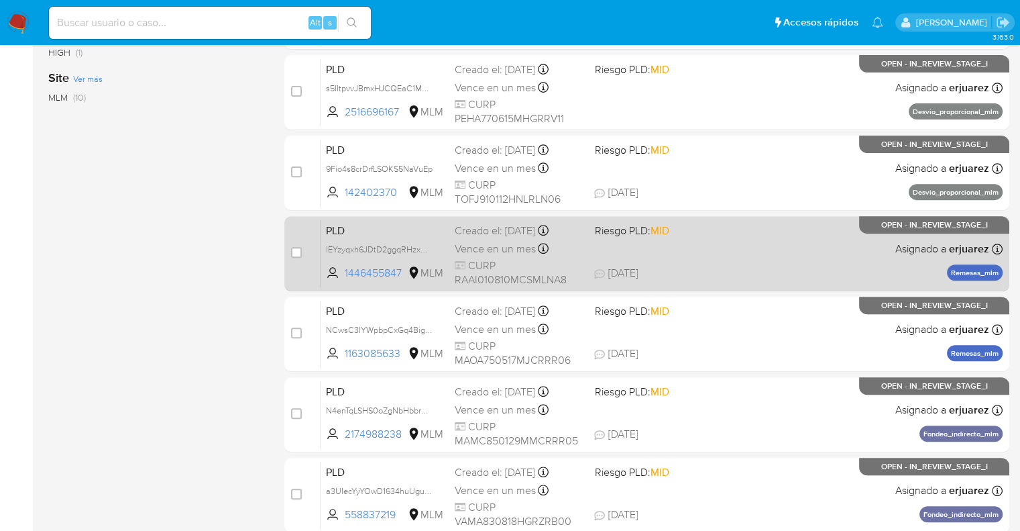
drag, startPoint x: 518, startPoint y: 246, endPoint x: 442, endPoint y: 287, distance: 86.1
click at [442, 287] on div "case-item-checkbox No es posible asignar el caso PLD lEYzyqxh6JDtD2ggqRHzxNqq 1…" at bounding box center [646, 253] width 725 height 75
click at [390, 245] on span "lEYzyqxh6JDtD2ggqRHzxNqq" at bounding box center [381, 248] width 110 height 15
click at [738, 259] on div "PLD lEYzyqxh6JDtD2ggqRHzxNqq Copiado Copiado 1446455847 MLM Riesgo PLD: MID Cre…" at bounding box center [662, 253] width 682 height 68
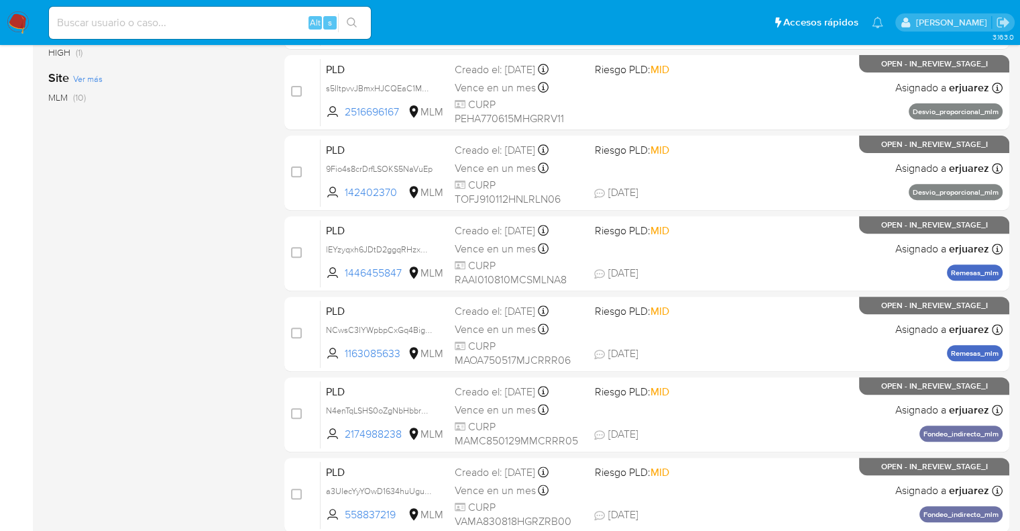
click at [20, 25] on img at bounding box center [18, 22] width 23 height 23
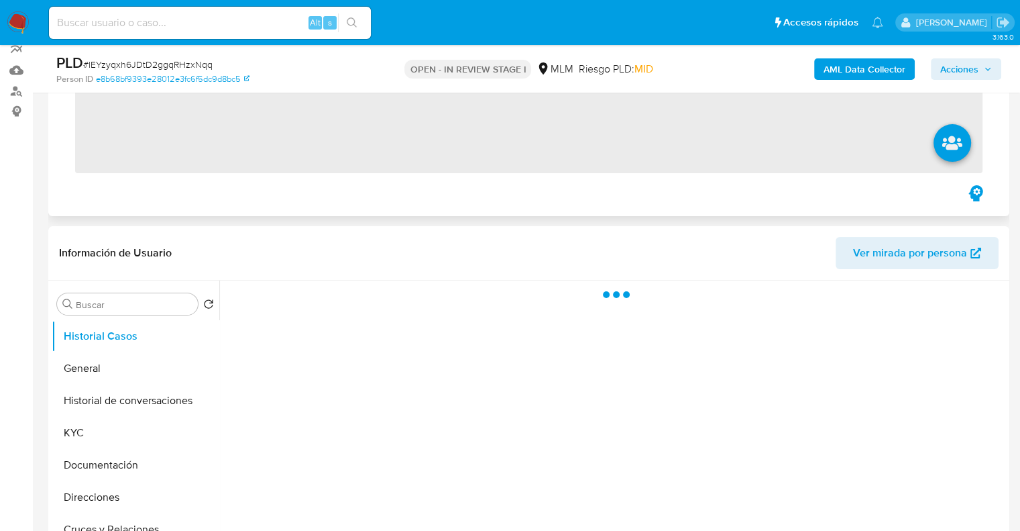
scroll to position [201, 0]
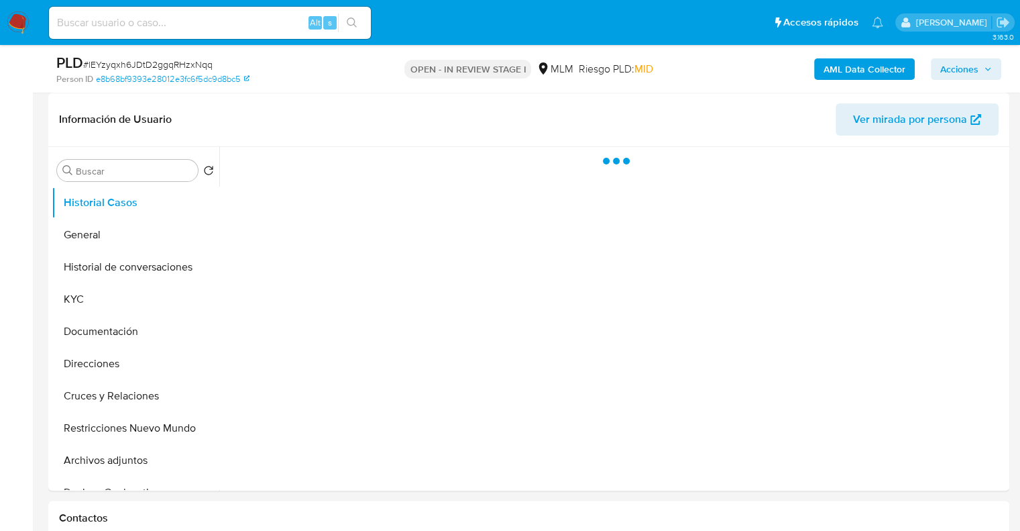
select select "10"
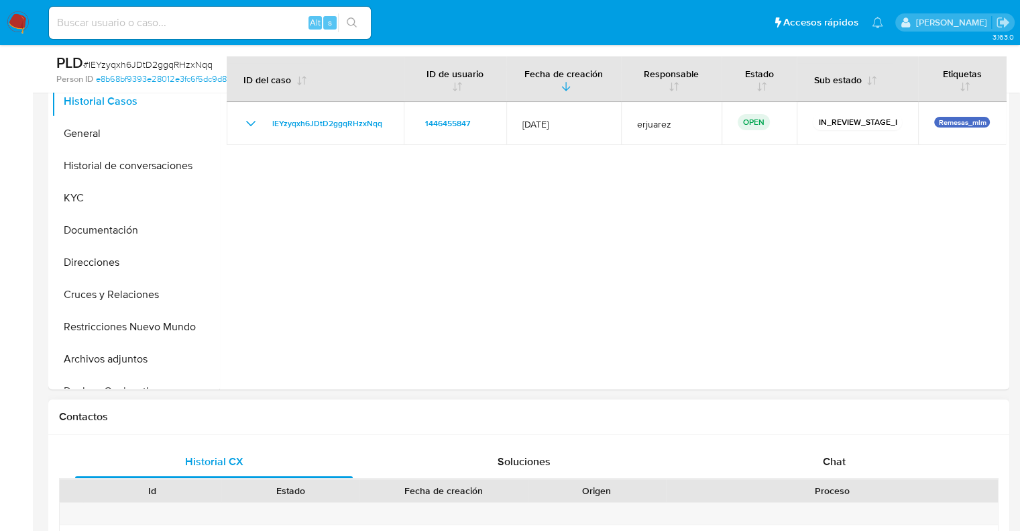
scroll to position [469, 0]
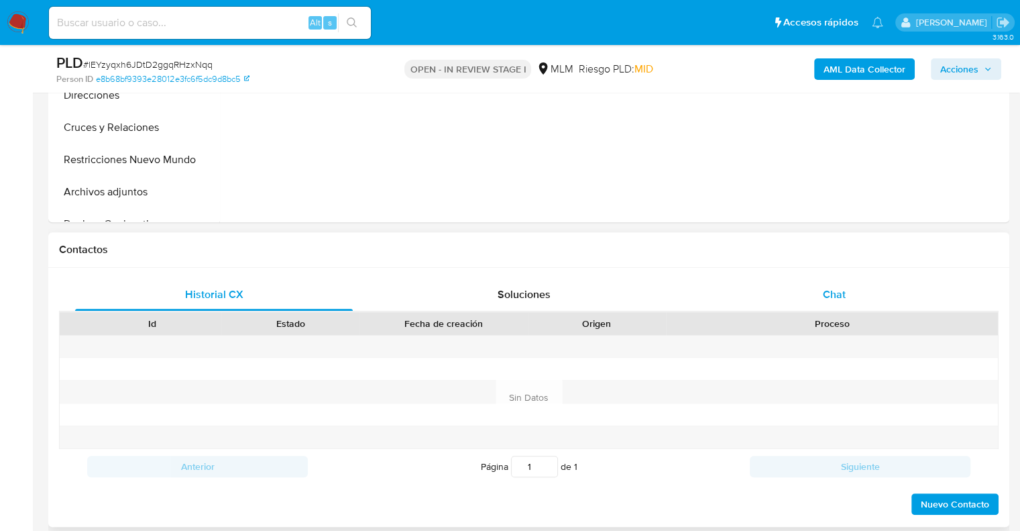
click at [819, 289] on div "Chat" at bounding box center [835, 294] width 278 height 32
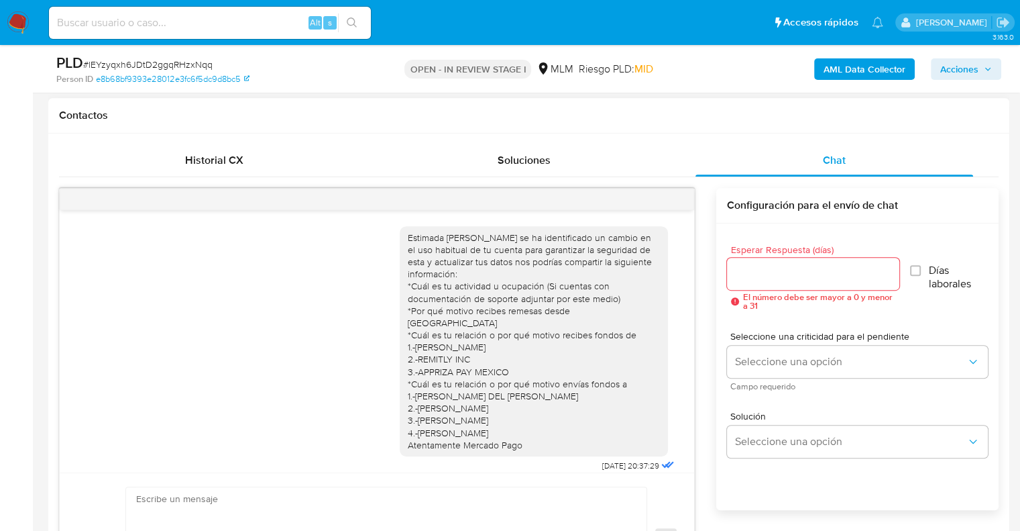
scroll to position [111, 0]
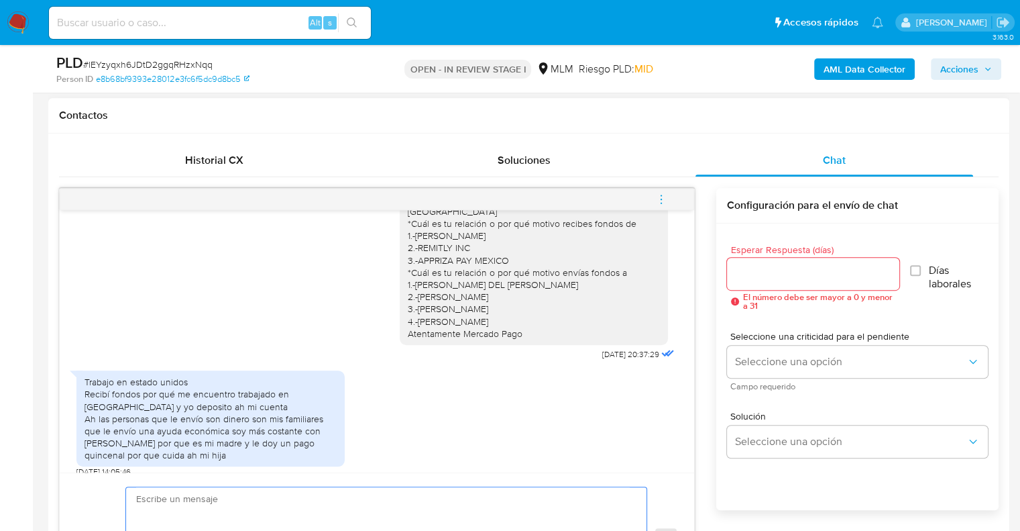
click at [259, 500] on textarea at bounding box center [383, 538] width 494 height 103
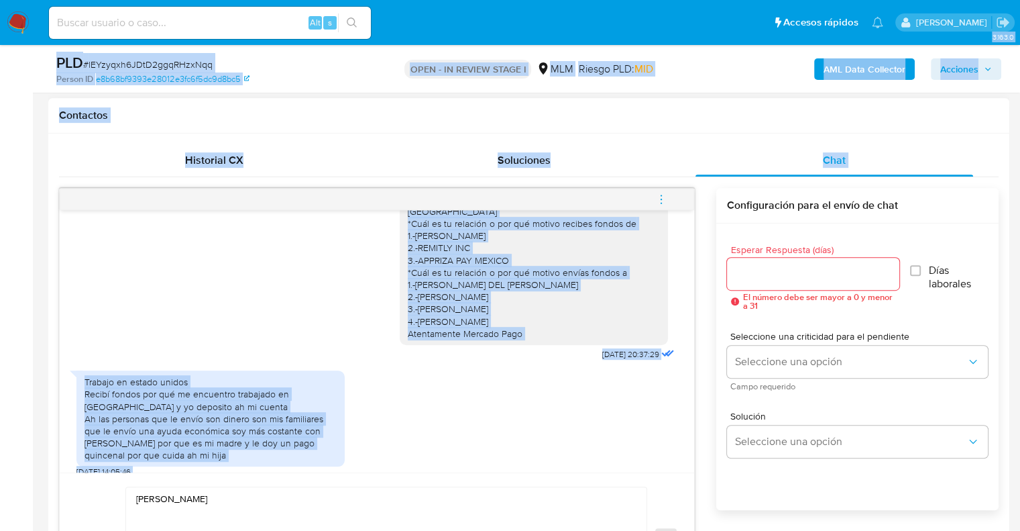
drag, startPoint x: 58, startPoint y: 482, endPoint x: 100, endPoint y: 483, distance: 42.3
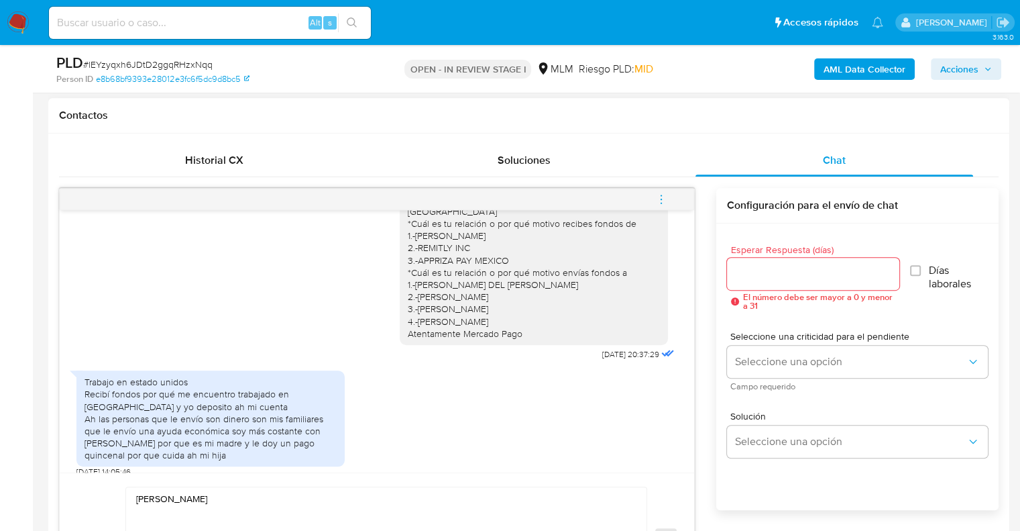
click at [234, 496] on textarea "Hola Ingrid" at bounding box center [383, 538] width 494 height 103
drag, startPoint x: 237, startPoint y: 500, endPoint x: 99, endPoint y: 479, distance: 139.2
click at [99, 479] on div "Hola Ingrid Enviar" at bounding box center [377, 538] width 634 height 132
paste textarea "Agradecemos tu tiempo y documentación proporcionada. Te recordamos que esto fue…"
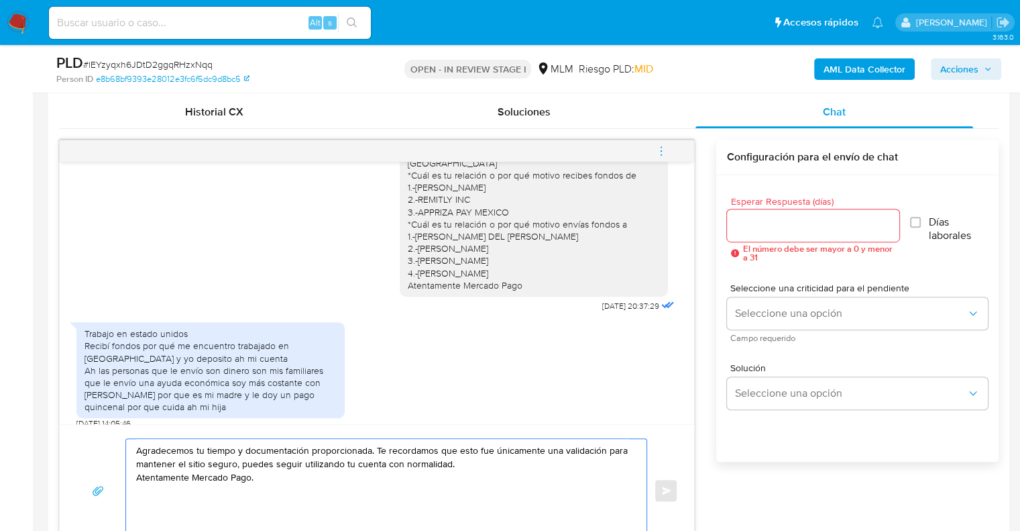
scroll to position [671, 0]
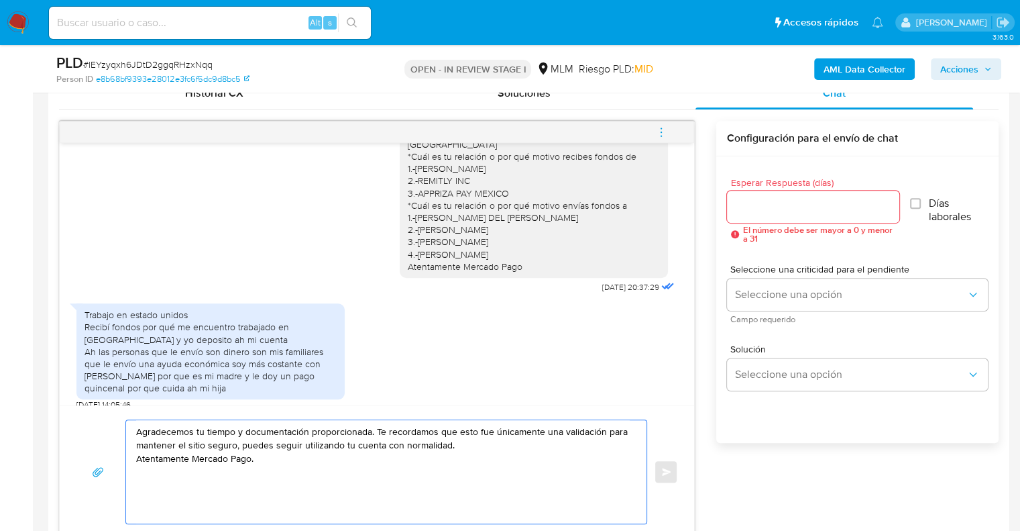
drag, startPoint x: 293, startPoint y: 471, endPoint x: 121, endPoint y: 423, distance: 179.0
click at [121, 423] on div "Agradecemos tu tiempo y documentación proporcionada. Te recordamos que esto fue…" at bounding box center [377, 471] width 602 height 105
click at [273, 463] on textarea "Agradecemos tu tiempo y documentación proporcionada. Te recordamos que esto fue…" at bounding box center [383, 471] width 494 height 103
drag, startPoint x: 250, startPoint y: 430, endPoint x: 285, endPoint y: 396, distance: 49.3
click at [303, 423] on textarea "Agradecemos tu tiempo y documentación proporcionada. Te recordamos que esto fue…" at bounding box center [383, 471] width 494 height 103
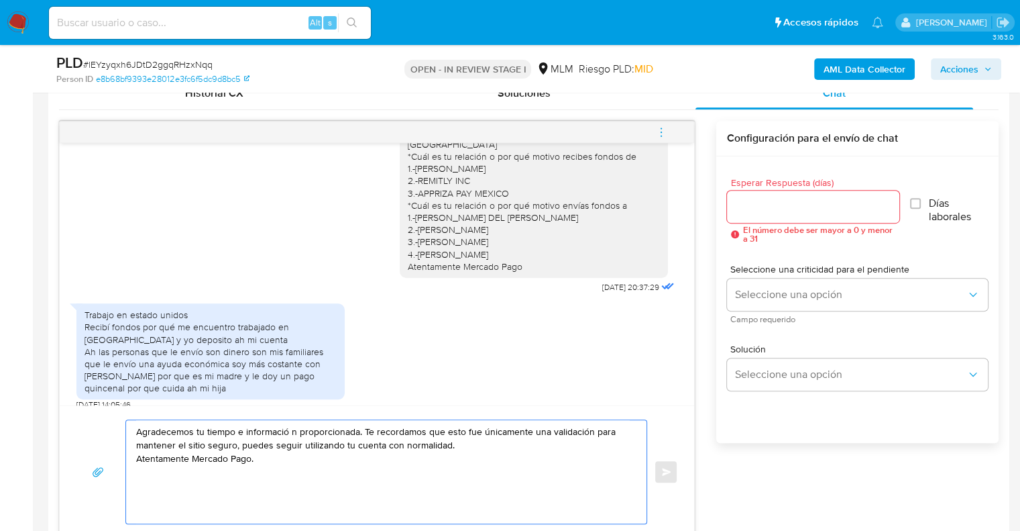
type textarea "Agradecemos tu tiempo e información proporcionada. Te recordamos que esto fue ú…"
drag, startPoint x: 341, startPoint y: 451, endPoint x: 67, endPoint y: 412, distance: 276.3
click at [67, 412] on div "Agradecemos tu tiempo e información proporcionada. Te recordamos que esto fue ú…" at bounding box center [377, 471] width 634 height 132
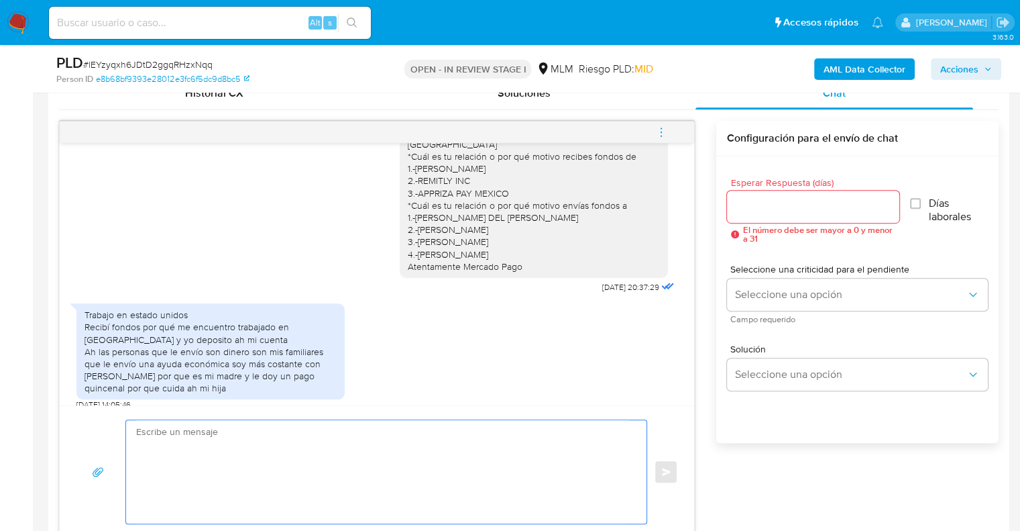
click at [765, 215] on div at bounding box center [813, 206] width 172 height 32
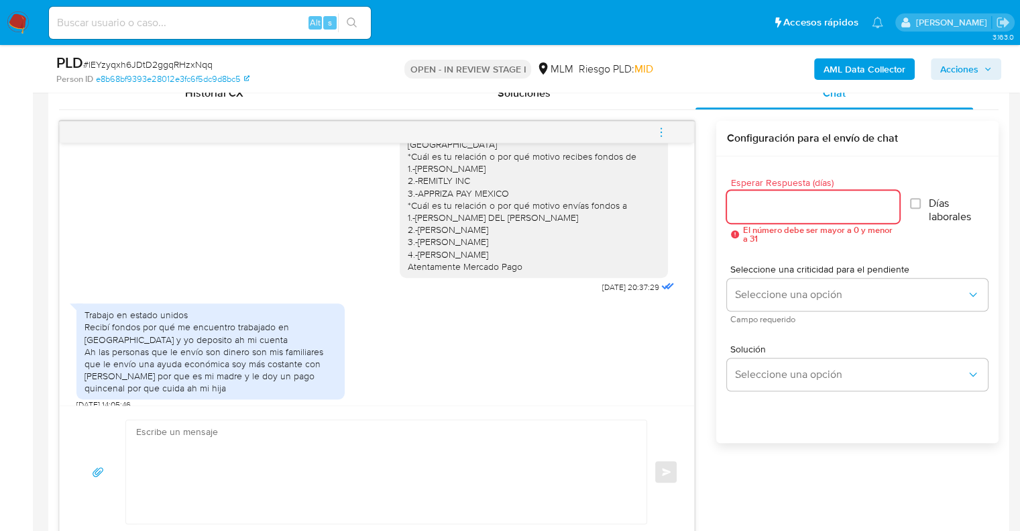
click at [775, 200] on input "Esperar Respuesta (días)" at bounding box center [813, 206] width 172 height 17
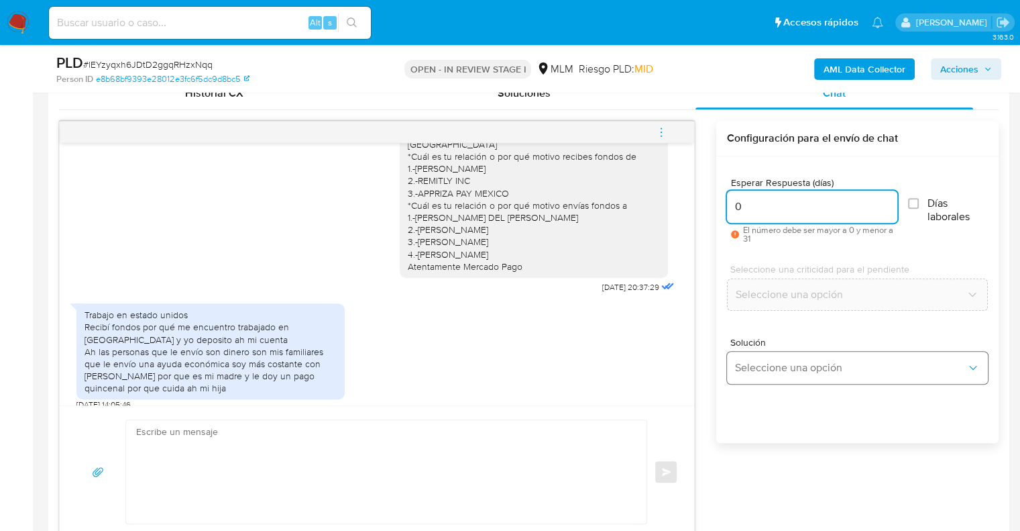
type input "0"
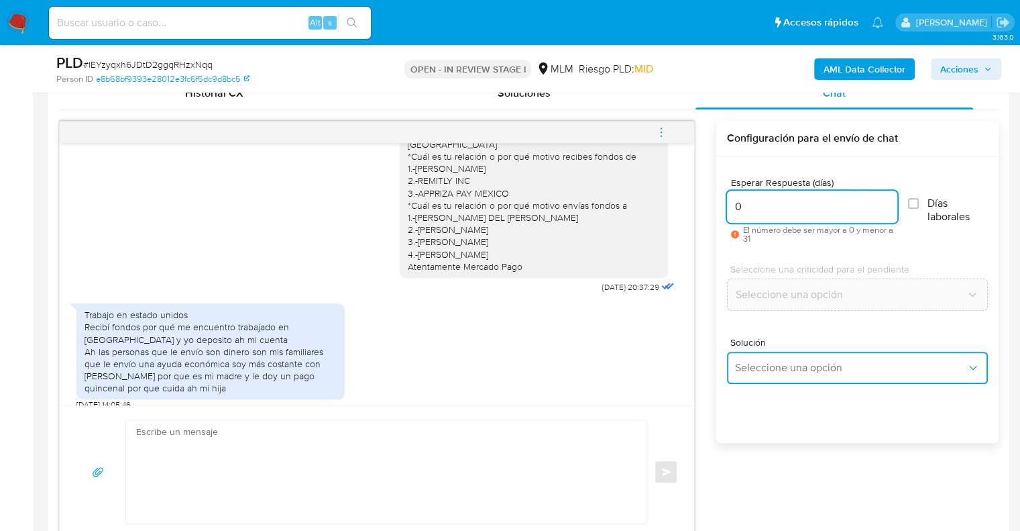
click at [772, 369] on span "Seleccione una opción" at bounding box center [850, 367] width 231 height 13
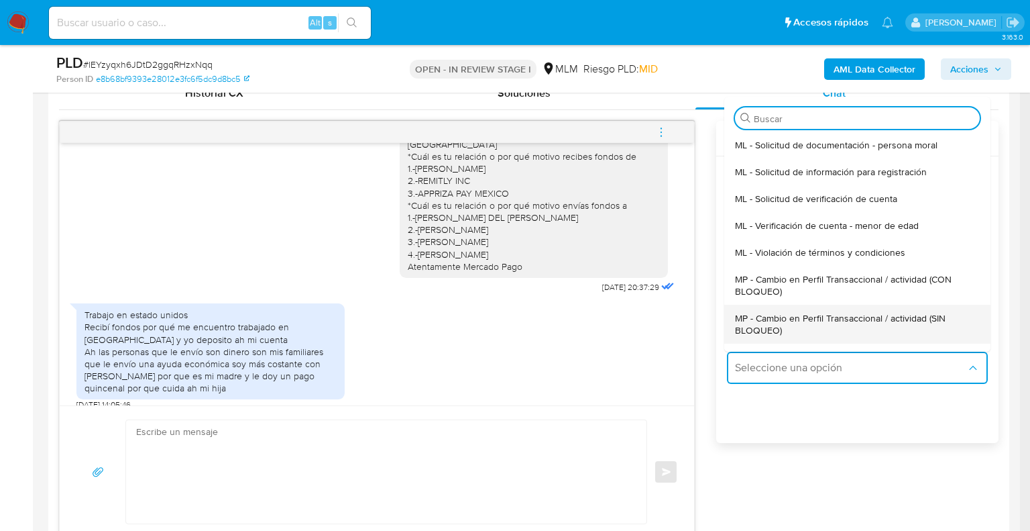
click at [894, 327] on span "MP - Cambio en Perfil Transaccional / actividad (SIN BLOQUEO)" at bounding box center [853, 324] width 237 height 24
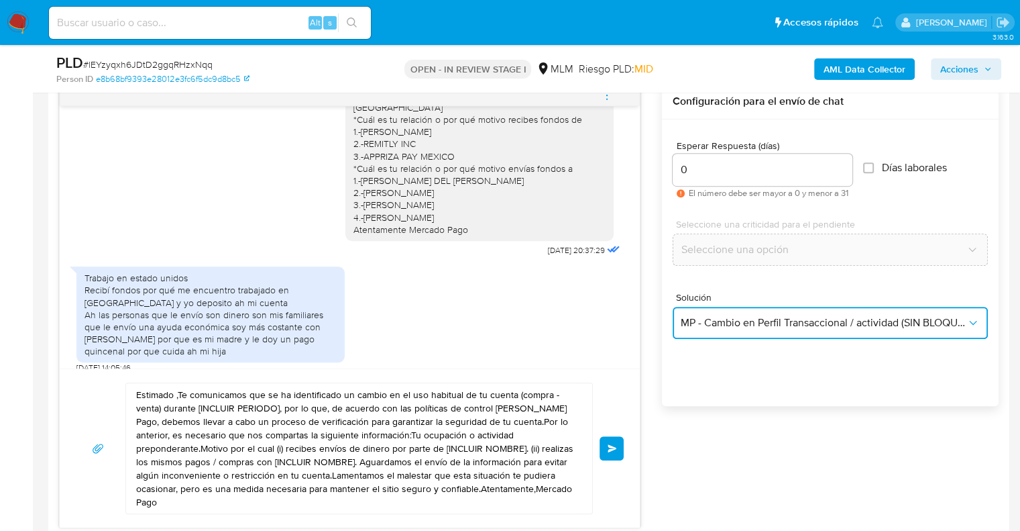
scroll to position [805, 0]
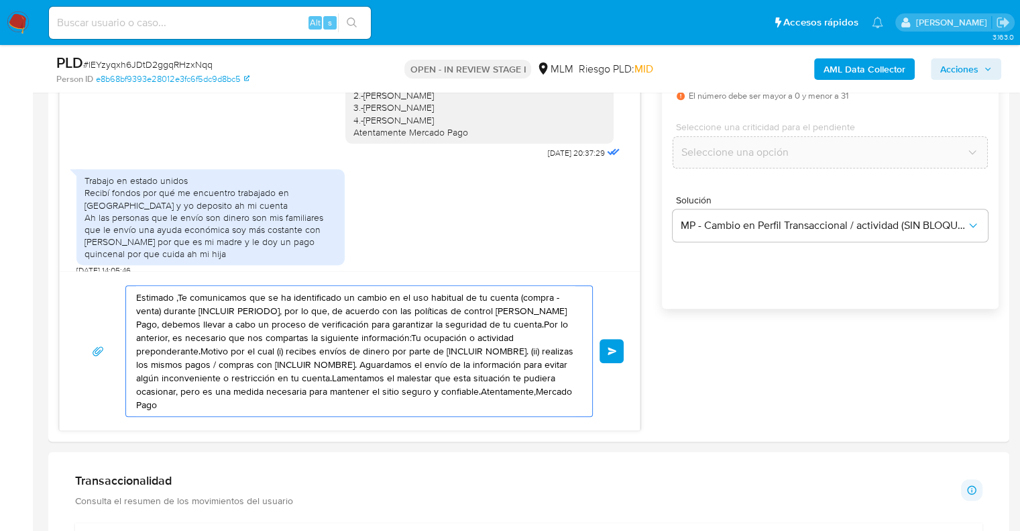
drag, startPoint x: 507, startPoint y: 394, endPoint x: 0, endPoint y: 170, distance: 554.3
click at [0, 170] on section "Bandeja Tablero Screening Búsqueda en Listas Watchlist Herramientas Operaciones…" at bounding box center [510, 535] width 1020 height 2681
paste textarea "Agradecemos tu tiempo e información proporcionada. Te recordamos que esto fue ú…"
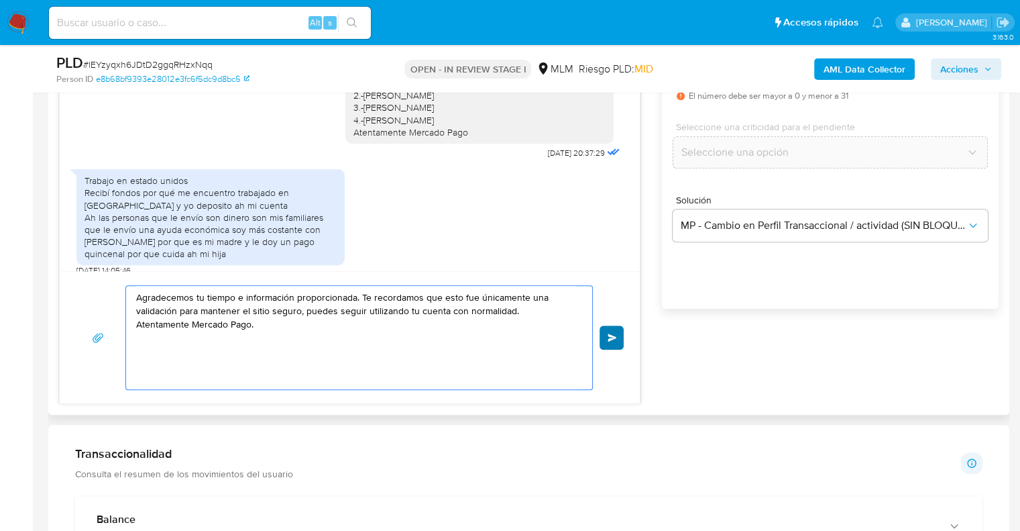
type textarea "Agradecemos tu tiempo e información proporcionada. Te recordamos que esto fue ú…"
click at [614, 333] on span "Enviar" at bounding box center [612, 337] width 9 height 8
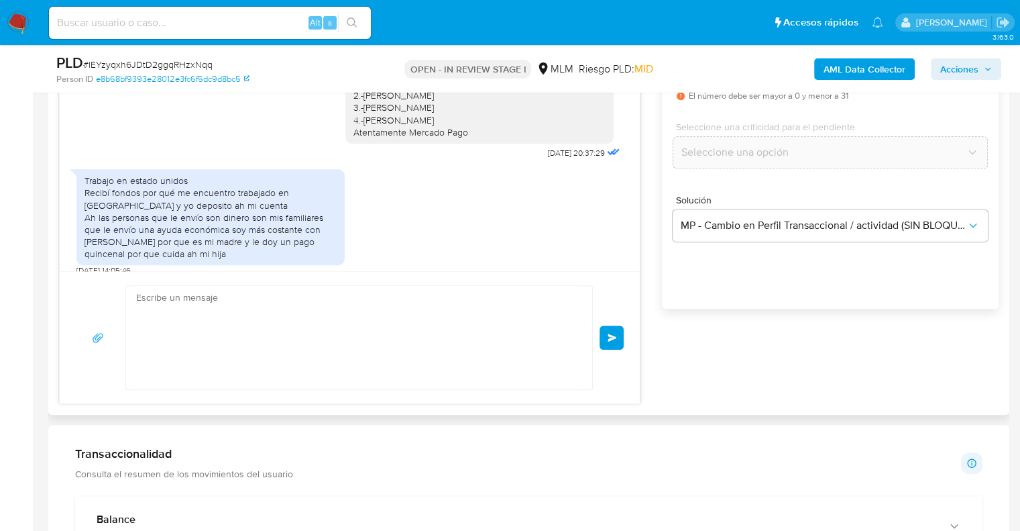
scroll to position [211, 0]
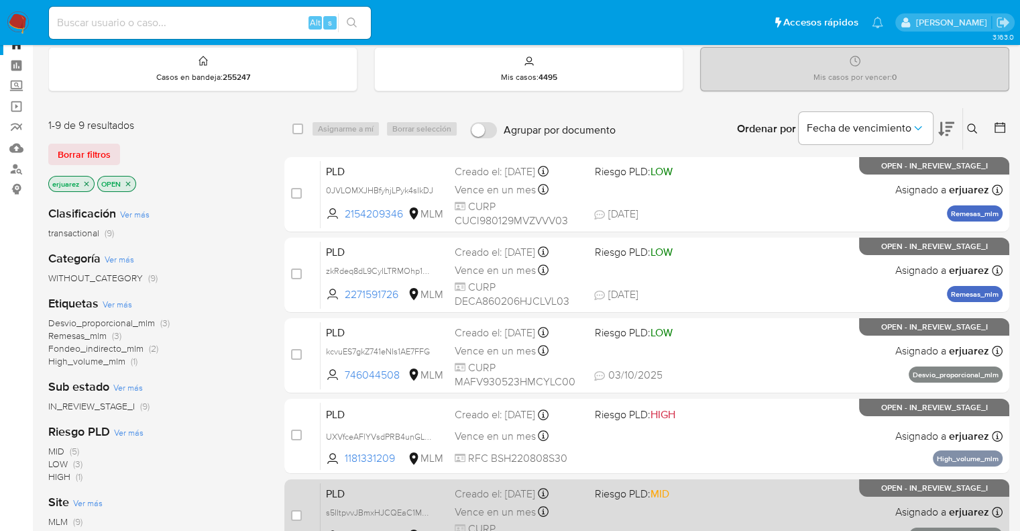
scroll to position [67, 0]
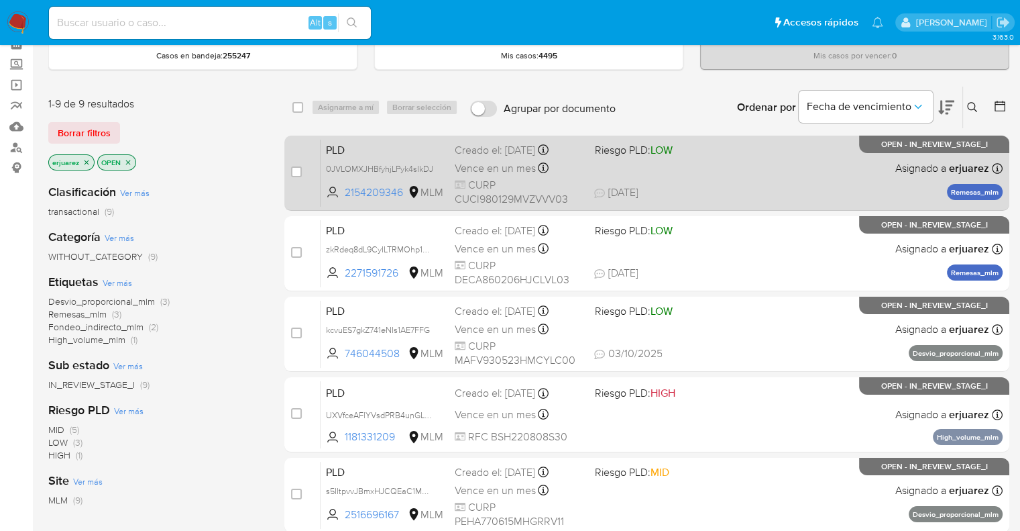
click at [593, 166] on div "PLD 0JVLOMXJHBfyhjLPyk4sIkDJ 2154209346 MLM Riesgo PLD: LOW Creado el: [DATE] C…" at bounding box center [662, 173] width 682 height 68
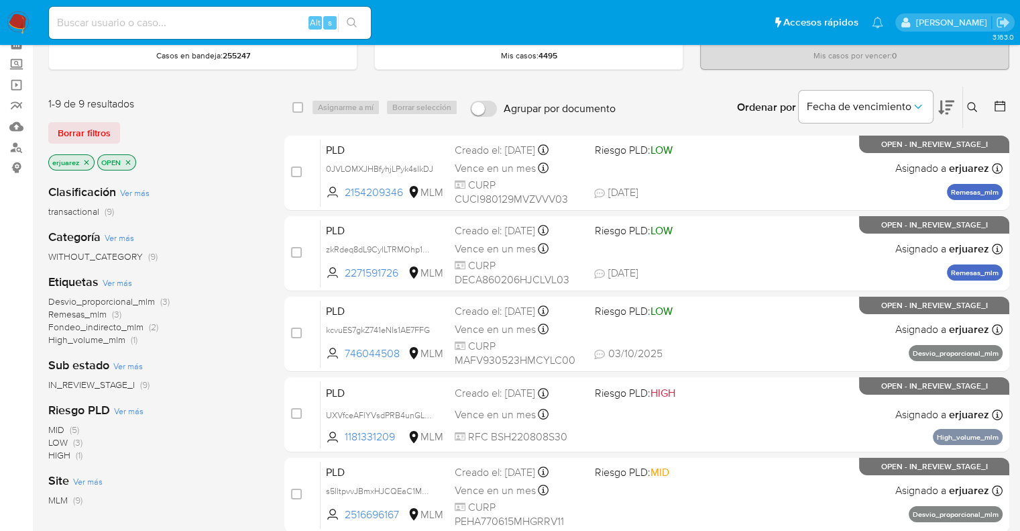
click at [5, 24] on nav "Pausado Ver notificaciones Alt s Accesos rápidos Presiona las siguientes teclas…" at bounding box center [510, 22] width 1020 height 45
click at [13, 18] on img at bounding box center [18, 22] width 23 height 23
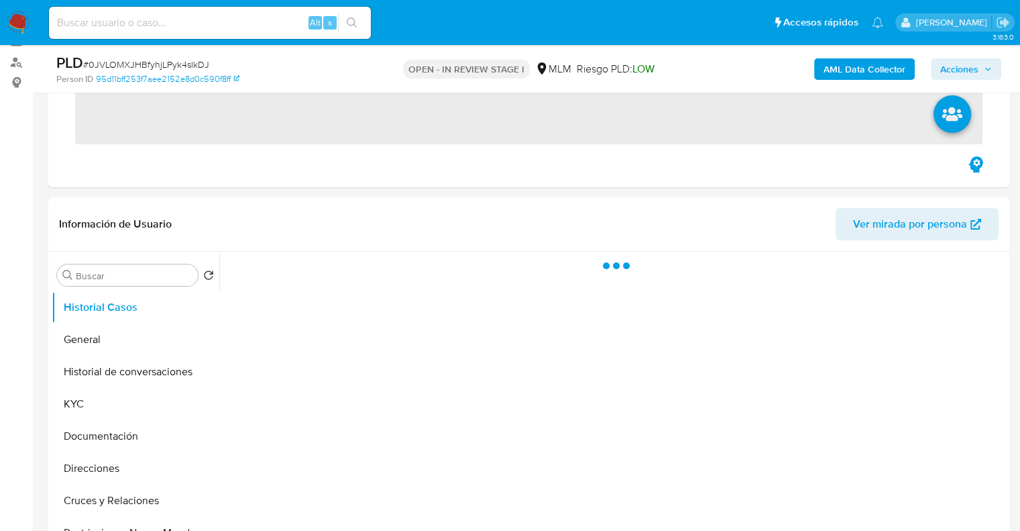
scroll to position [268, 0]
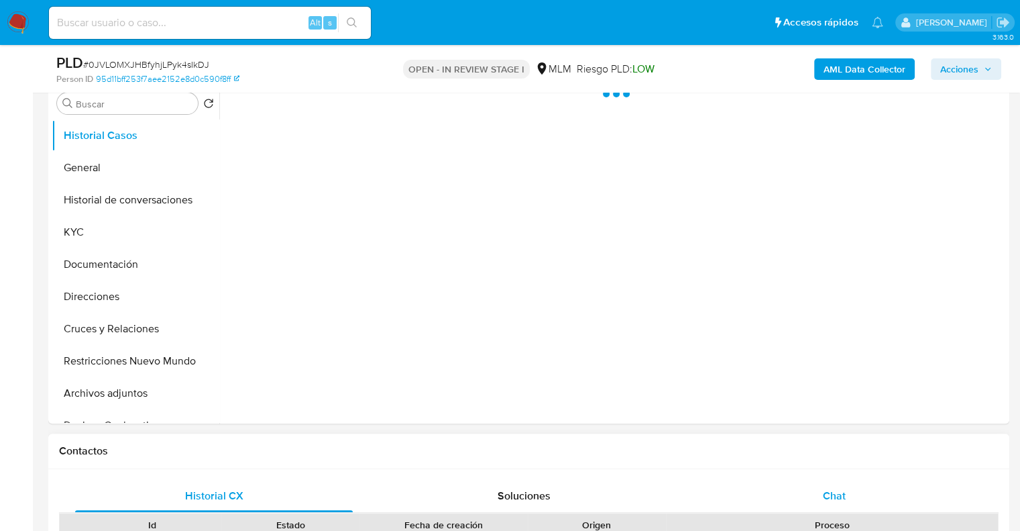
click at [834, 490] on span "Chat" at bounding box center [834, 495] width 23 height 15
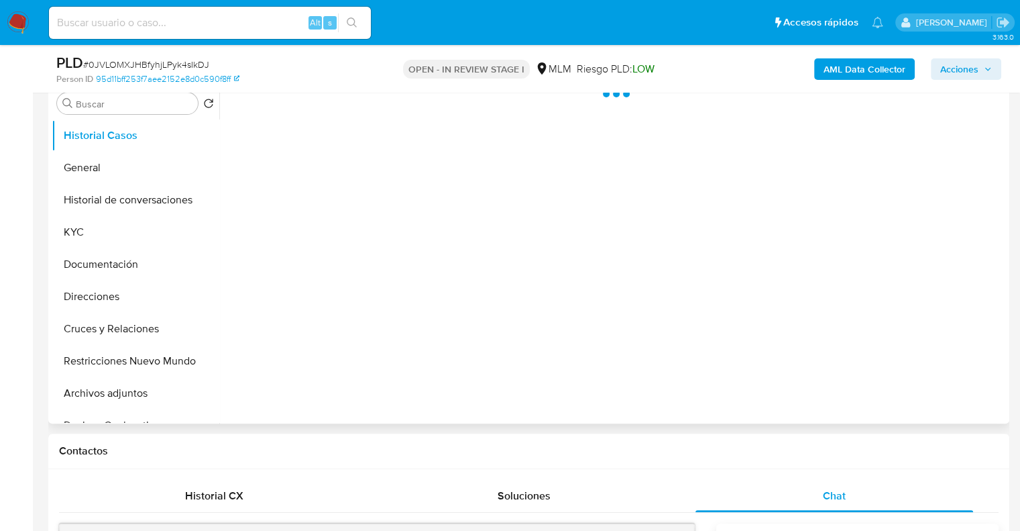
select select "10"
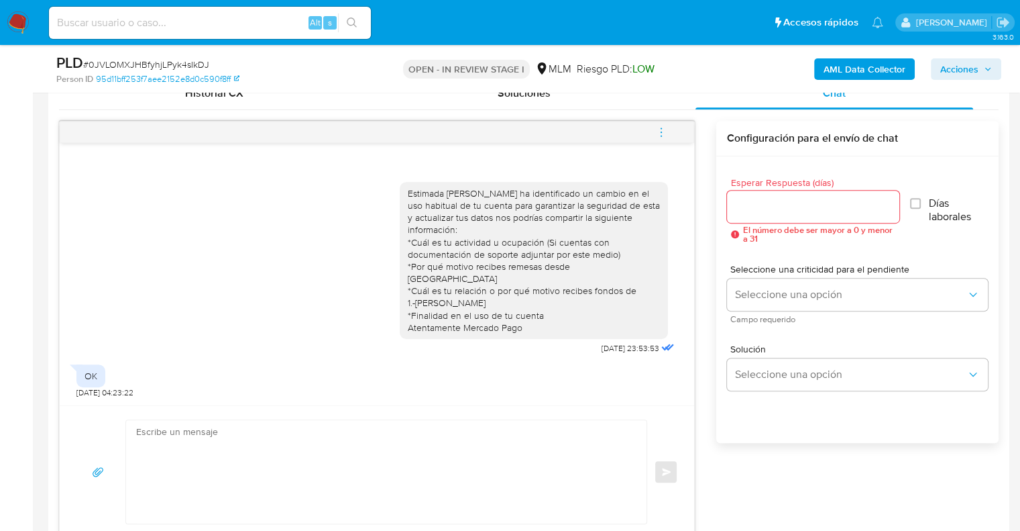
scroll to position [738, 0]
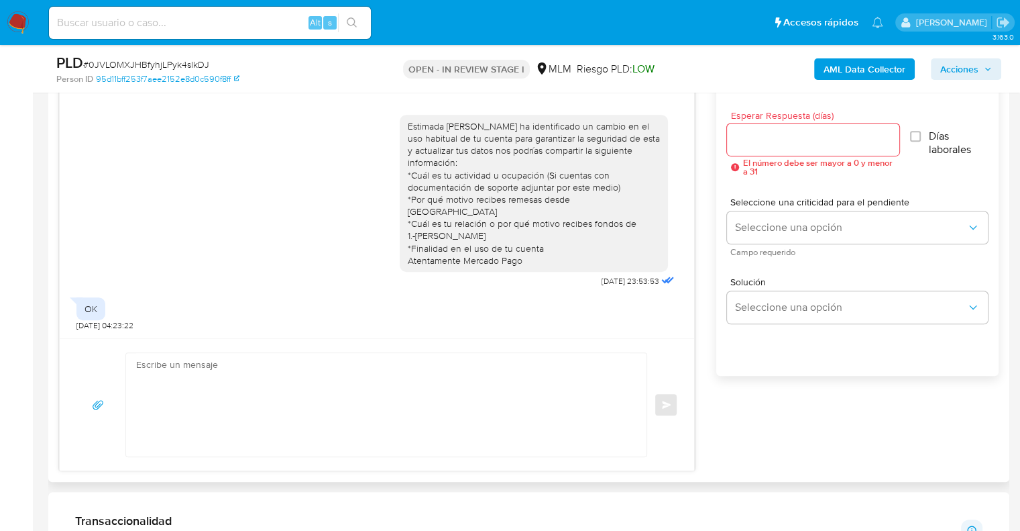
drag, startPoint x: 531, startPoint y: 262, endPoint x: 384, endPoint y: 151, distance: 183.8
click at [384, 151] on div "Estimada [PERSON_NAME] ha identificado un cambio en el uso habitual de tu cuent…" at bounding box center [376, 197] width 601 height 185
copy div "Estimada [PERSON_NAME] ha identificado un cambio en el uso habitual de tu cuent…"
click at [319, 406] on textarea at bounding box center [383, 404] width 494 height 103
paste textarea "Estimada Ivonne ha identificado un cambio en el uso habitual de tu cuenta para …"
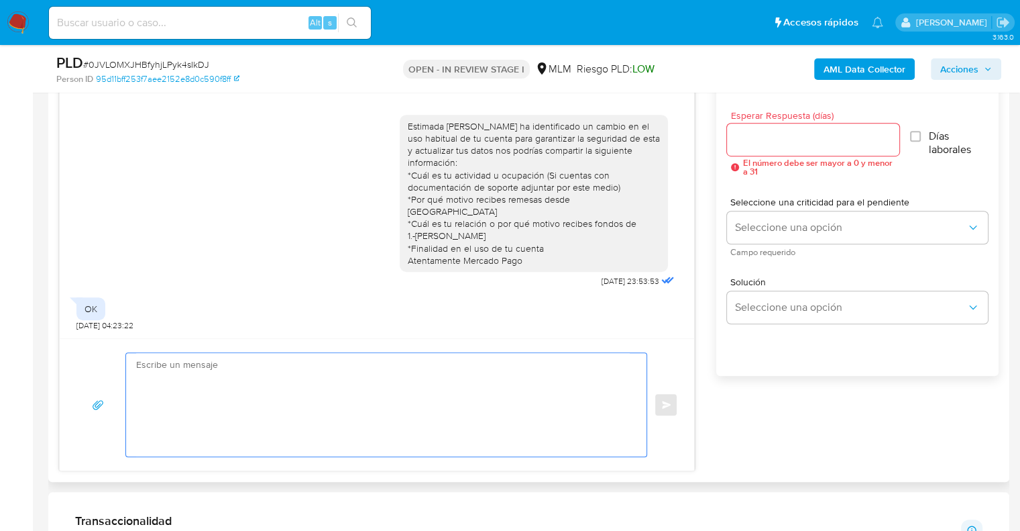
type textarea "Estimada Ivonne ha identificado un cambio en el uso habitual de tu cuenta para …"
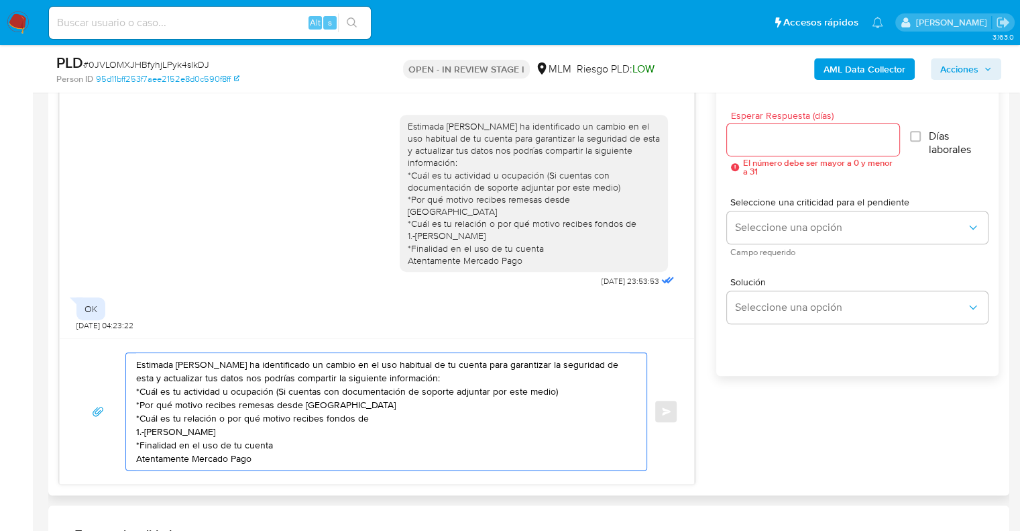
click at [274, 455] on textarea "Estimada Ivonne ha identificado un cambio en el uso habitual de tu cuenta para …" at bounding box center [383, 411] width 494 height 117
drag, startPoint x: 277, startPoint y: 463, endPoint x: 70, endPoint y: 348, distance: 237.2
click at [70, 348] on div "Estimada Ivonne ha identificado un cambio en el uso habitual de tu cuenta para …" at bounding box center [377, 411] width 634 height 146
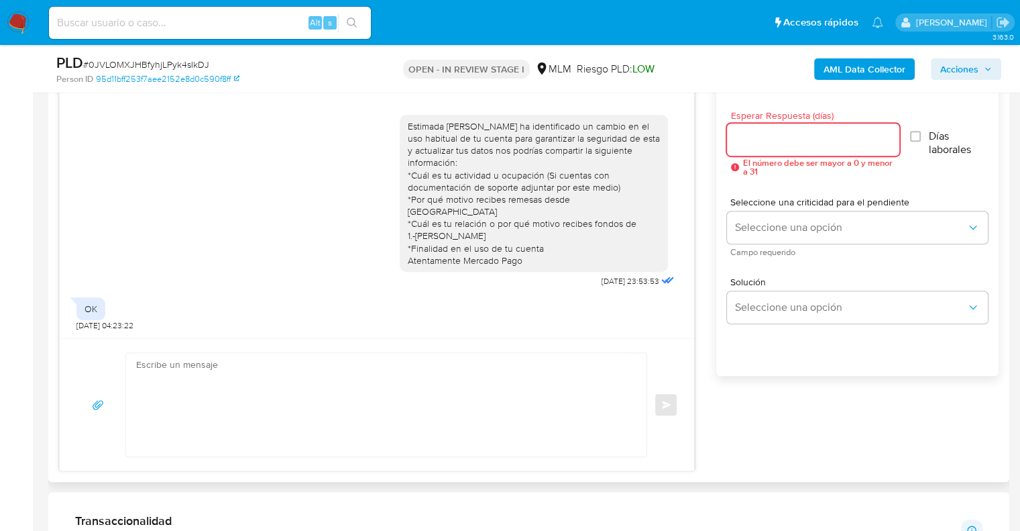
click at [749, 142] on input "Esperar Respuesta (días)" at bounding box center [813, 139] width 172 height 17
type input "3"
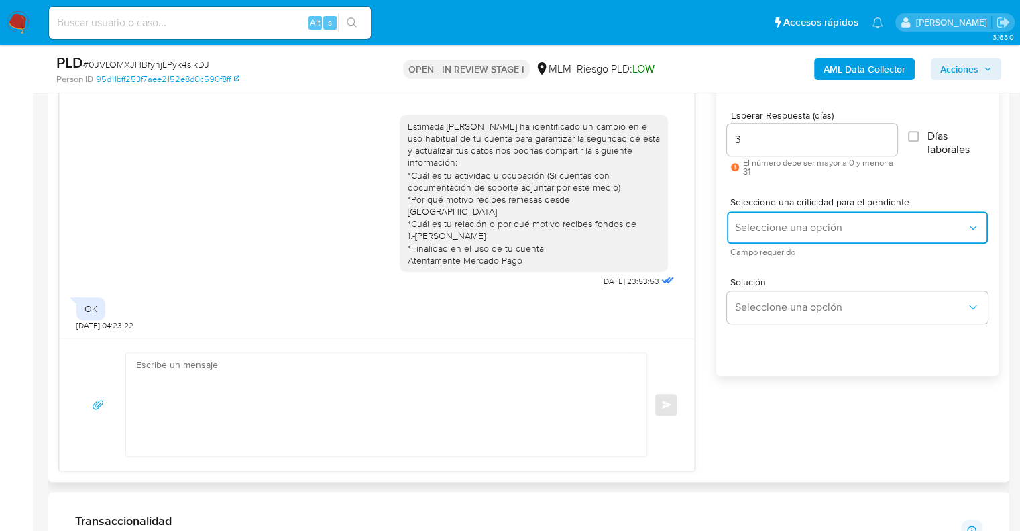
click at [779, 227] on span "Seleccione una opción" at bounding box center [850, 227] width 231 height 13
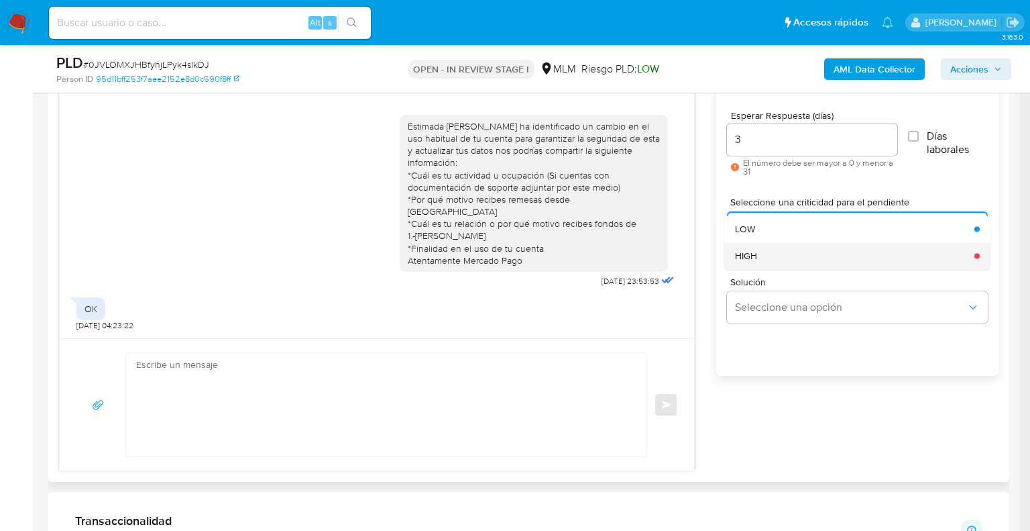
click at [757, 260] on div "HIGH" at bounding box center [850, 255] width 231 height 27
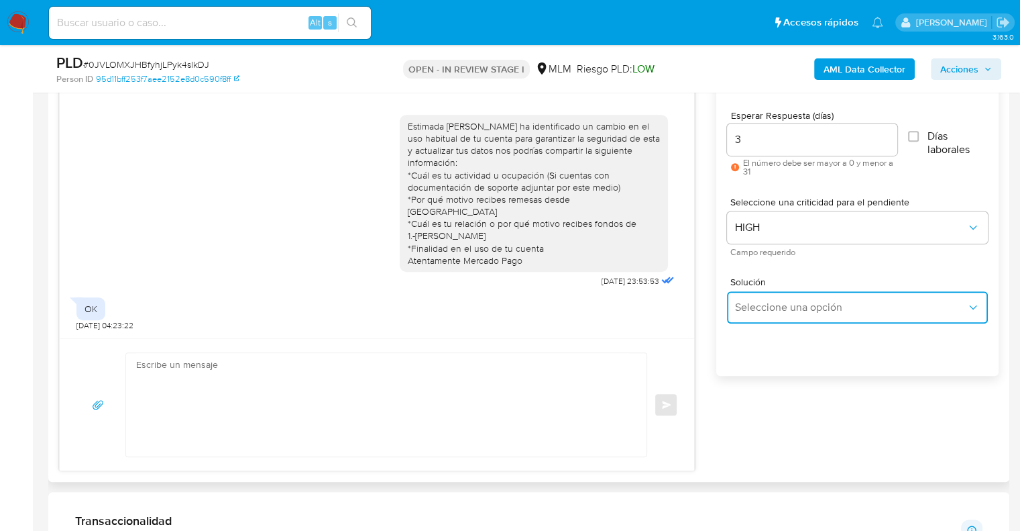
click at [759, 317] on button "Seleccione una opción" at bounding box center [857, 307] width 261 height 32
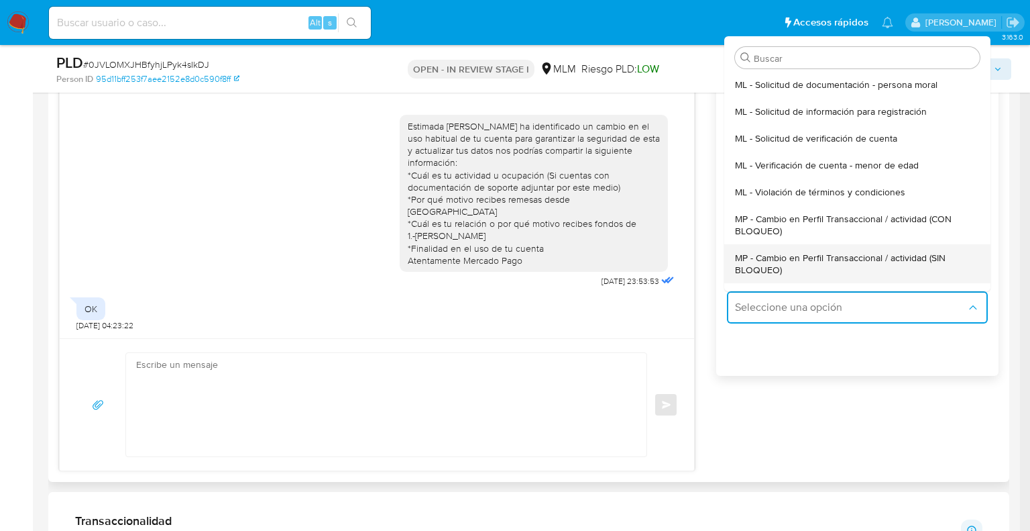
click at [890, 263] on span "MP - Cambio en Perfil Transaccional / actividad (SIN BLOQUEO)" at bounding box center [853, 264] width 237 height 24
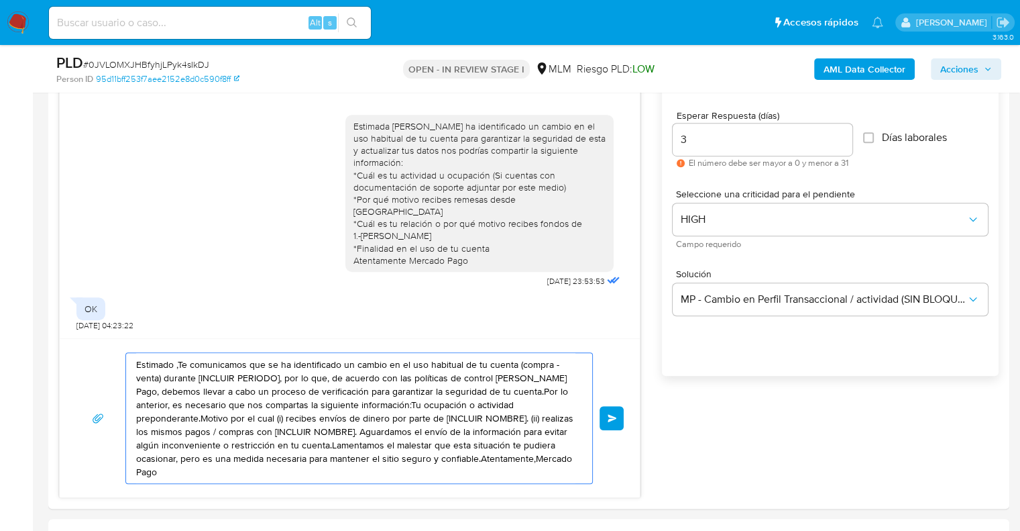
drag, startPoint x: 0, startPoint y: 399, endPoint x: 29, endPoint y: 352, distance: 55.1
paste textarea "a Ivonne ha identificado un cambio en el uso habitual de tu cuenta para garanti…"
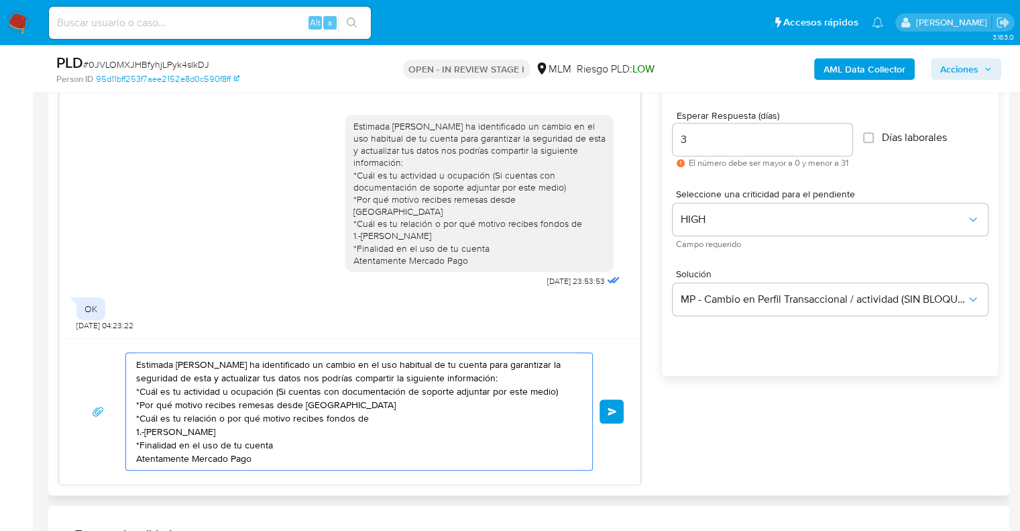
drag, startPoint x: 273, startPoint y: 451, endPoint x: 134, endPoint y: 441, distance: 139.3
click at [134, 441] on div "Estimada Ivonne ha identificado un cambio en el uso habitual de tu cuenta para …" at bounding box center [355, 411] width 459 height 117
click at [161, 439] on textarea "Estimada Ivonne ha identificado un cambio en el uso habitual de tu cuenta para …" at bounding box center [355, 411] width 439 height 117
click at [282, 447] on textarea "Estimada Ivonne ha identificado un cambio en el uso habitual de tu cuenta para …" at bounding box center [355, 411] width 439 height 117
drag, startPoint x: 163, startPoint y: 447, endPoint x: 140, endPoint y: 445, distance: 23.5
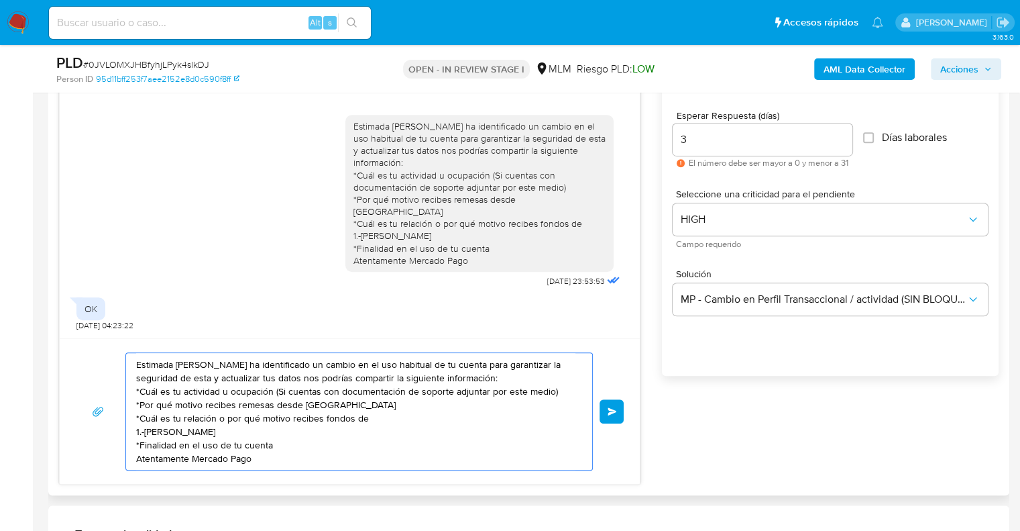
click at [140, 445] on textarea "Estimada Ivonne ha identificado un cambio en el uso habitual de tu cuenta para …" at bounding box center [355, 411] width 439 height 117
type textarea "Estimada Ivonne ha identificado un cambio en el uso habitual de tu cuenta para …"
drag, startPoint x: 268, startPoint y: 458, endPoint x: 131, endPoint y: 337, distance: 182.9
click at [131, 337] on div "Estimada Ivonne ha identificado un cambio en el uso habitual de tu cuenta para …" at bounding box center [350, 269] width 582 height 431
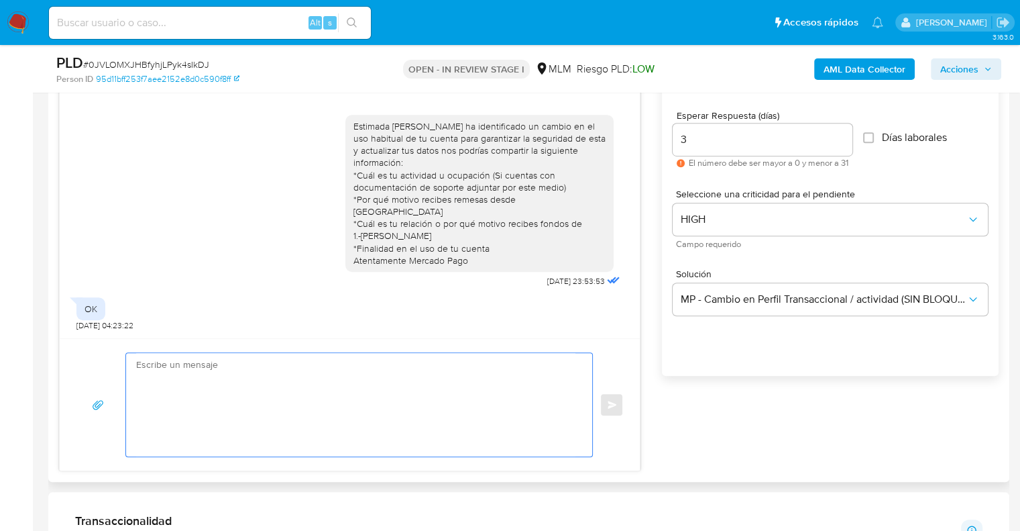
click at [499, 371] on textarea at bounding box center [355, 404] width 439 height 103
paste textarea "Estimada Ivonne ha identificado un cambio en el uso habitual de tu cuenta para …"
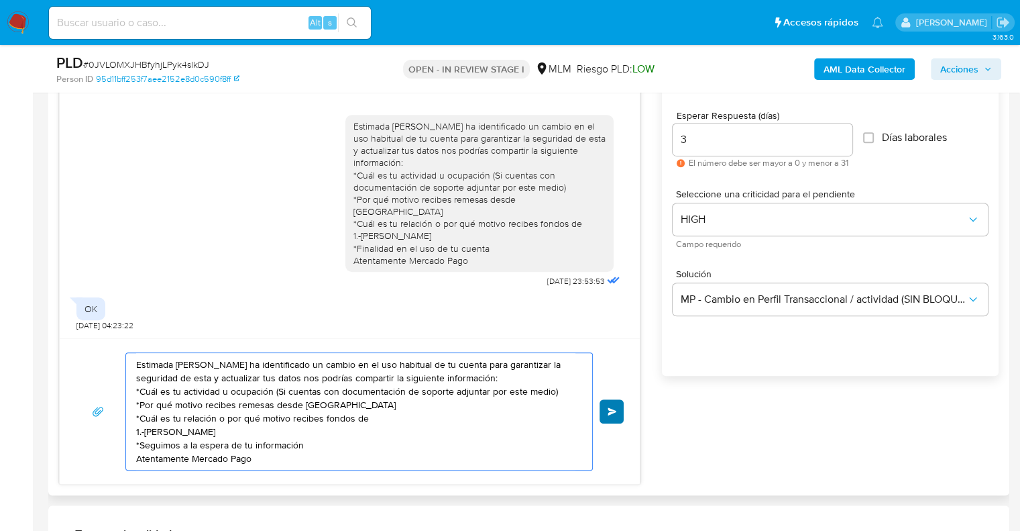
type textarea "Estimada Ivonne ha identificado un cambio en el uso habitual de tu cuenta para …"
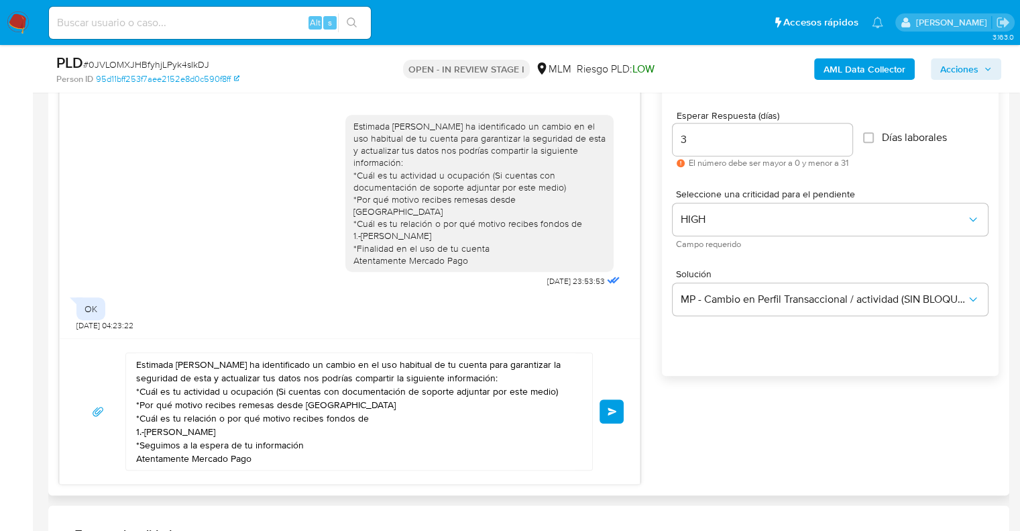
click at [617, 418] on button "Enviar" at bounding box center [612, 411] width 24 height 24
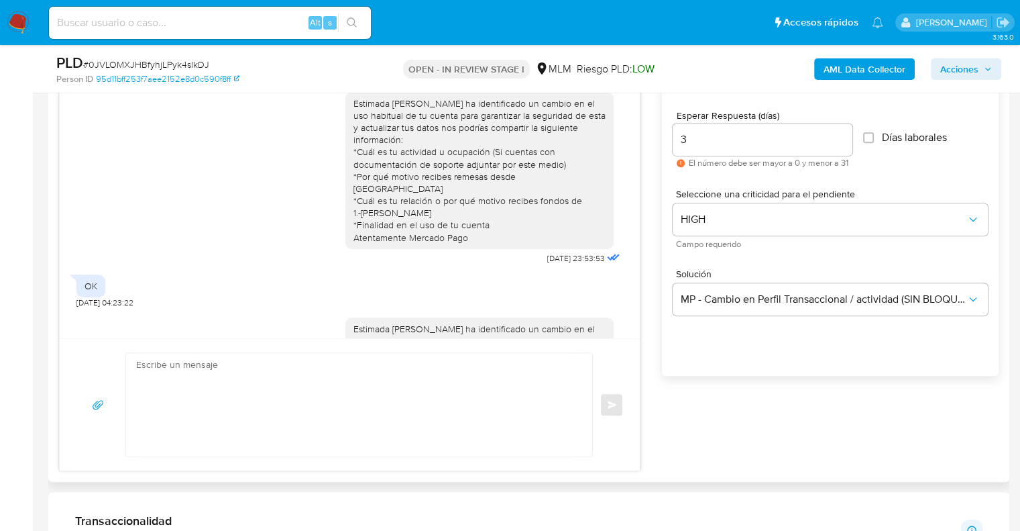
scroll to position [113, 0]
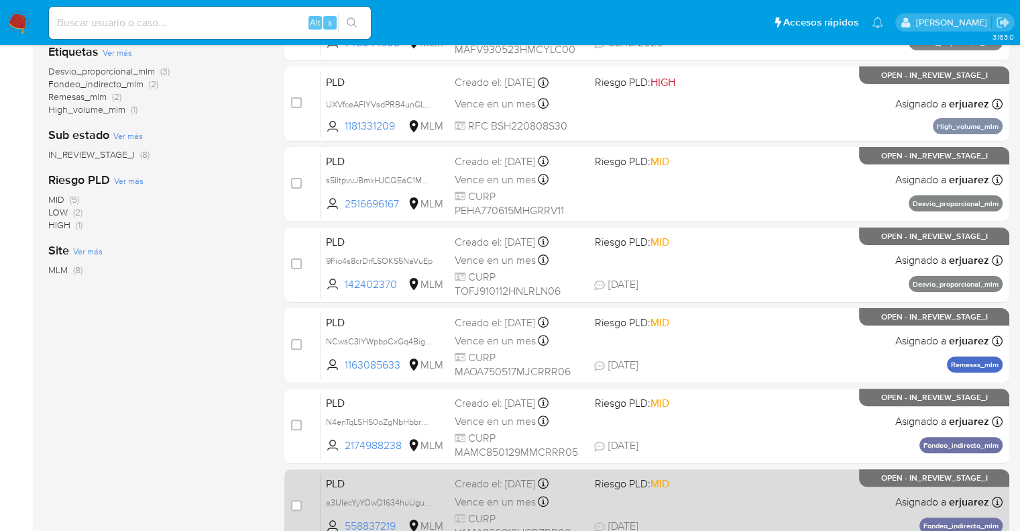
scroll to position [213, 0]
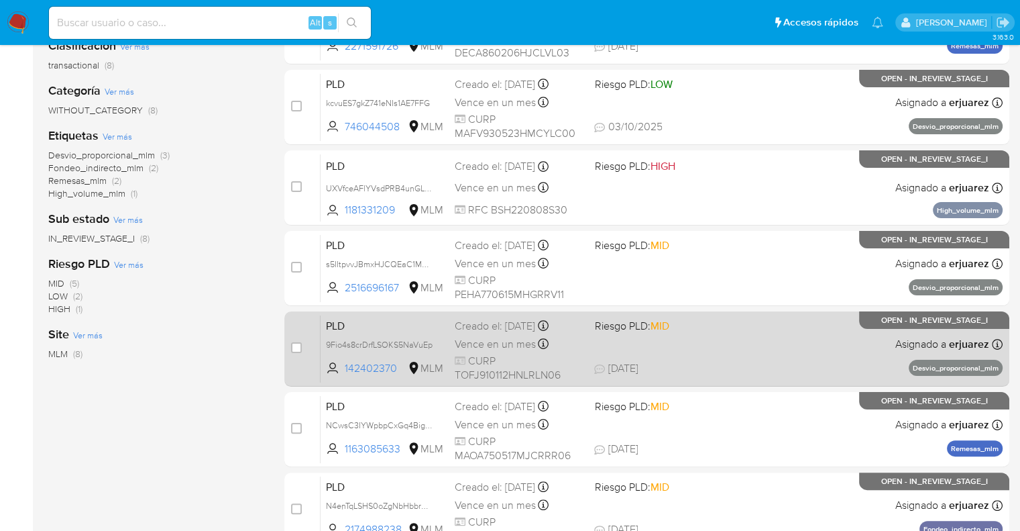
click at [692, 353] on div "PLD 9Fio4s8crDrfLSOKS5NaVuEp 142402370 MLM Riesgo PLD: MID Creado el: [DATE] Cr…" at bounding box center [662, 349] width 682 height 68
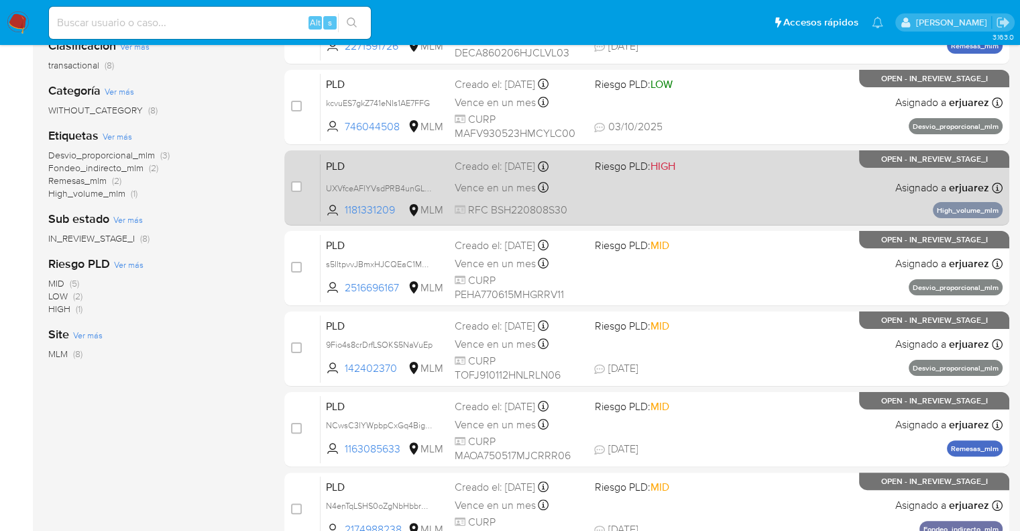
click at [536, 210] on span "RFC BSH220808S30" at bounding box center [519, 210] width 129 height 15
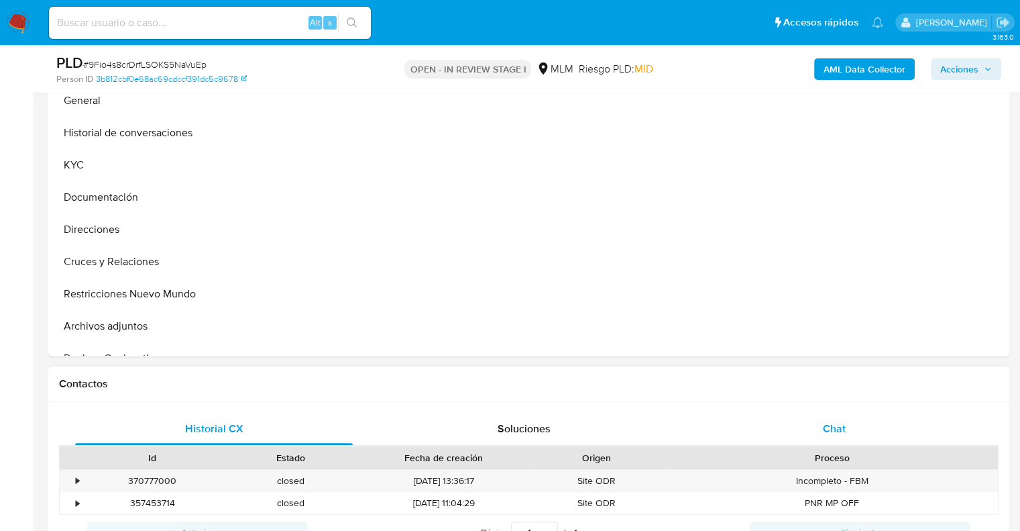
click at [837, 422] on span "Chat" at bounding box center [834, 428] width 23 height 15
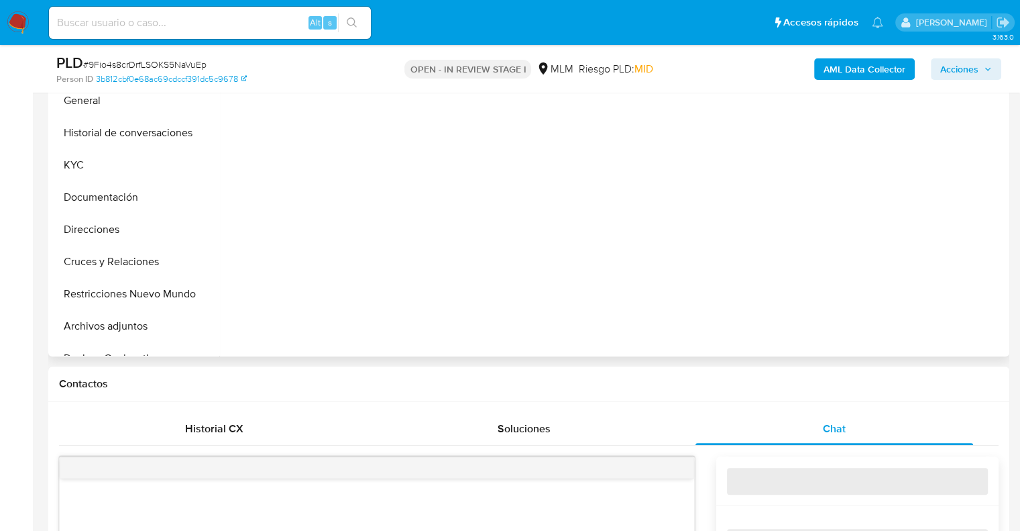
select select "10"
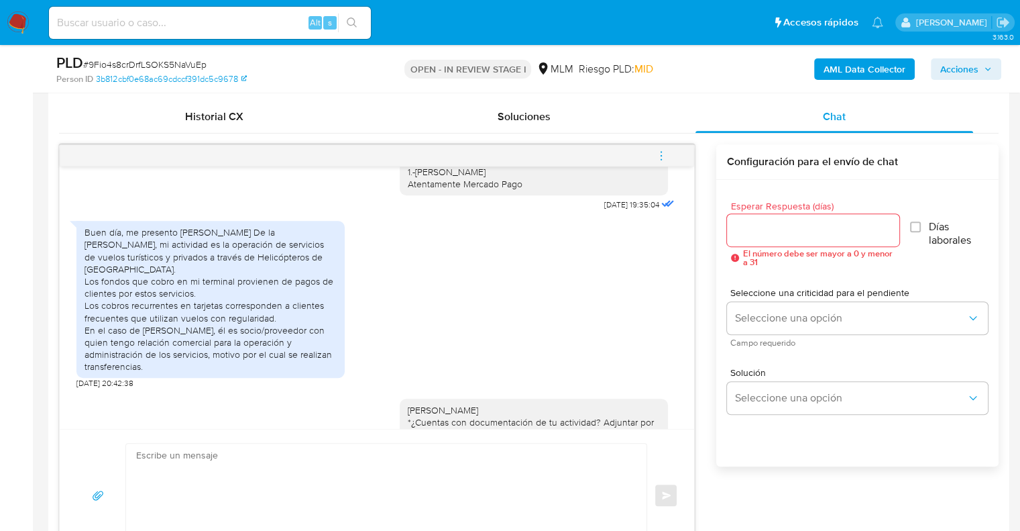
scroll to position [671, 0]
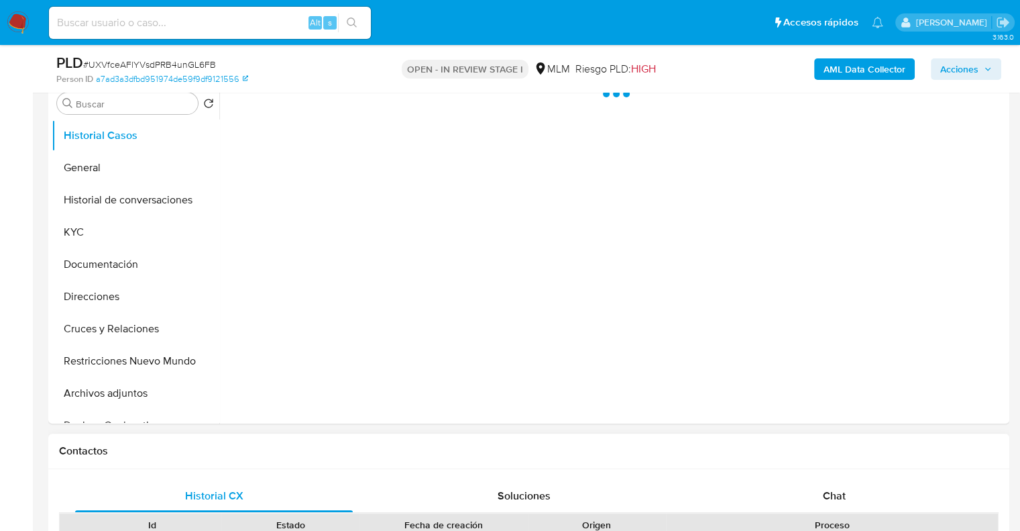
scroll to position [537, 0]
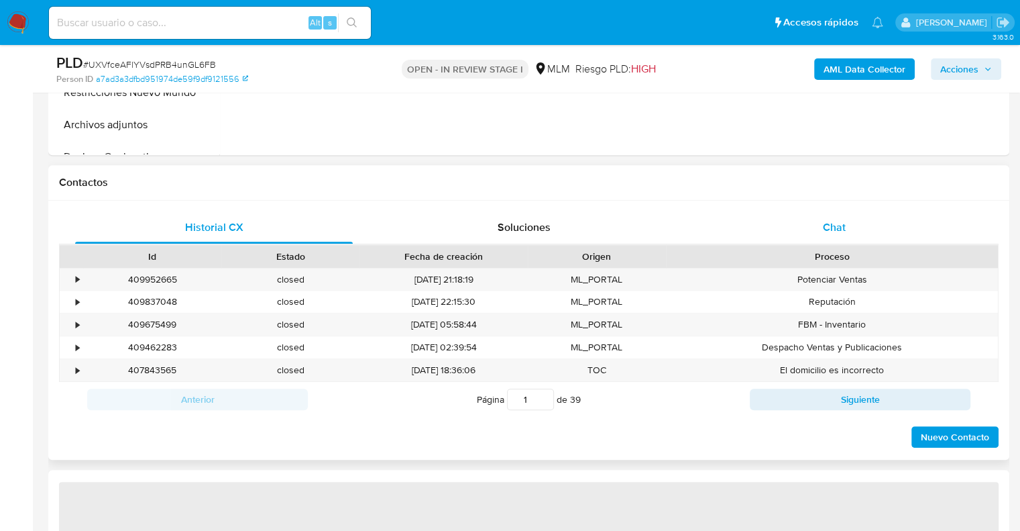
click at [822, 219] on div "Chat" at bounding box center [835, 227] width 278 height 32
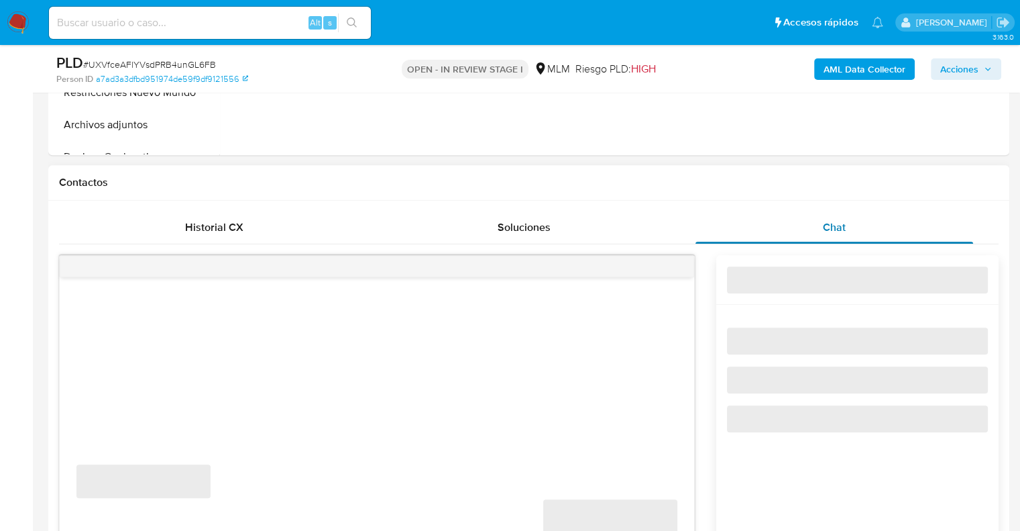
select select "10"
